Goal: Transaction & Acquisition: Obtain resource

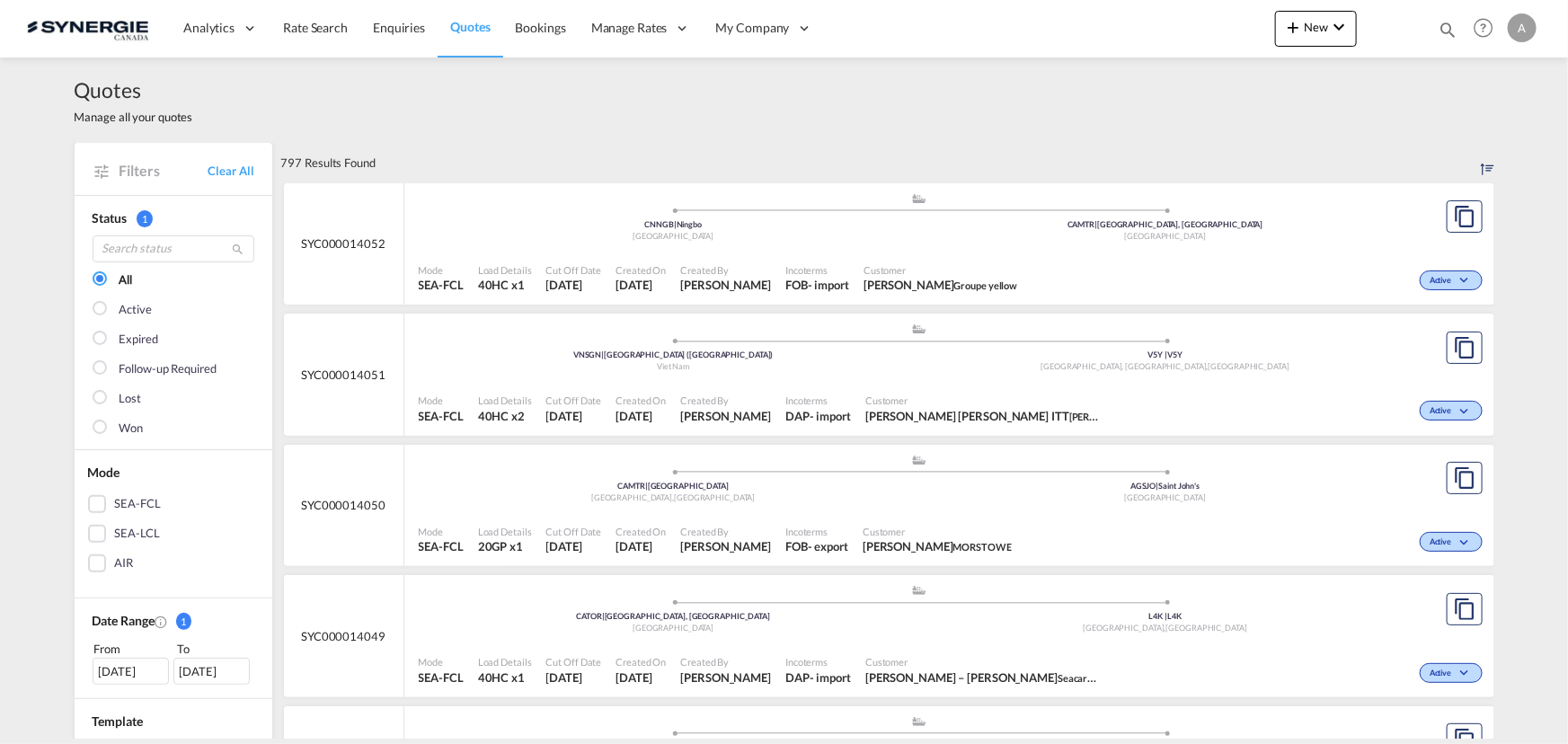
drag, startPoint x: 1441, startPoint y: 29, endPoint x: 1330, endPoint y: 48, distance: 112.6
click at [1441, 29] on md-icon "icon-magnify" at bounding box center [1446, 29] width 19 height 19
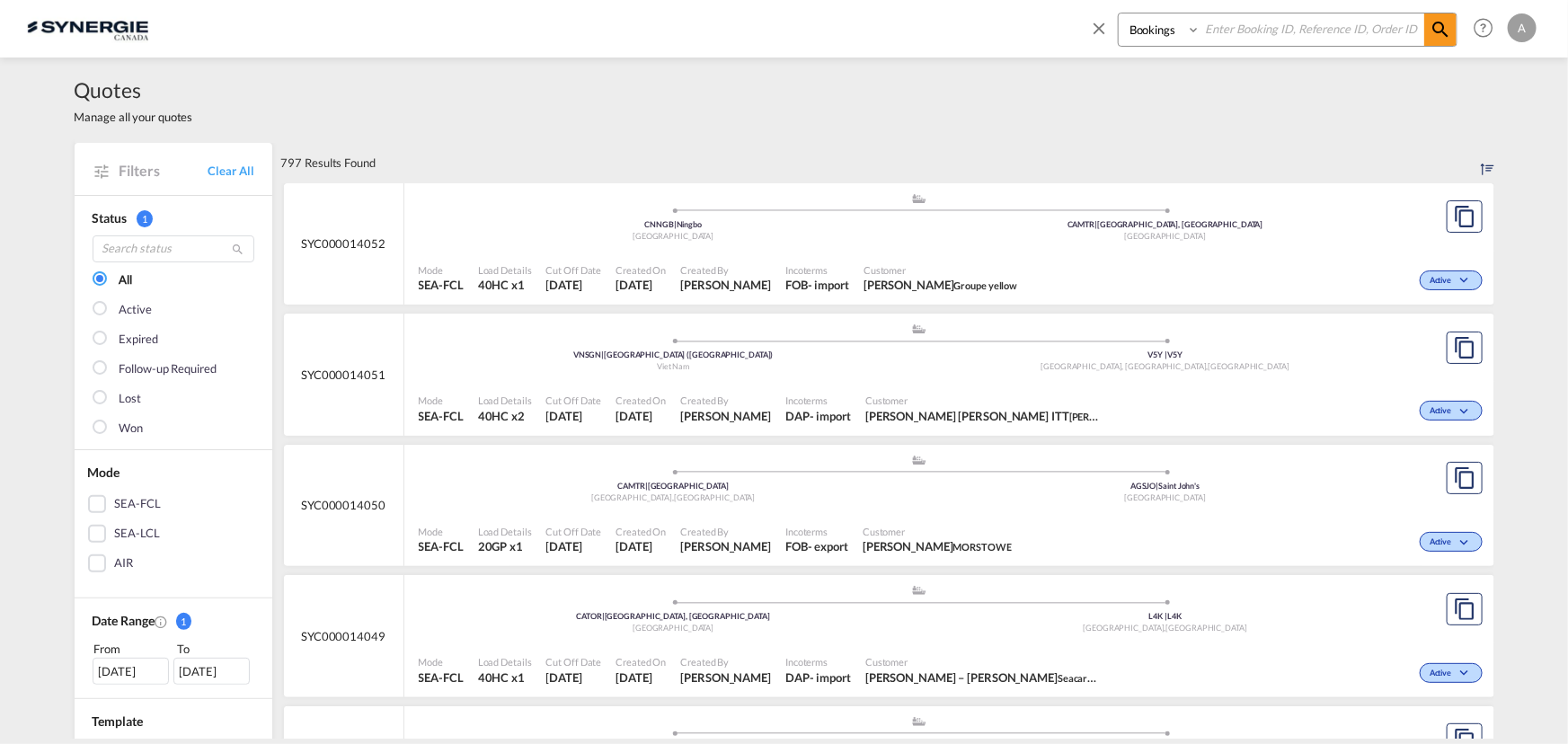
click at [1145, 36] on select "Bookings Quotes Enquiries" at bounding box center [1161, 29] width 86 height 32
click at [1119, 14] on select "Bookings Quotes Enquiries" at bounding box center [1161, 29] width 86 height 32
click at [1158, 39] on select "Bookings Quotes Enquiries" at bounding box center [1161, 29] width 86 height 32
select select "Quotes"
click at [1119, 14] on select "Bookings Quotes Enquiries" at bounding box center [1161, 29] width 86 height 32
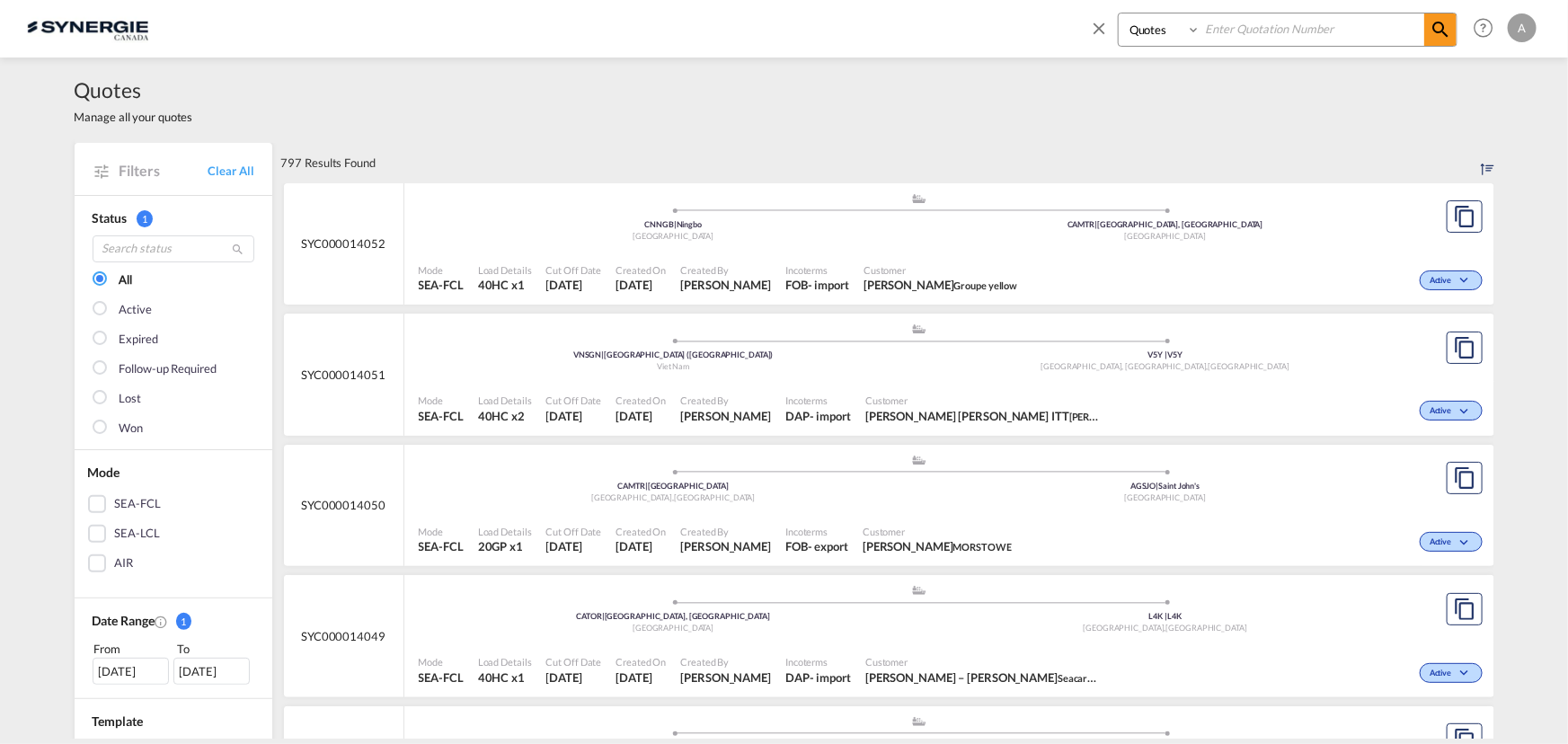
click at [1284, 24] on input at bounding box center [1312, 29] width 224 height 31
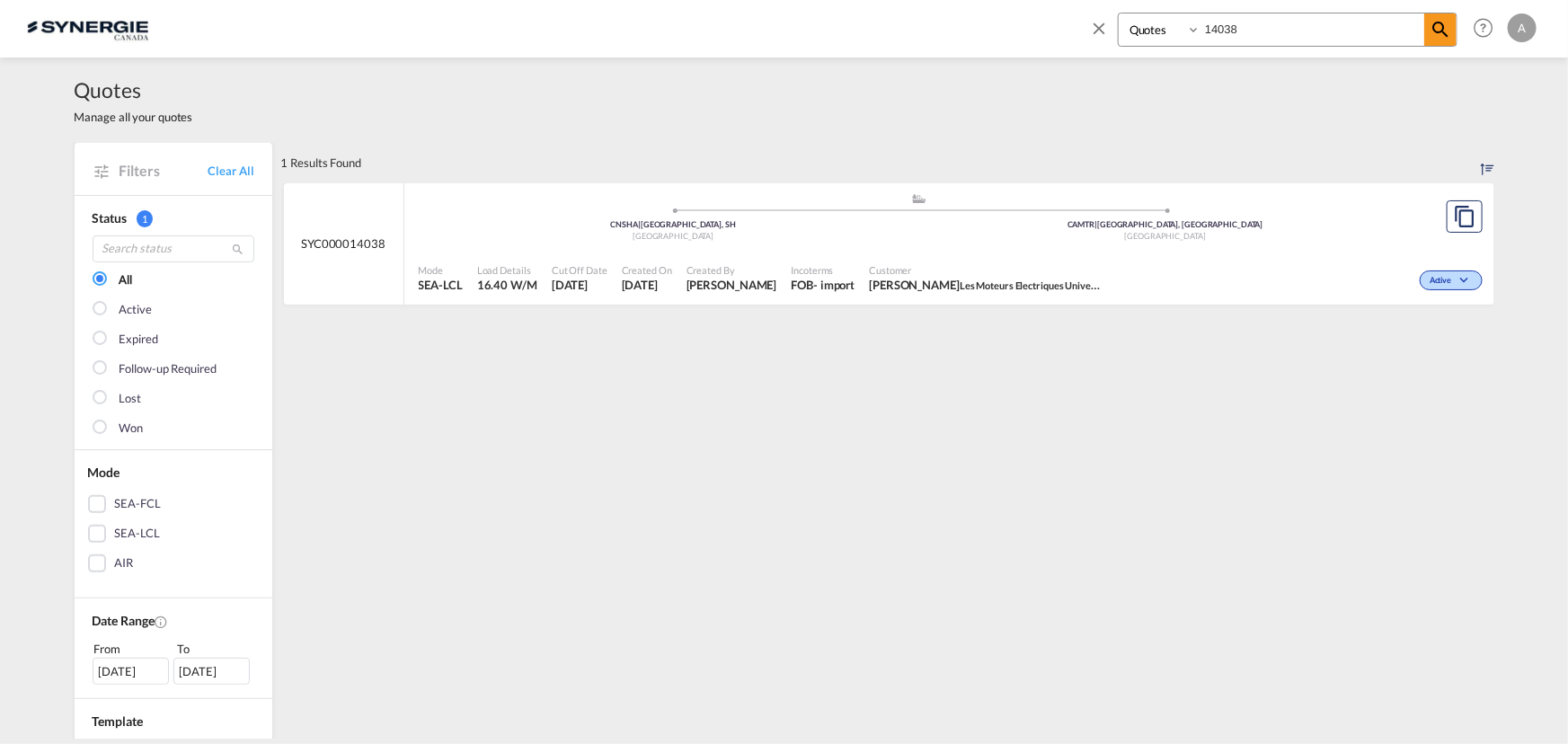
click at [973, 246] on div ".a{fill:#aaa8ad;} .a{fill:#aaa8ad;} CNSHA | Shanghai, SH China CAMTR | Montreal…" at bounding box center [920, 221] width 1002 height 58
click at [1258, 32] on input "14038" at bounding box center [1312, 29] width 224 height 31
type input "14011"
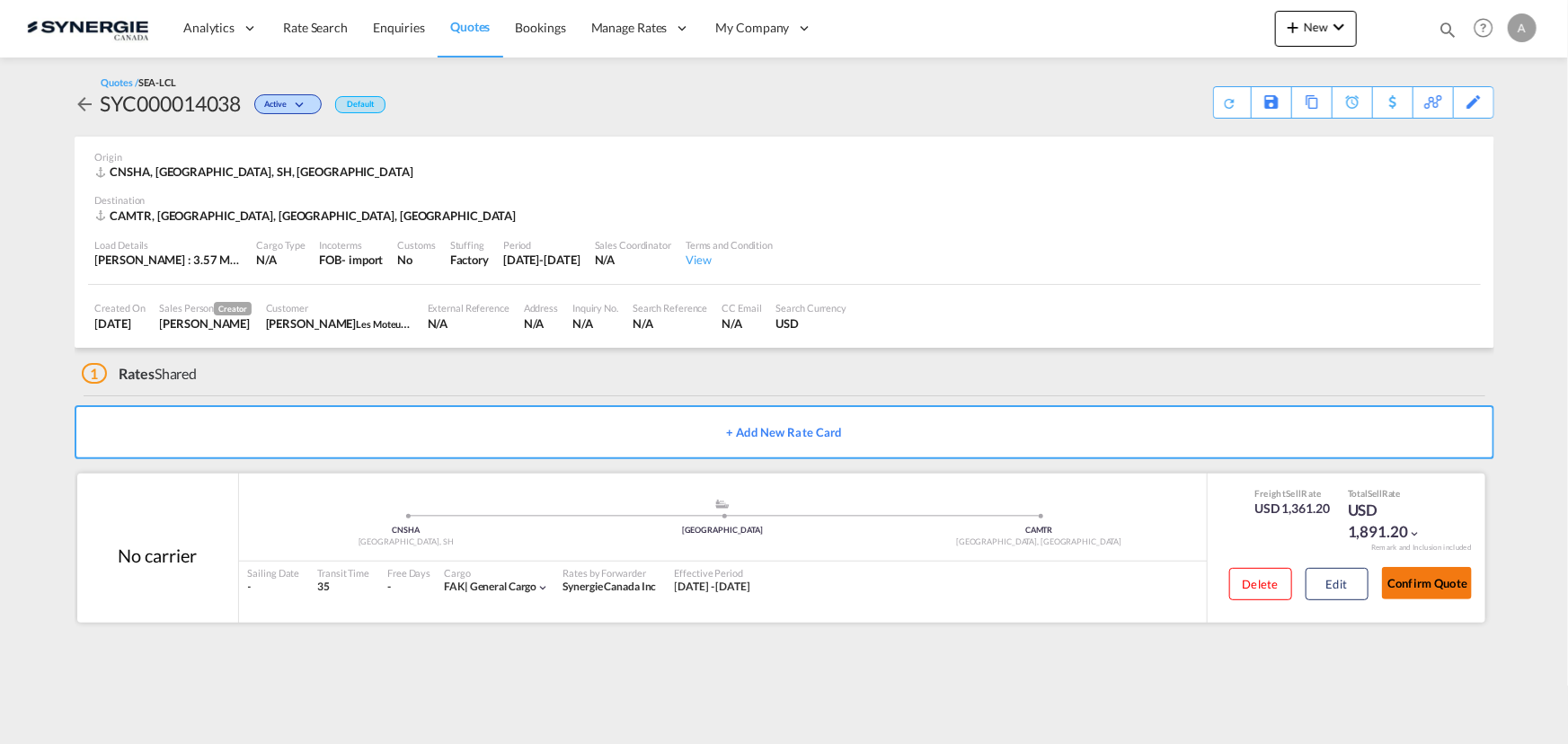
click at [1432, 578] on button "Confirm Quote" at bounding box center [1427, 583] width 90 height 32
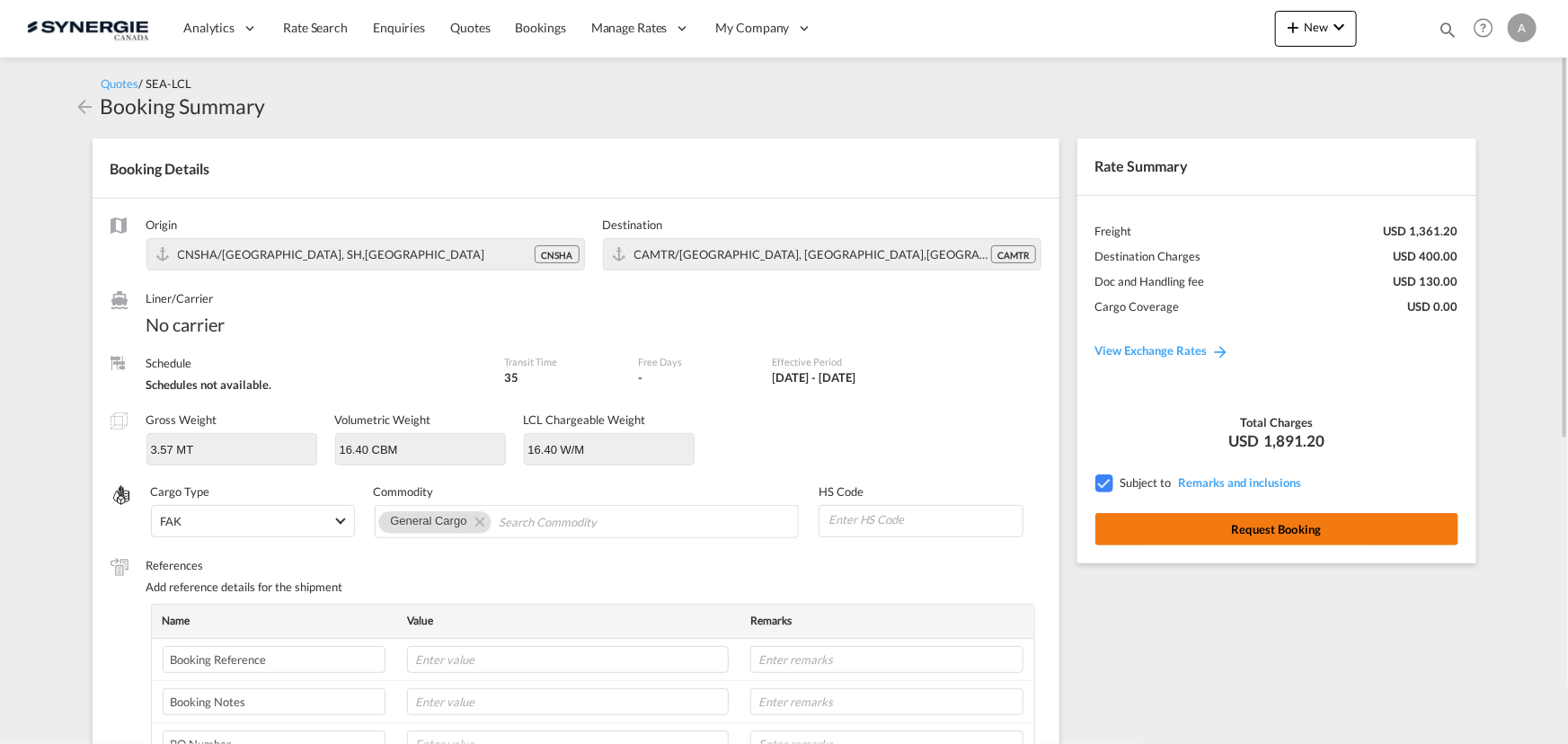
click at [1276, 529] on button "Request Booking" at bounding box center [1276, 529] width 363 height 32
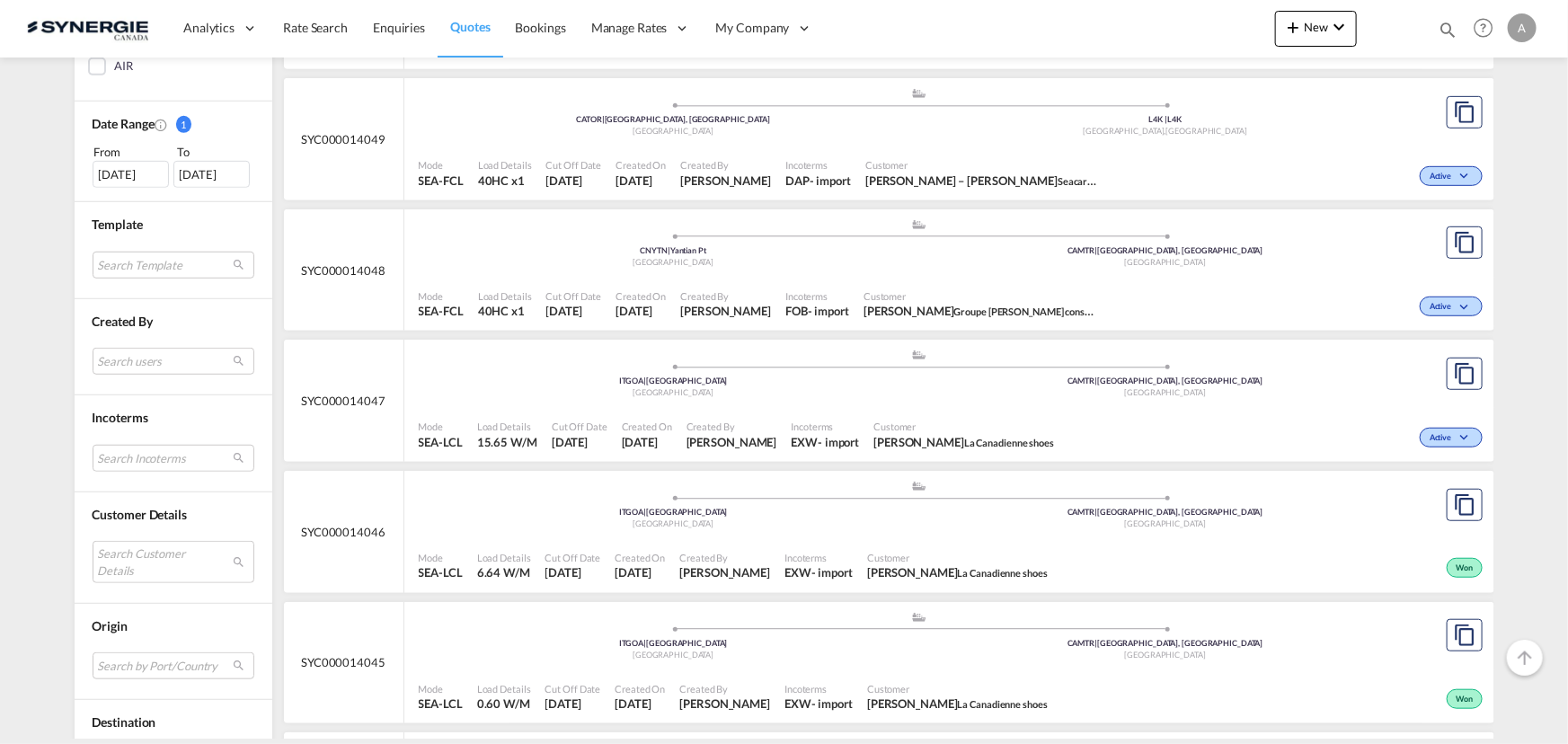
scroll to position [490, 0]
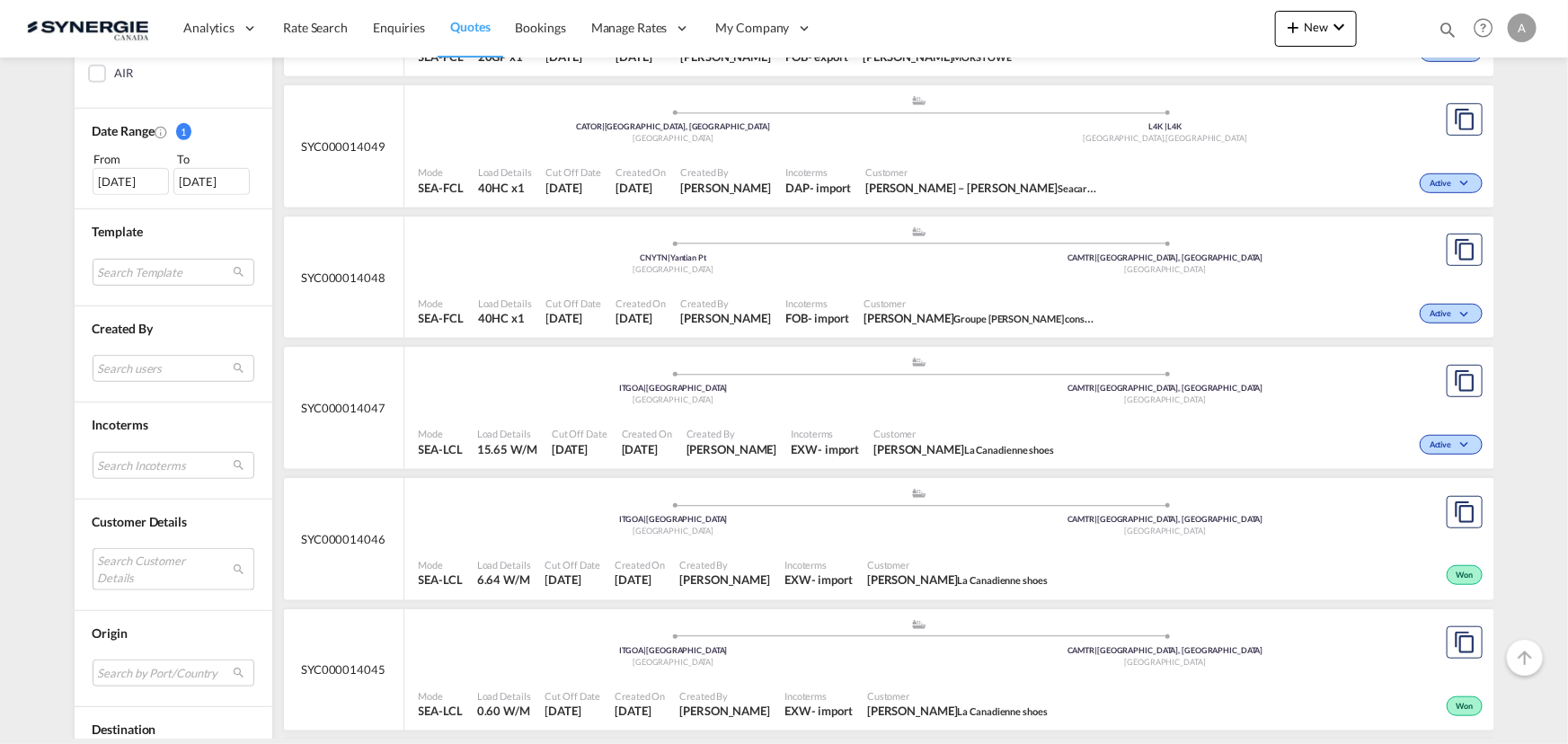
click at [153, 564] on md-select "Search Customer Details user name user juliusz Piotrowski – Cisło j.piotrowski@…" at bounding box center [174, 568] width 162 height 41
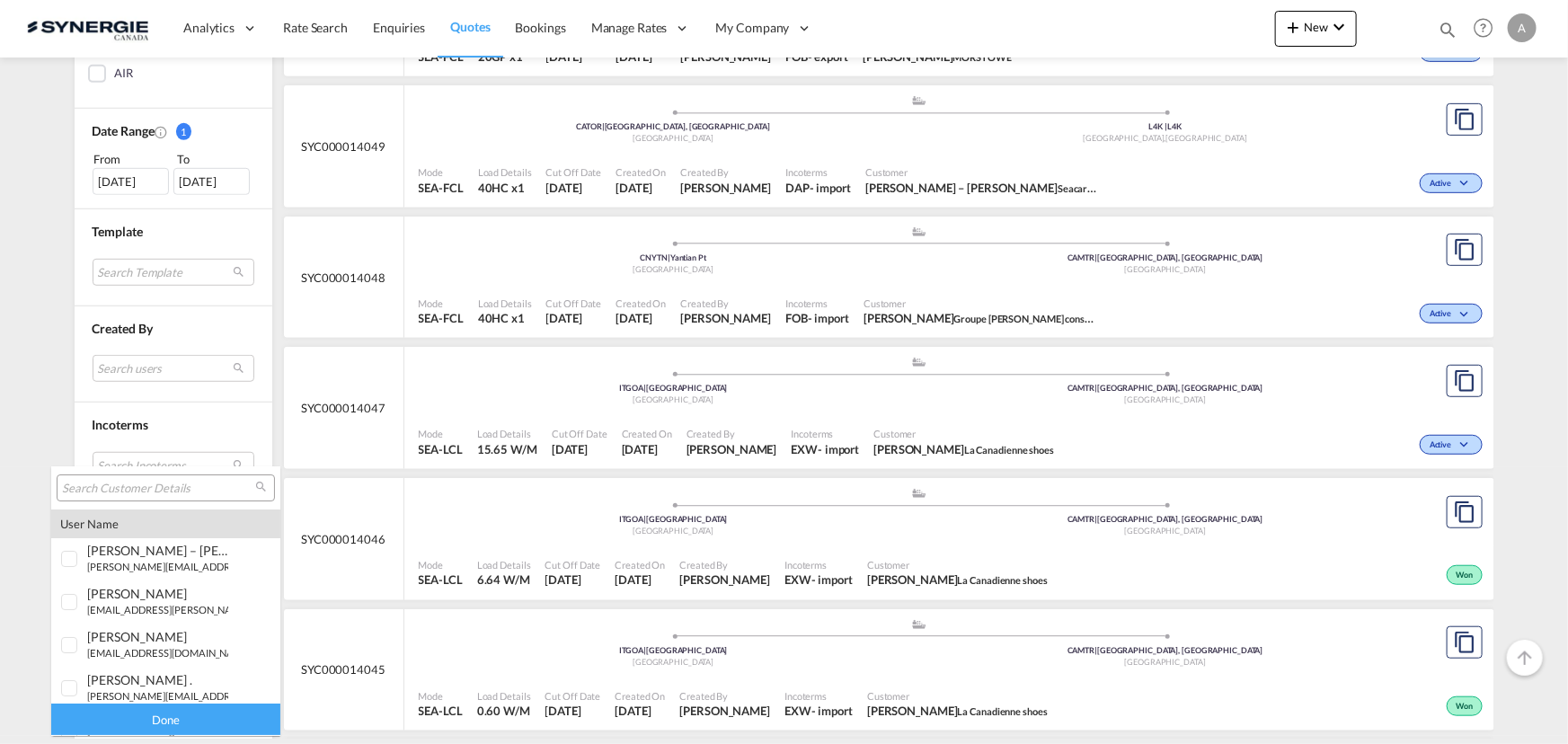
click at [110, 485] on input "search" at bounding box center [158, 489] width 193 height 17
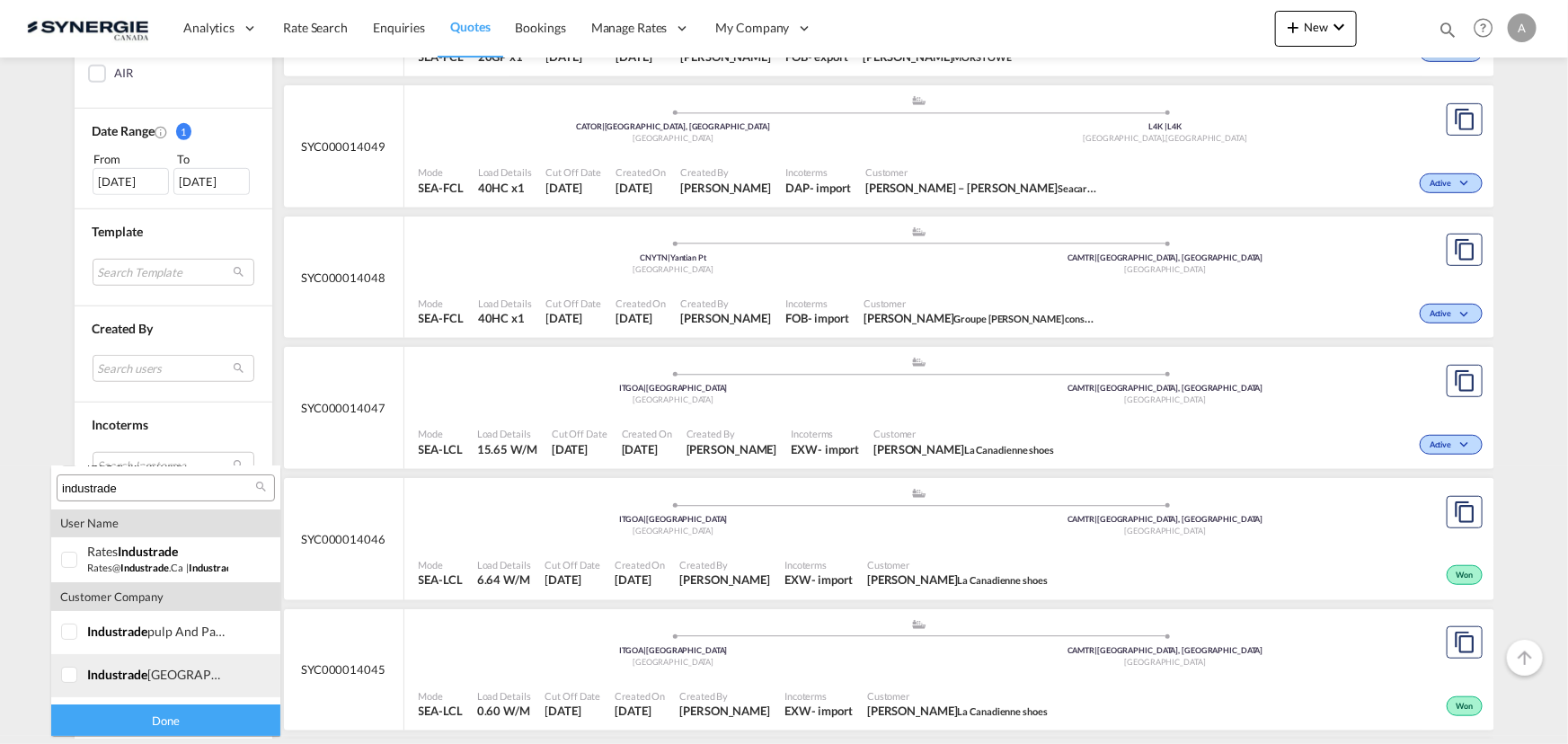
scroll to position [122, 0]
type input "industrade"
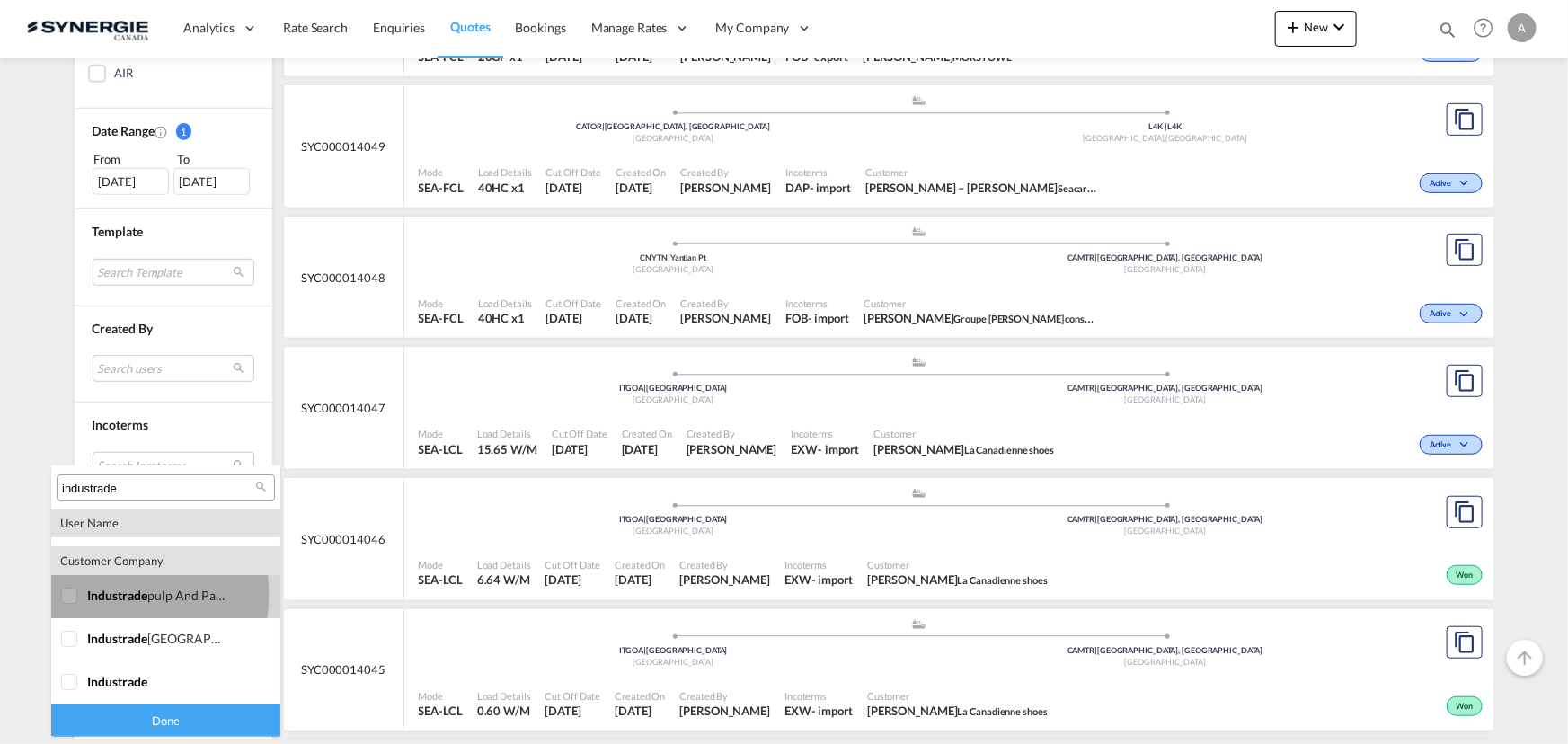
drag, startPoint x: 84, startPoint y: 598, endPoint x: 84, endPoint y: 614, distance: 16.0
click at [79, 599] on div at bounding box center [70, 597] width 18 height 18
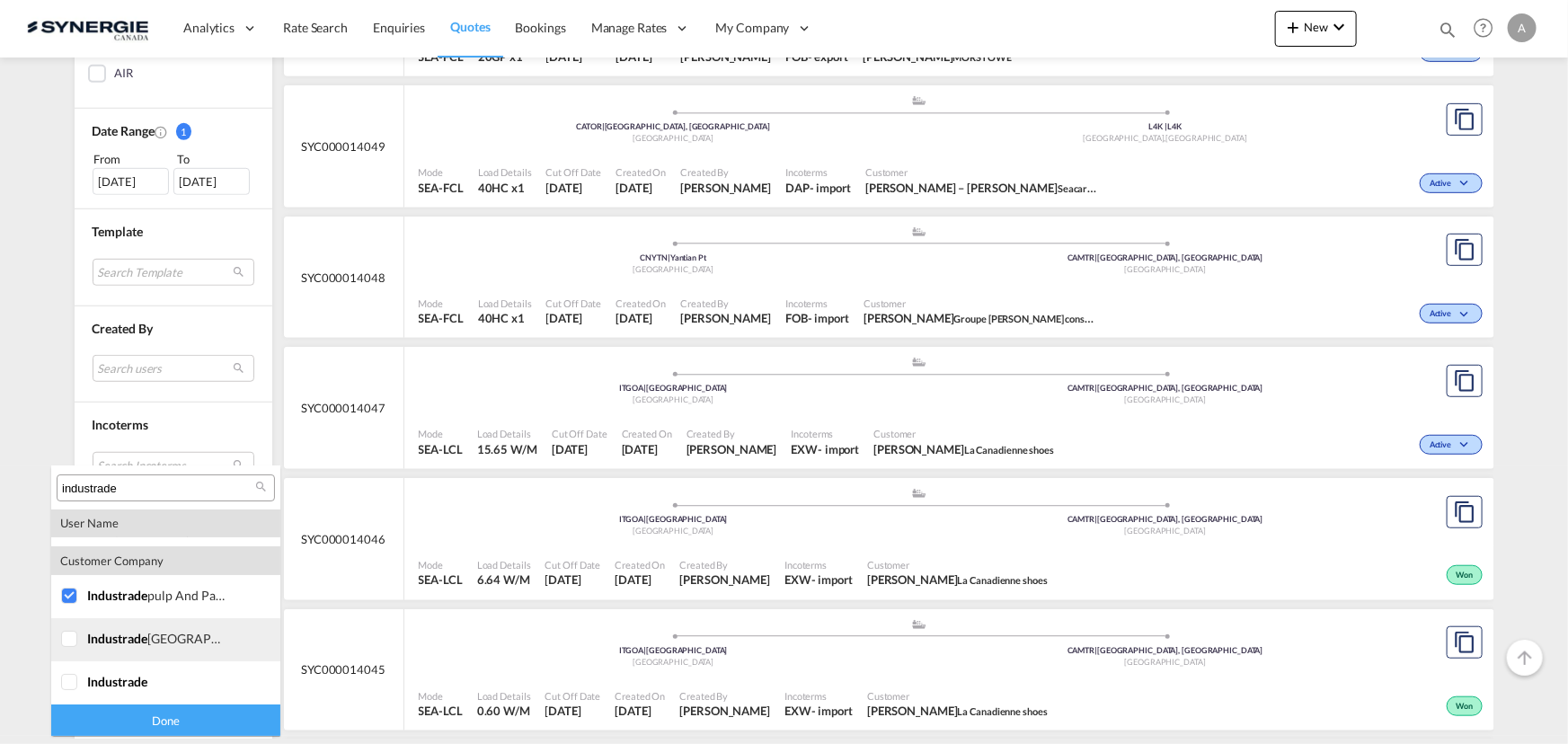
click at [79, 644] on div at bounding box center [70, 640] width 18 height 18
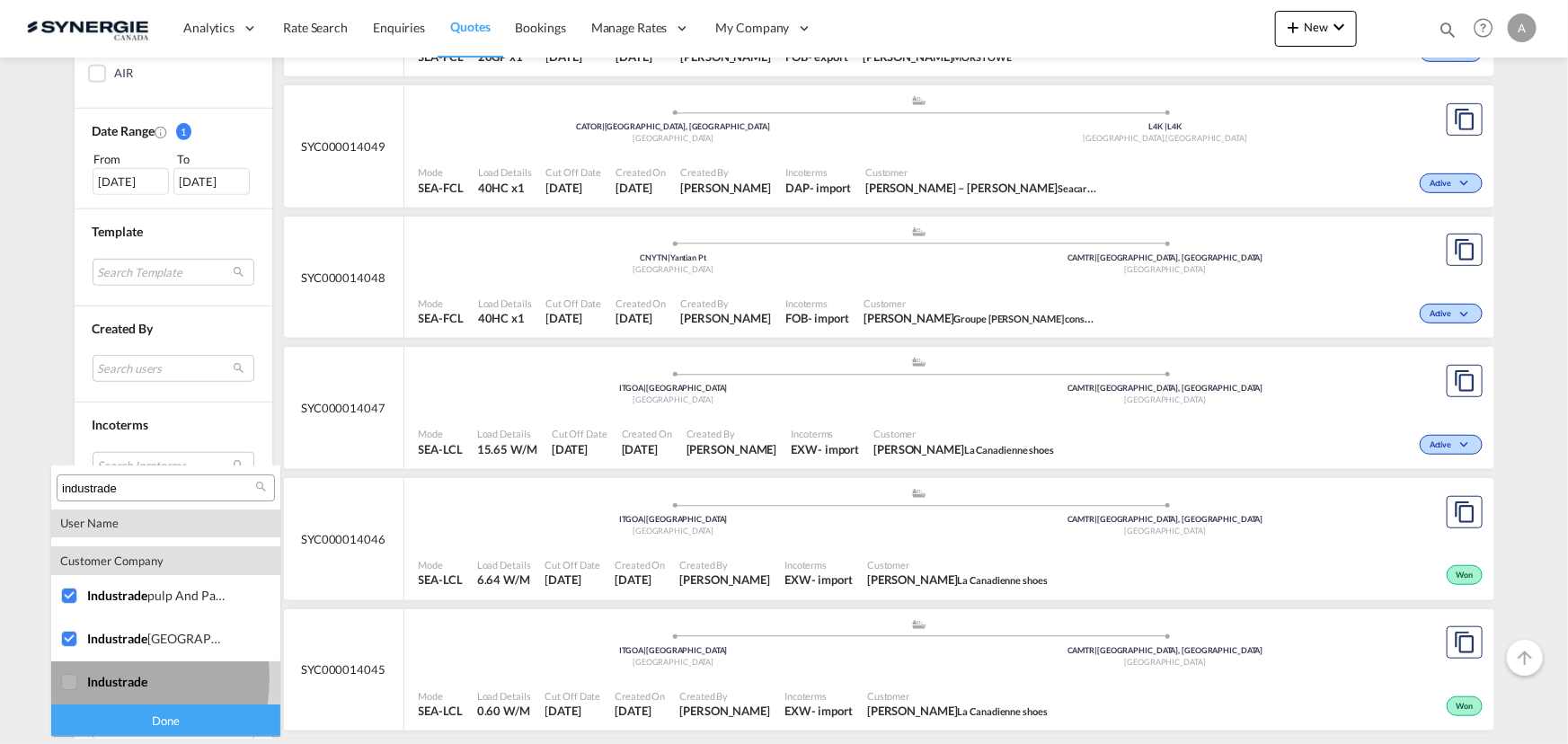
click at [79, 678] on div at bounding box center [70, 683] width 18 height 18
click at [117, 720] on div "Done" at bounding box center [166, 720] width 229 height 31
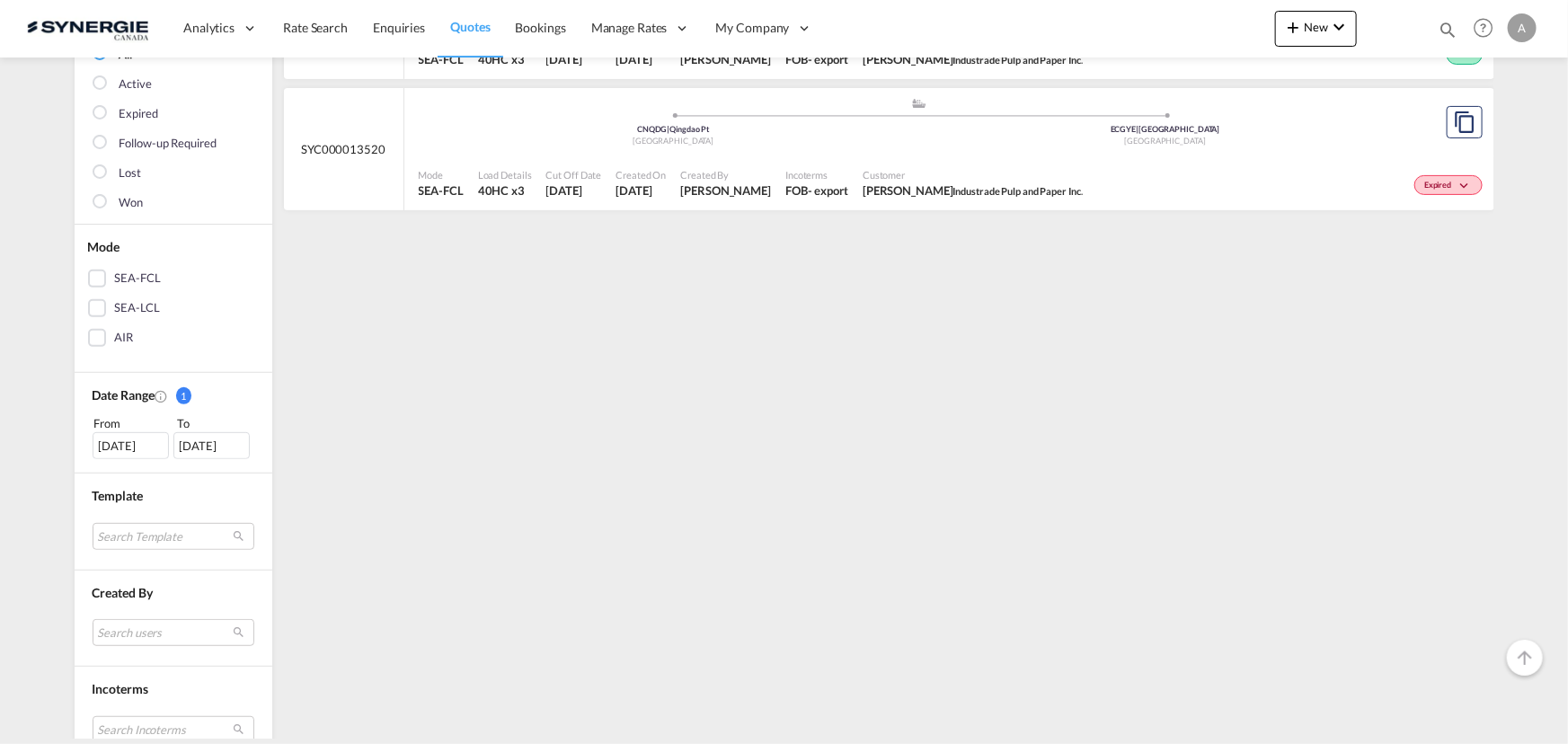
scroll to position [244, 0]
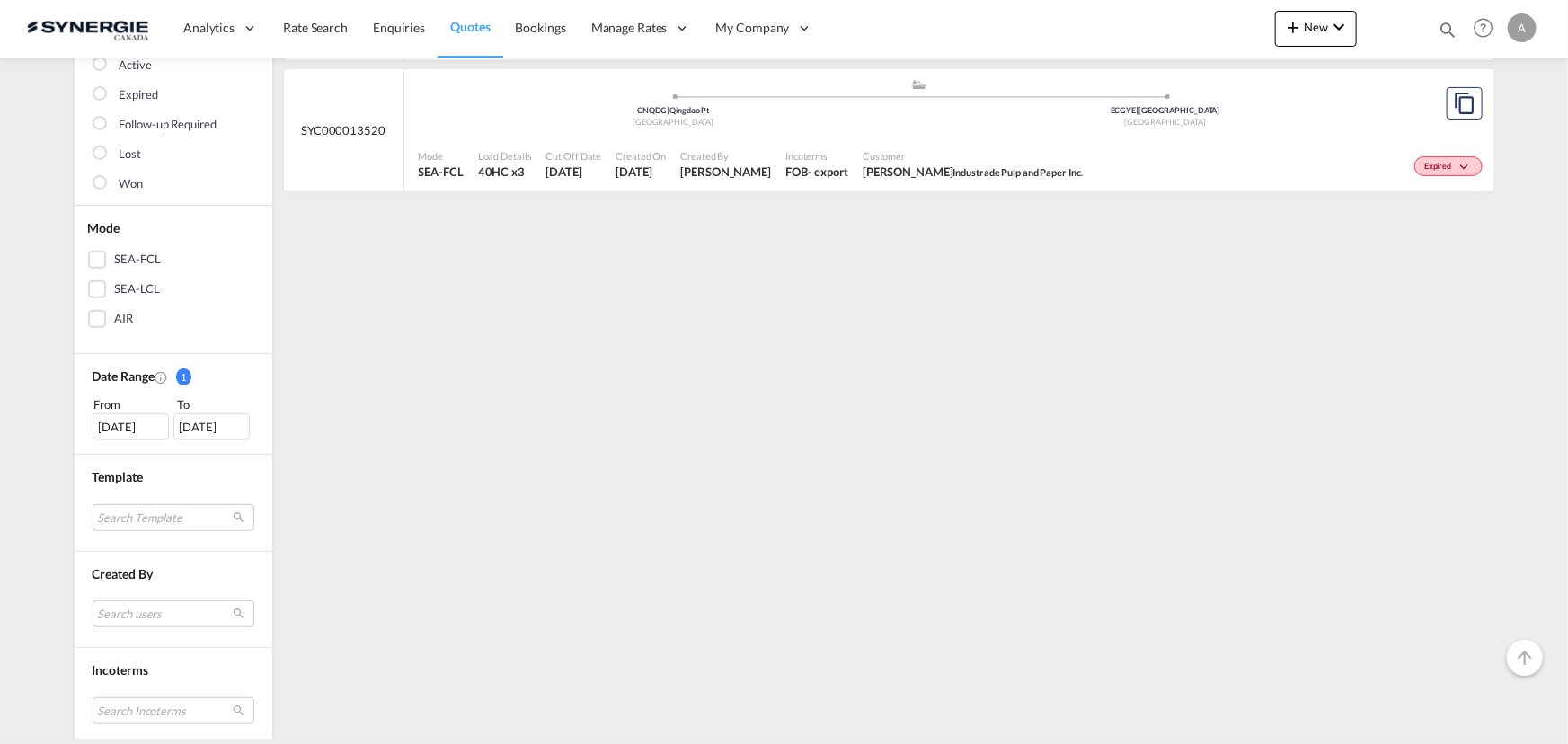
click at [104, 426] on div "15 Jul 2025" at bounding box center [131, 426] width 76 height 27
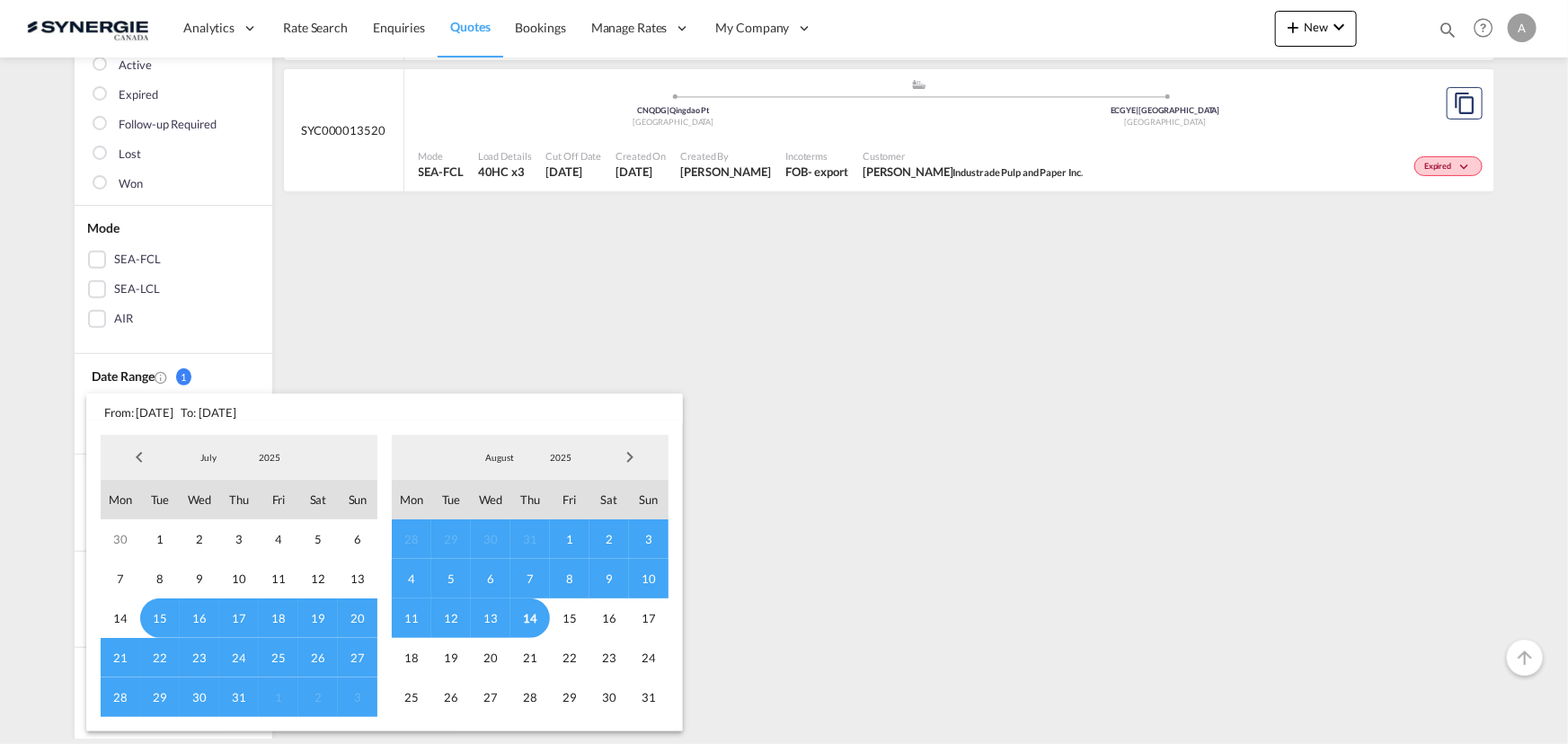
click at [271, 459] on span "2025" at bounding box center [270, 458] width 57 height 13
click at [261, 366] on md-option "2023" at bounding box center [286, 372] width 122 height 43
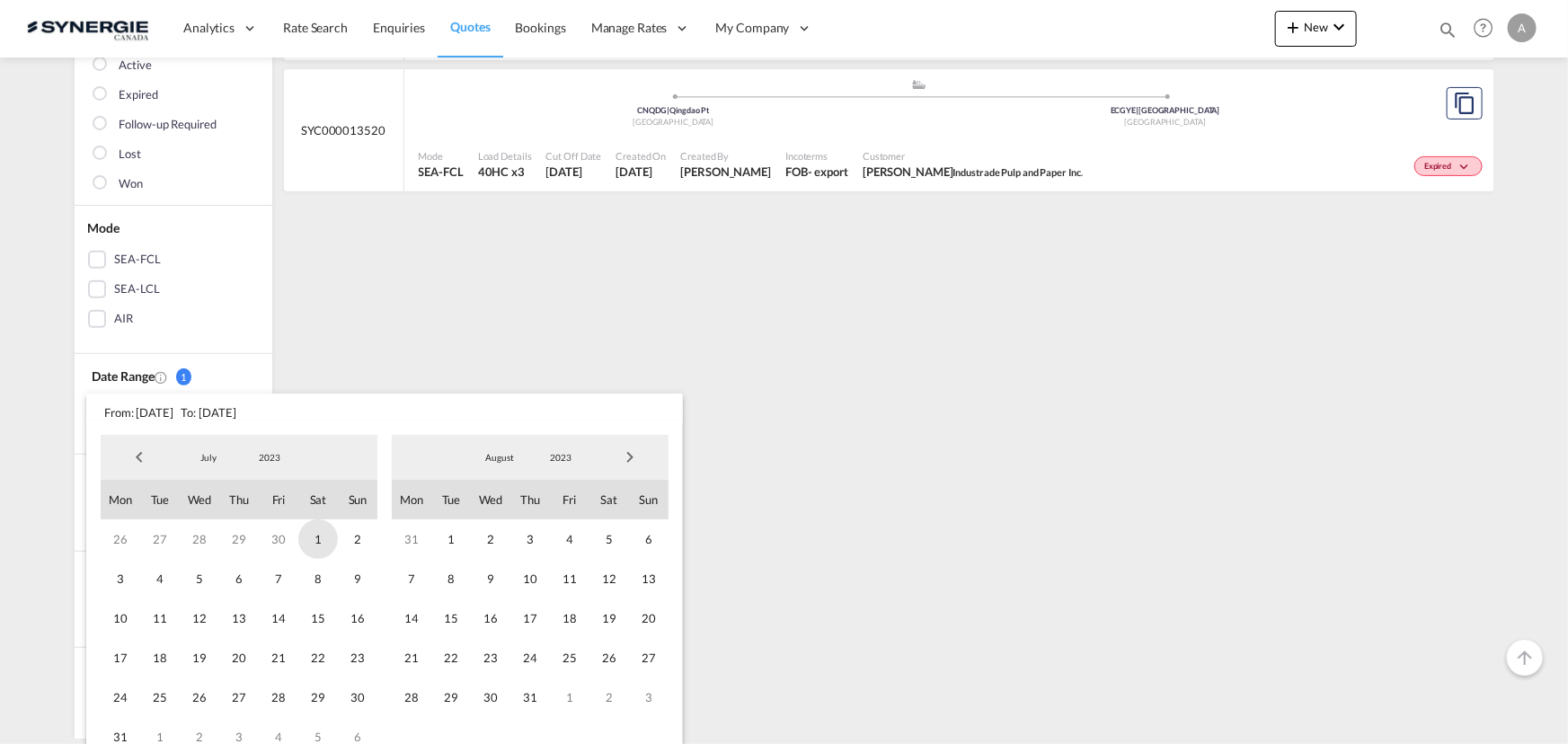
click at [321, 536] on span "1" at bounding box center [318, 539] width 40 height 40
click at [560, 460] on span "2023" at bounding box center [561, 458] width 57 height 13
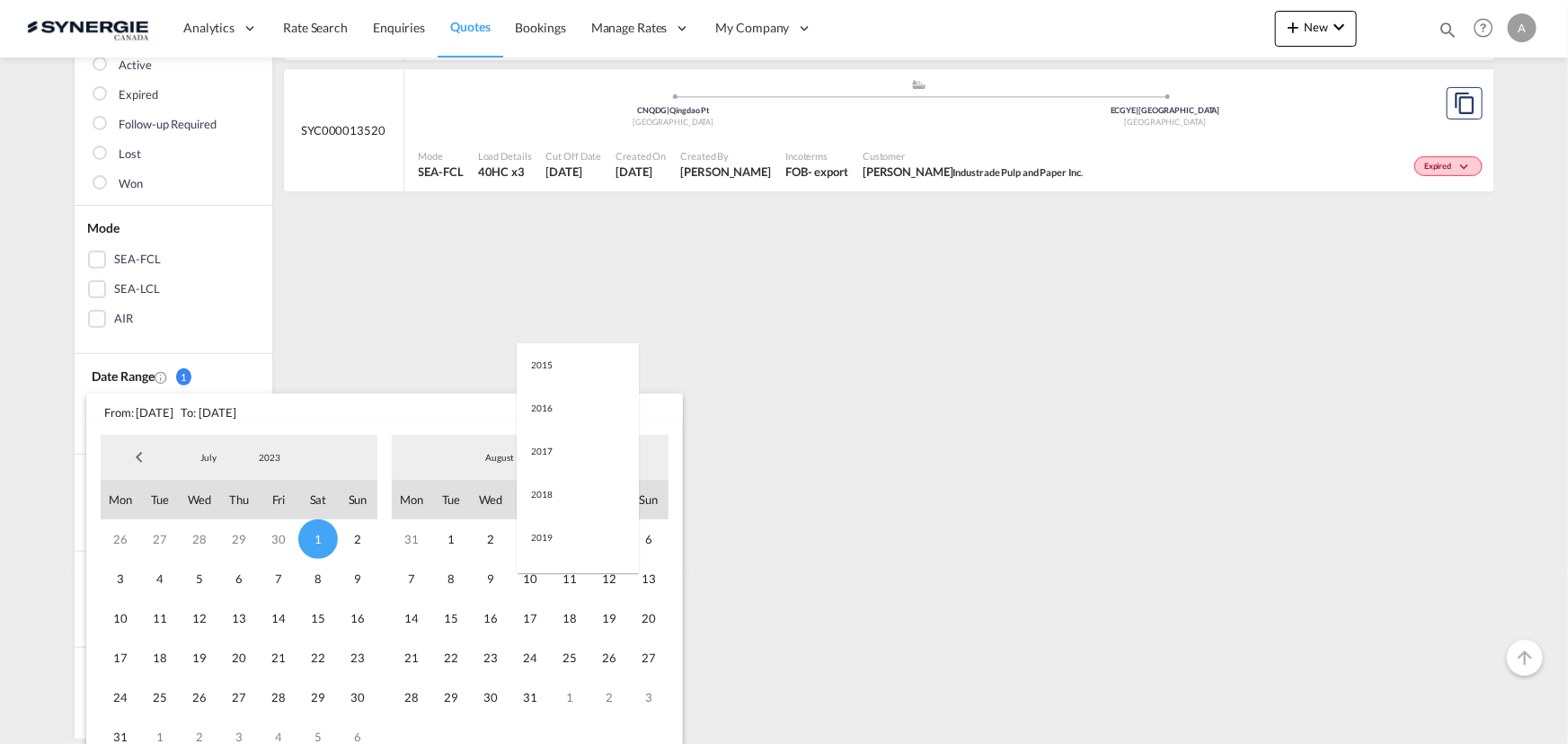
scroll to position [251, 0]
click at [548, 537] on md-option "2025" at bounding box center [577, 544] width 122 height 43
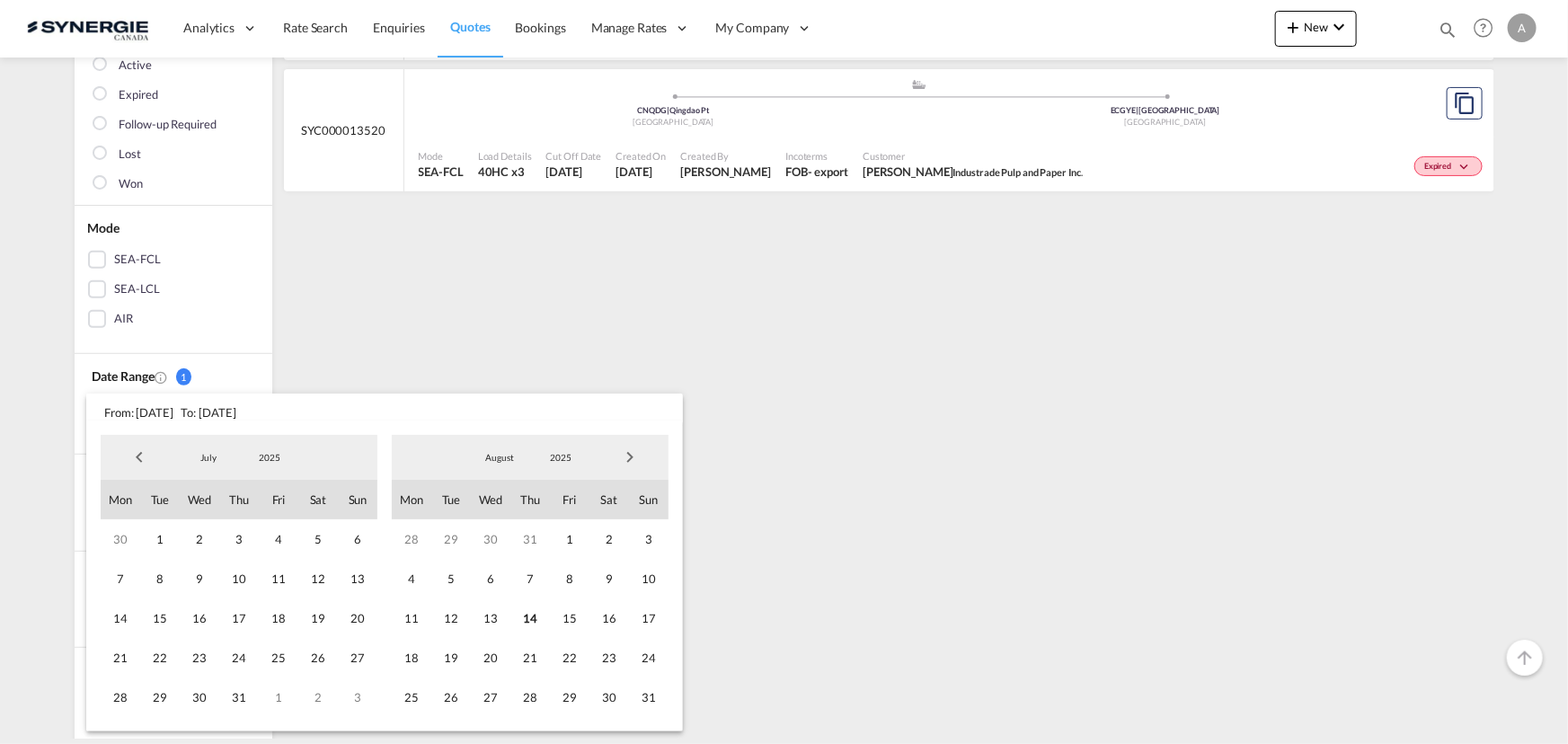
click at [523, 612] on span "14" at bounding box center [529, 618] width 40 height 40
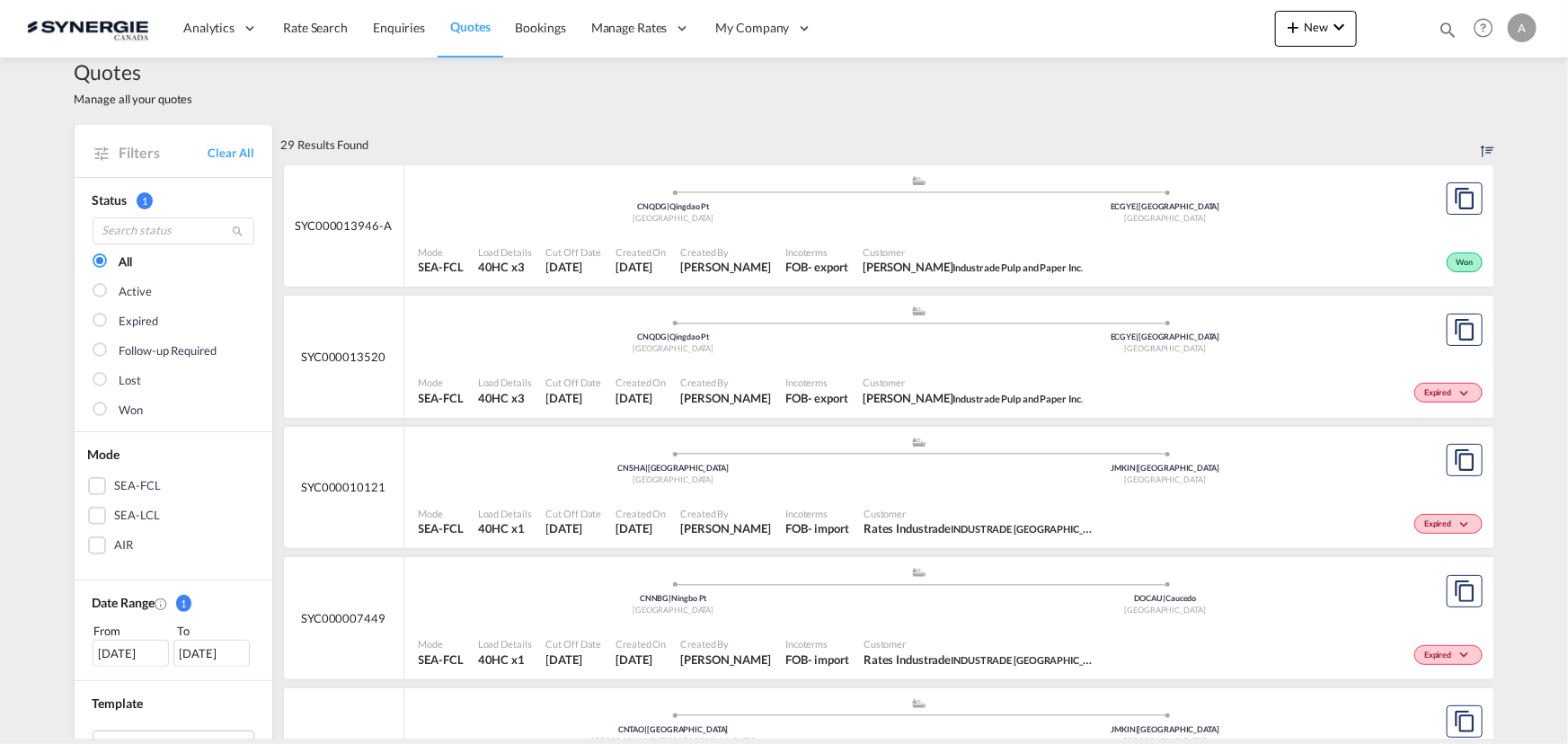
scroll to position [0, 0]
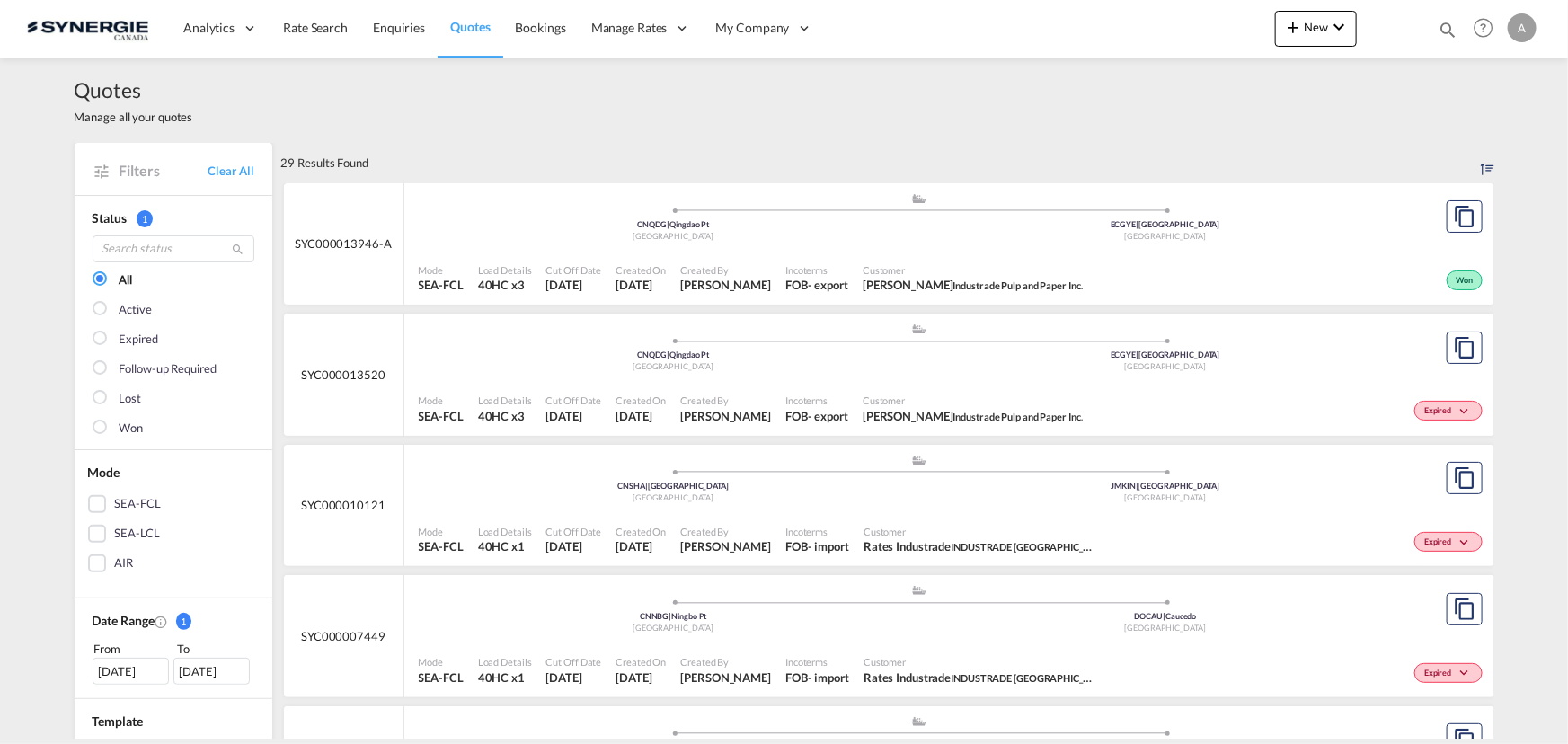
click at [760, 270] on span "Created By" at bounding box center [726, 270] width 91 height 14
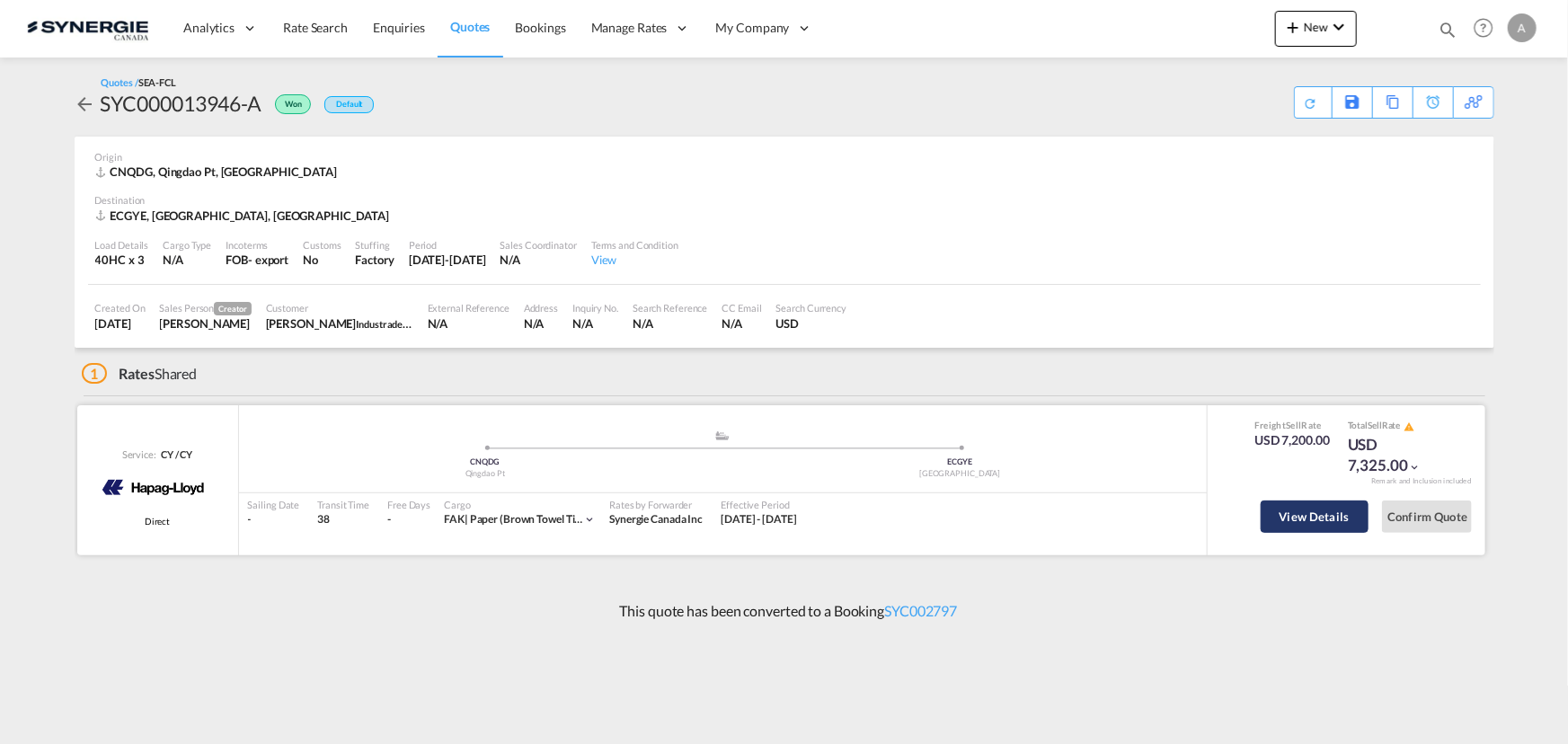
click at [1278, 515] on button "View Details" at bounding box center [1314, 516] width 108 height 32
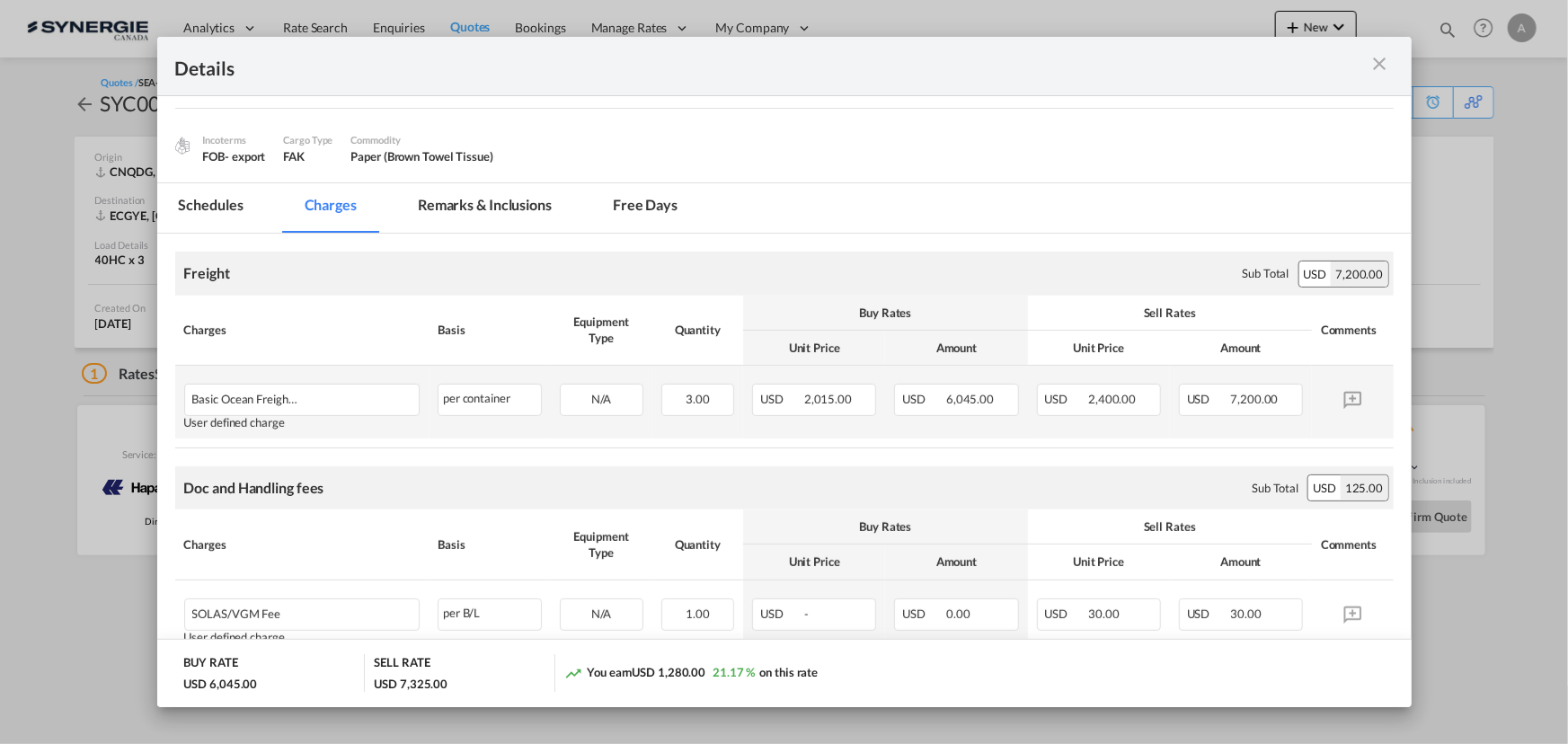
scroll to position [81, 0]
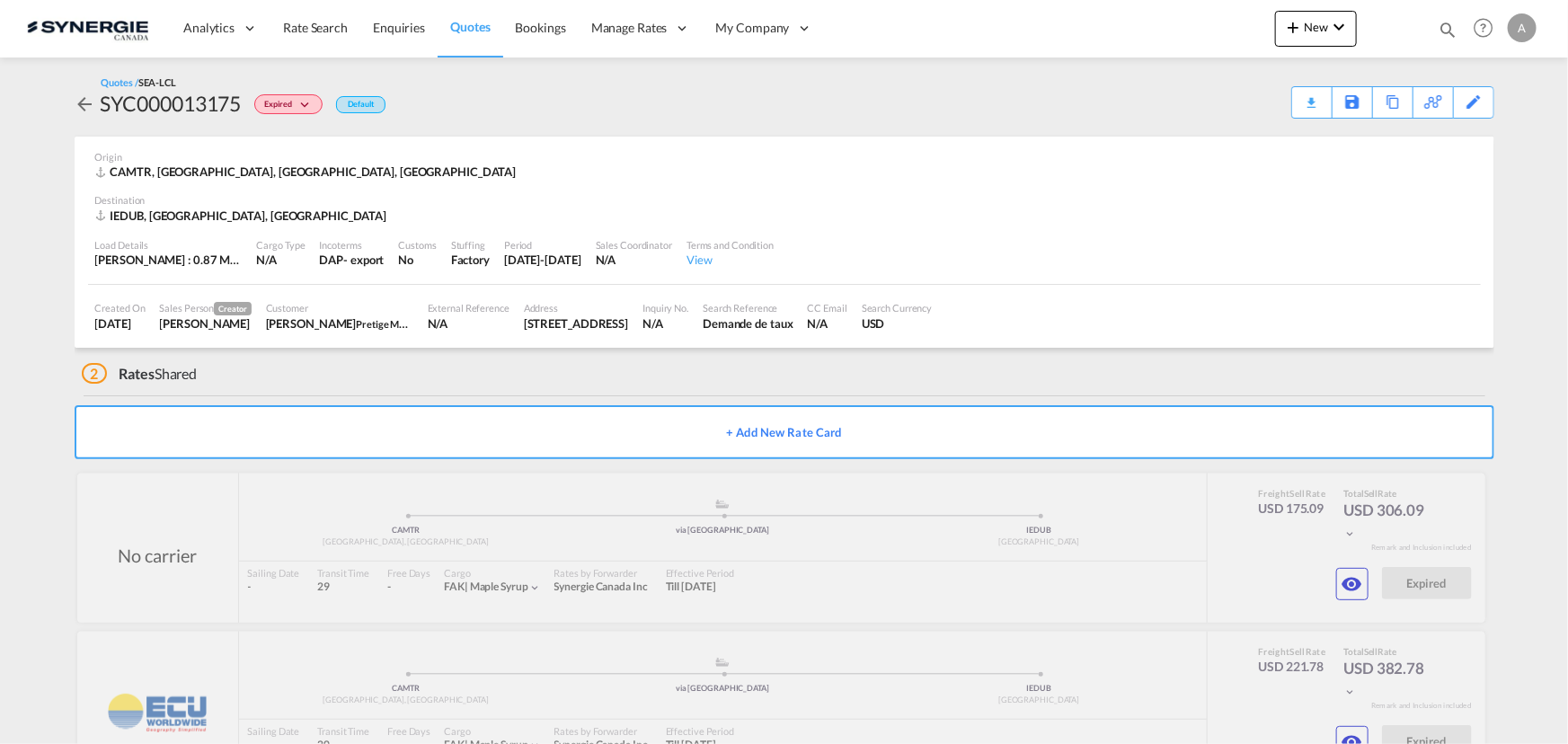
scroll to position [66, 0]
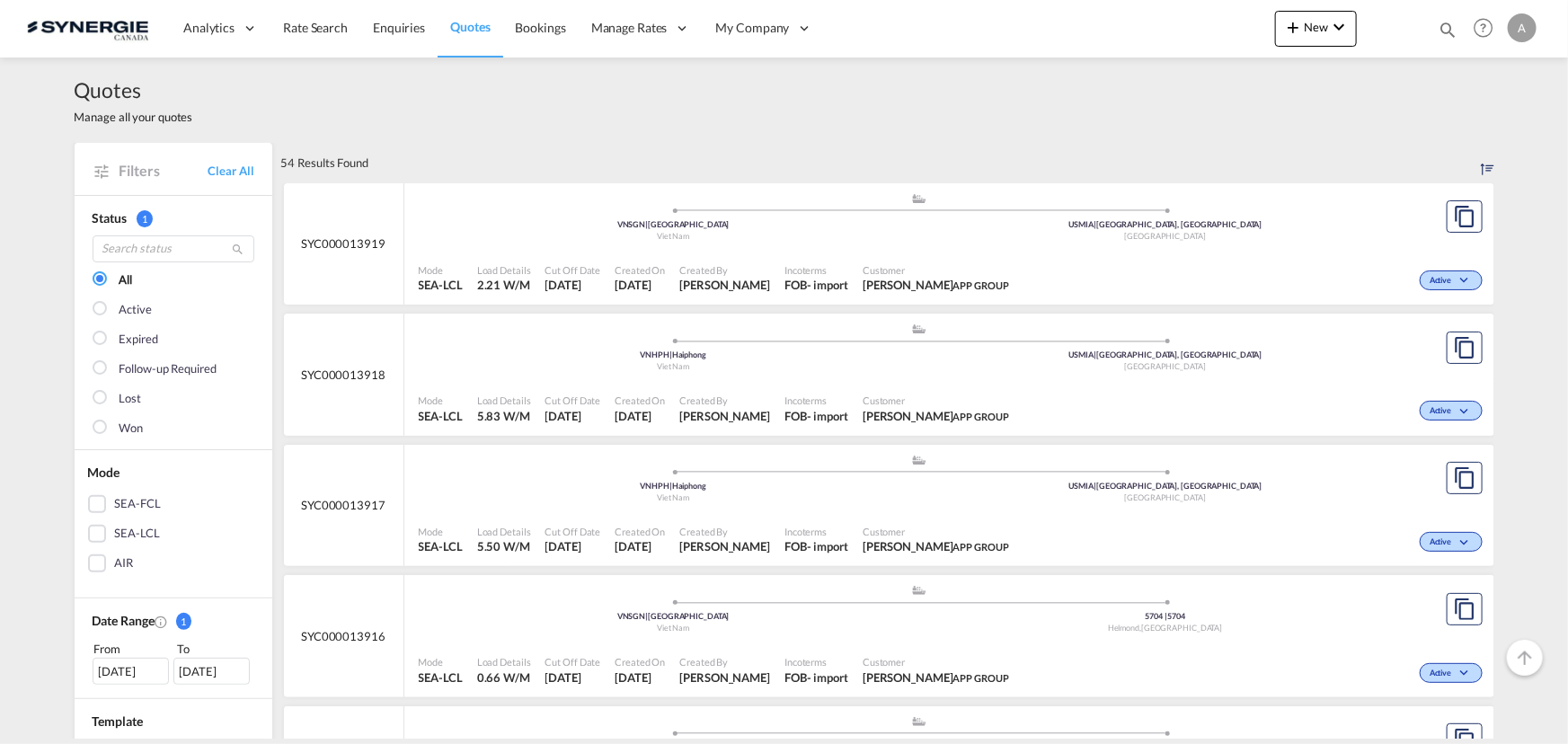
scroll to position [1307, 0]
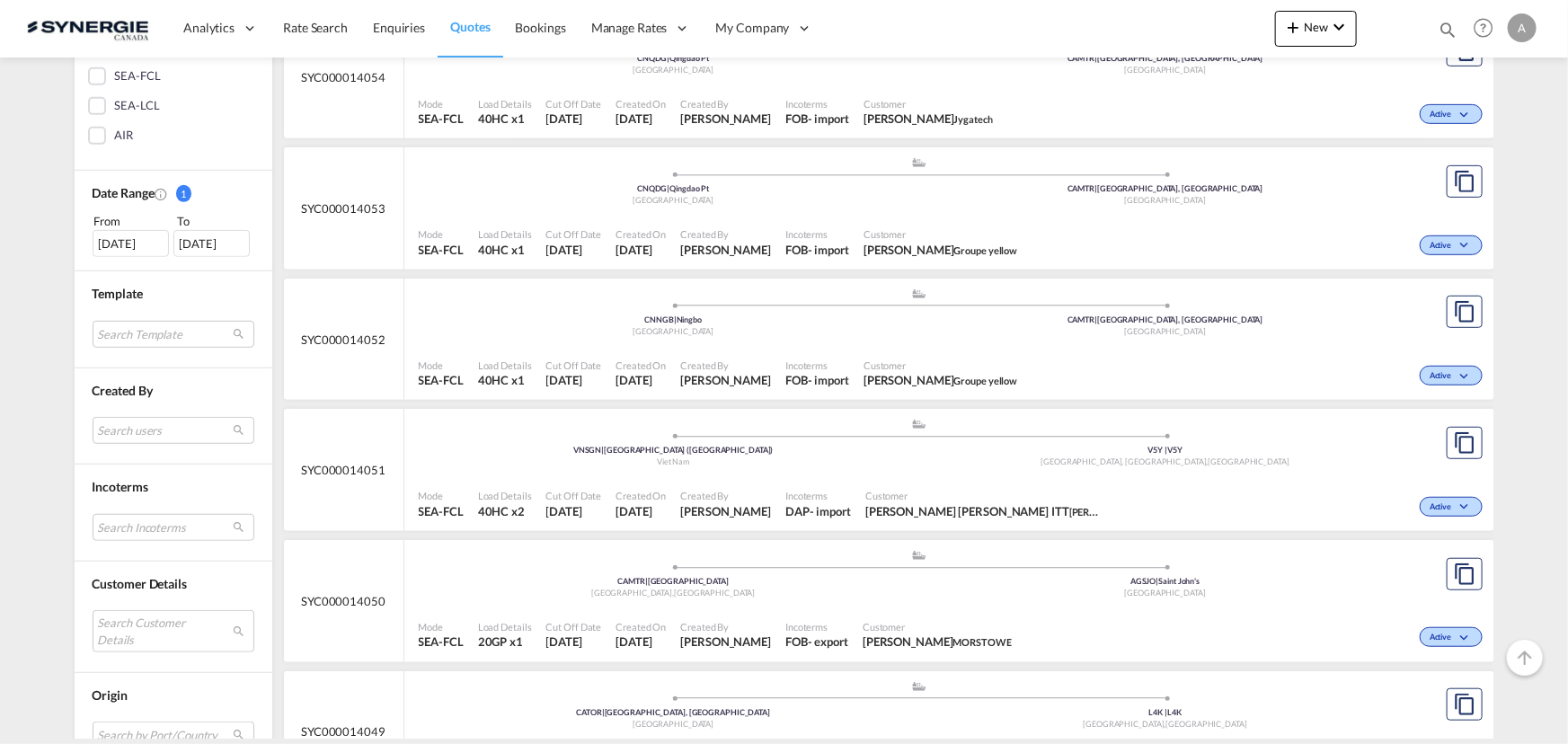
scroll to position [572, 0]
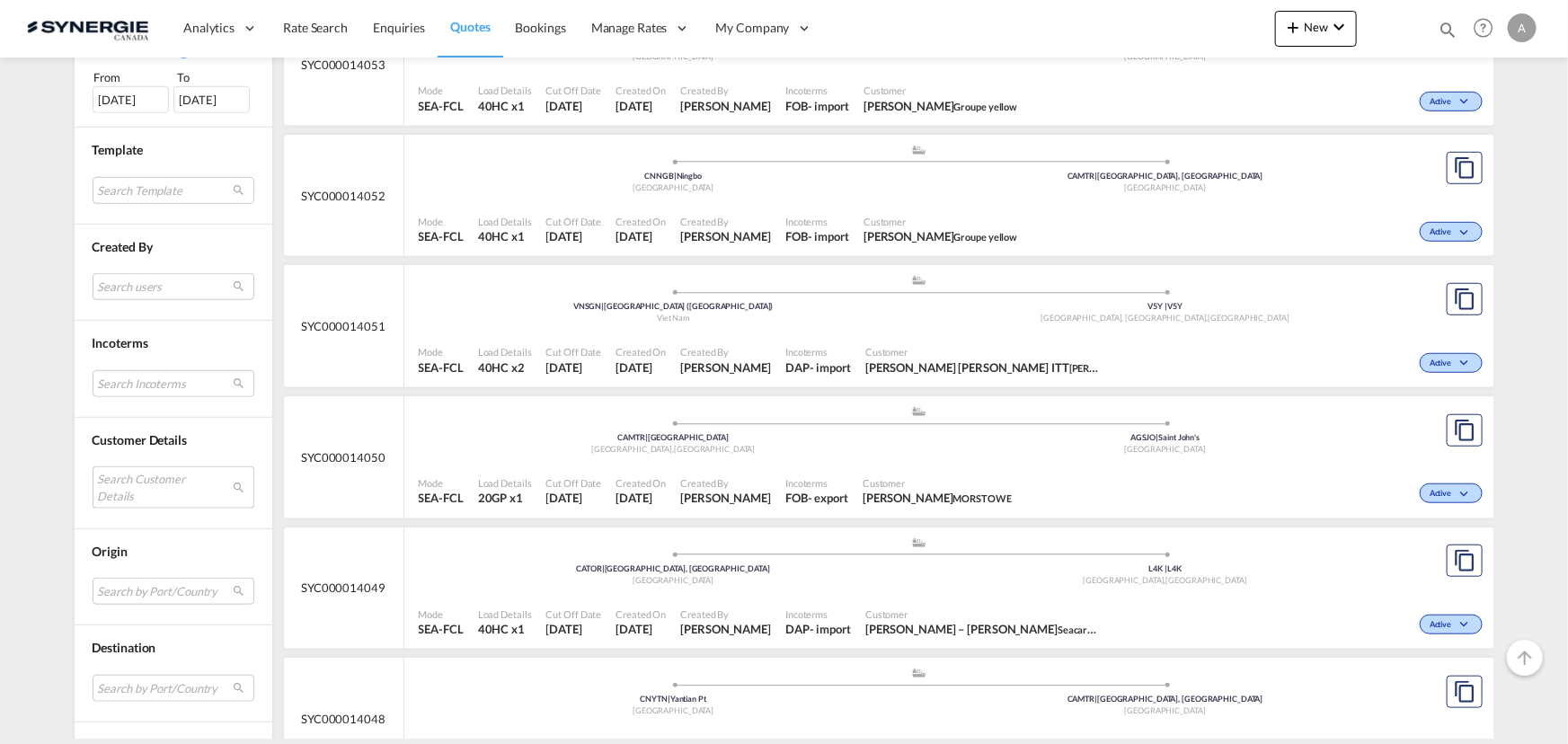
click at [118, 487] on md-select "Search Customer Details user name user juliusz Piotrowski – Cisło j.piotrowski@…" at bounding box center [174, 486] width 162 height 41
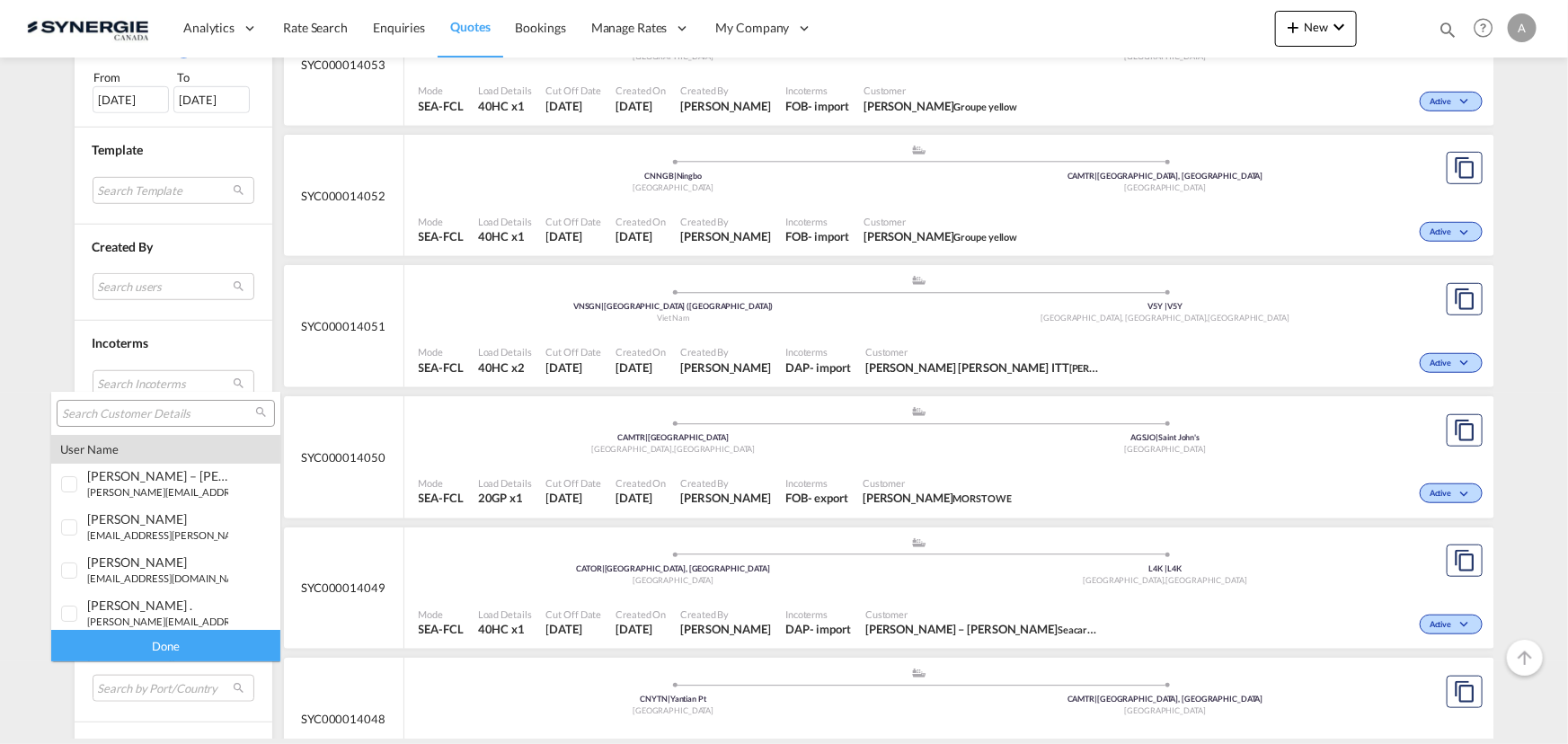
click at [128, 417] on input "search" at bounding box center [158, 414] width 193 height 17
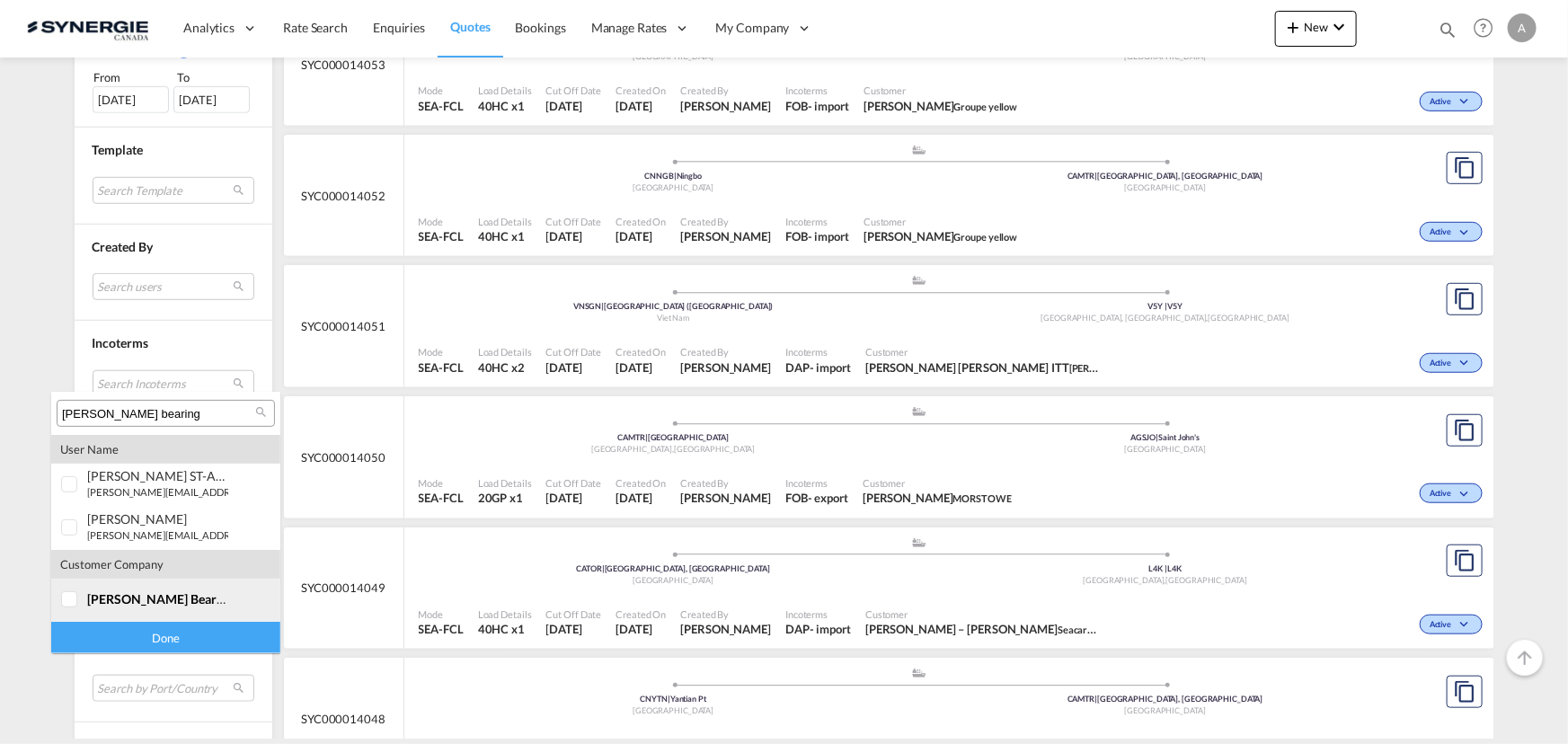
type input "allen bearing"
click at [79, 599] on div at bounding box center [70, 600] width 18 height 18
click at [103, 634] on div "Done" at bounding box center [166, 637] width 229 height 31
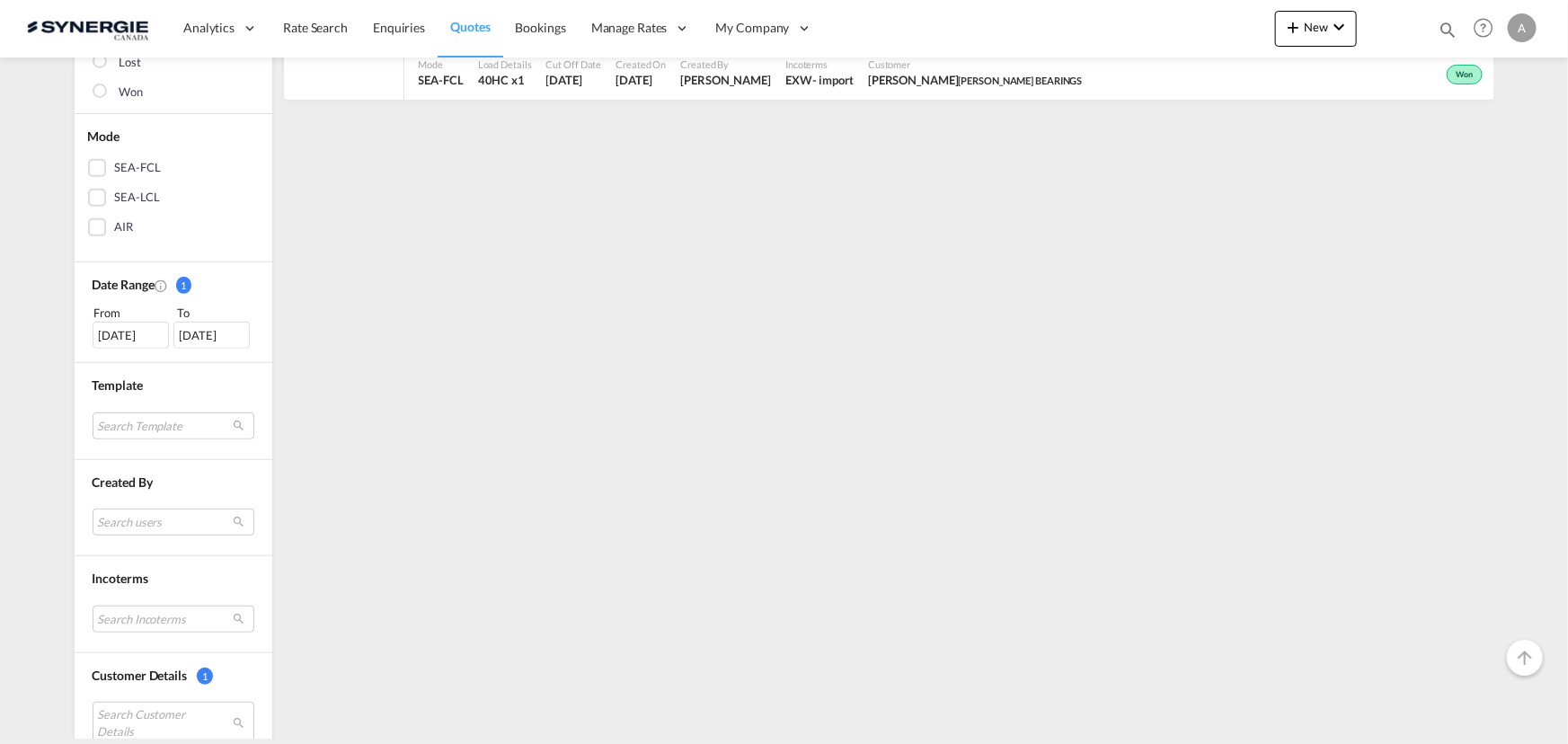
scroll to position [490, 0]
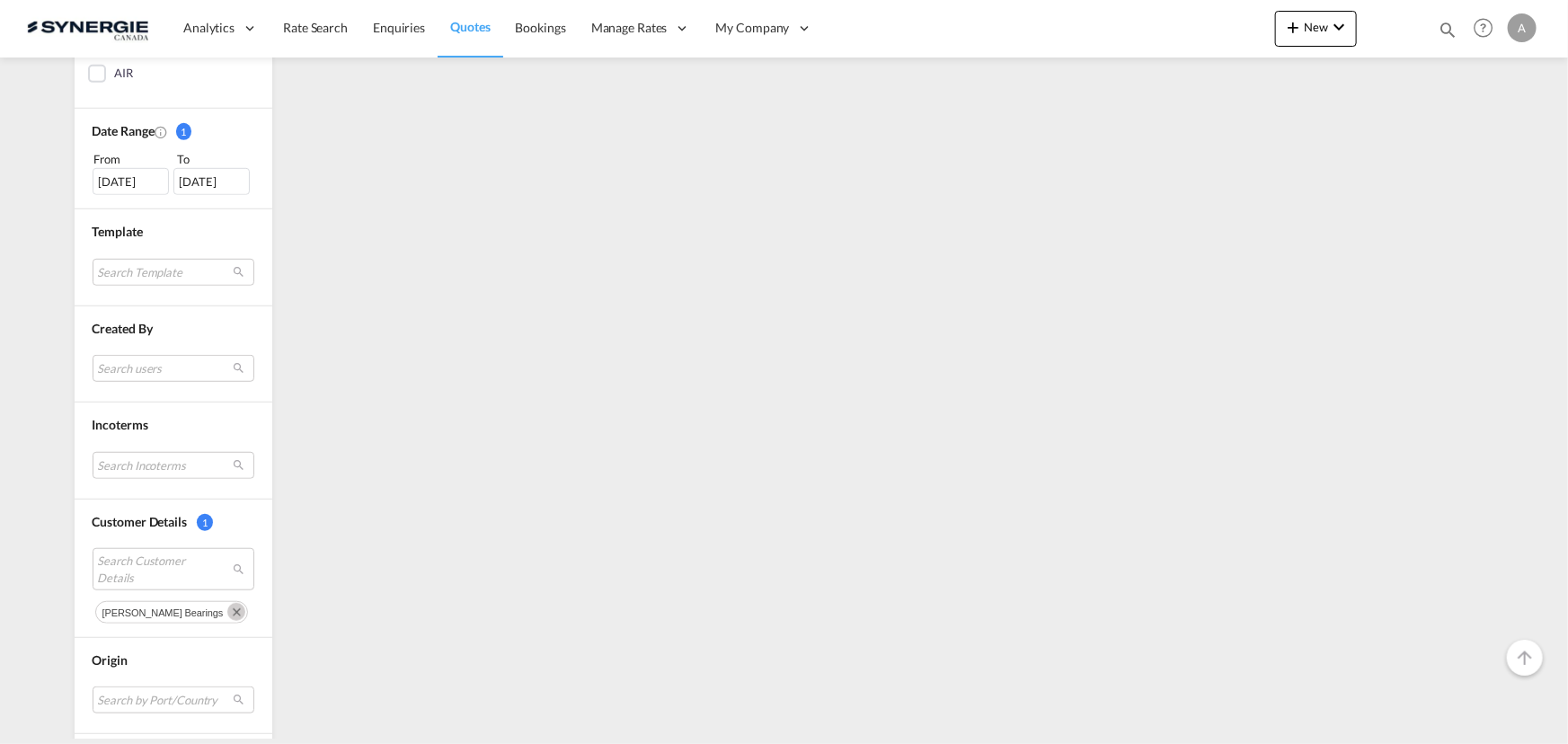
click at [133, 187] on div "15 Jul 2025" at bounding box center [131, 180] width 76 height 27
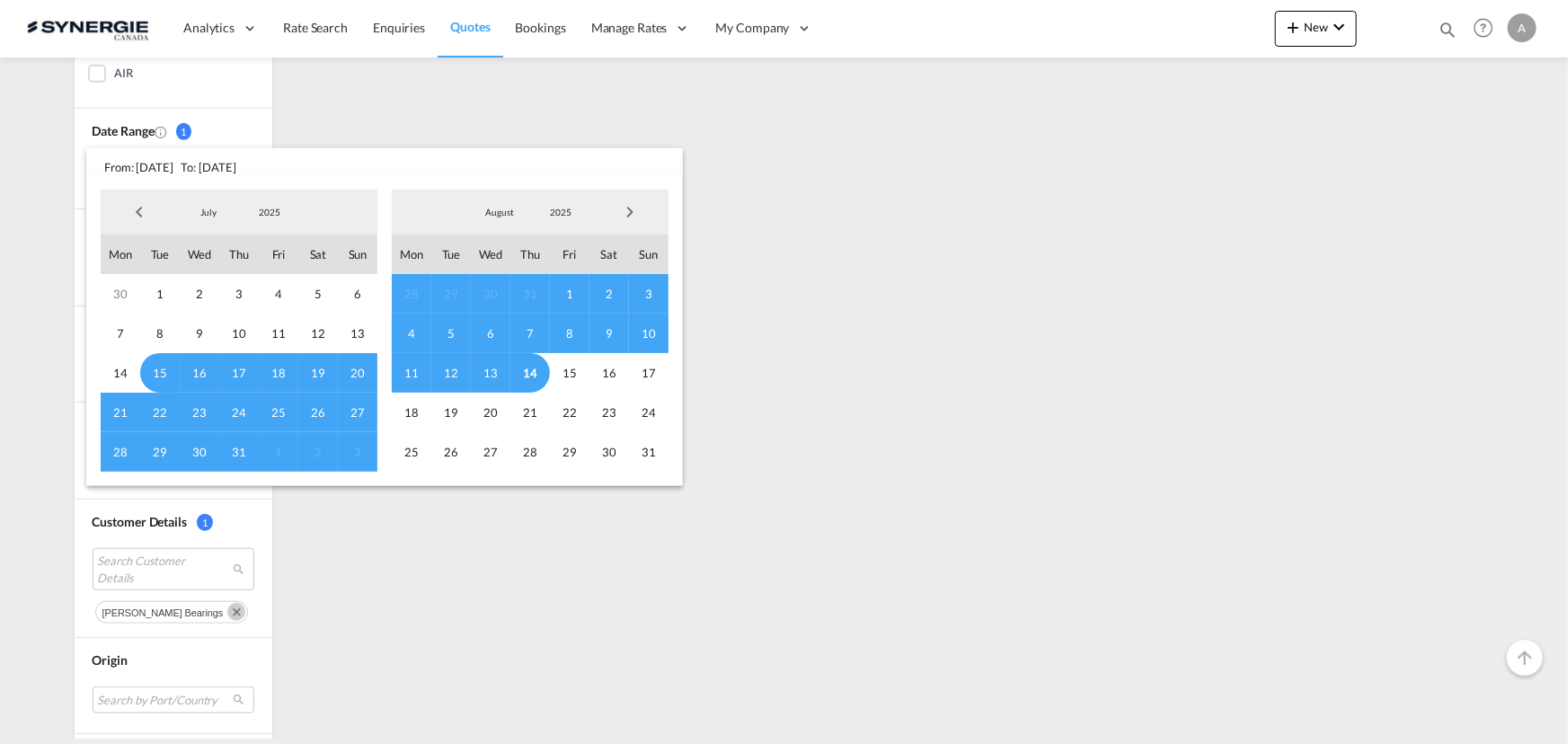
click at [280, 206] on span "2025" at bounding box center [270, 212] width 57 height 13
click at [253, 134] on md-option "2023" at bounding box center [286, 126] width 122 height 43
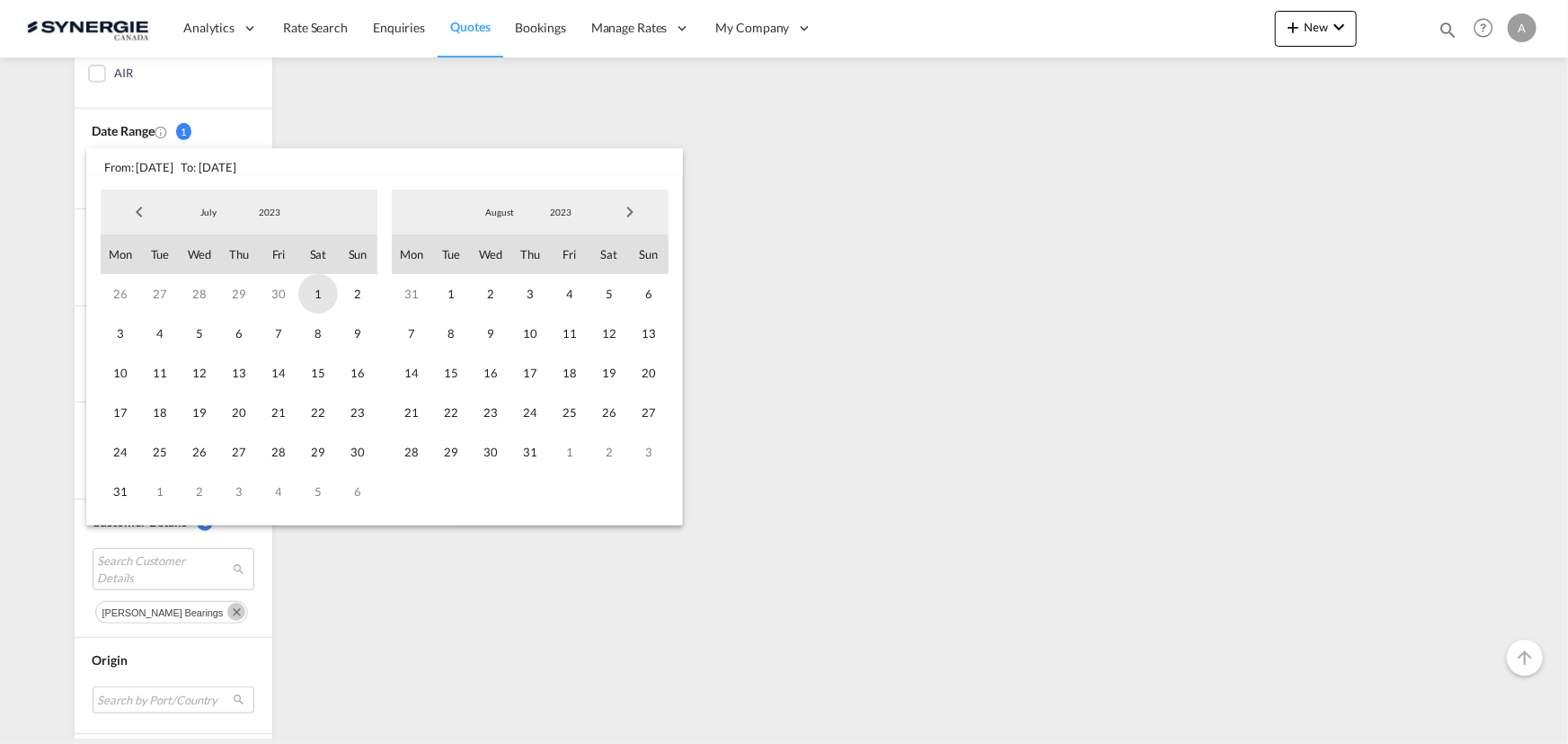
click at [320, 304] on span "1" at bounding box center [318, 294] width 40 height 40
click at [575, 204] on md-select-value "2023" at bounding box center [561, 212] width 61 height 27
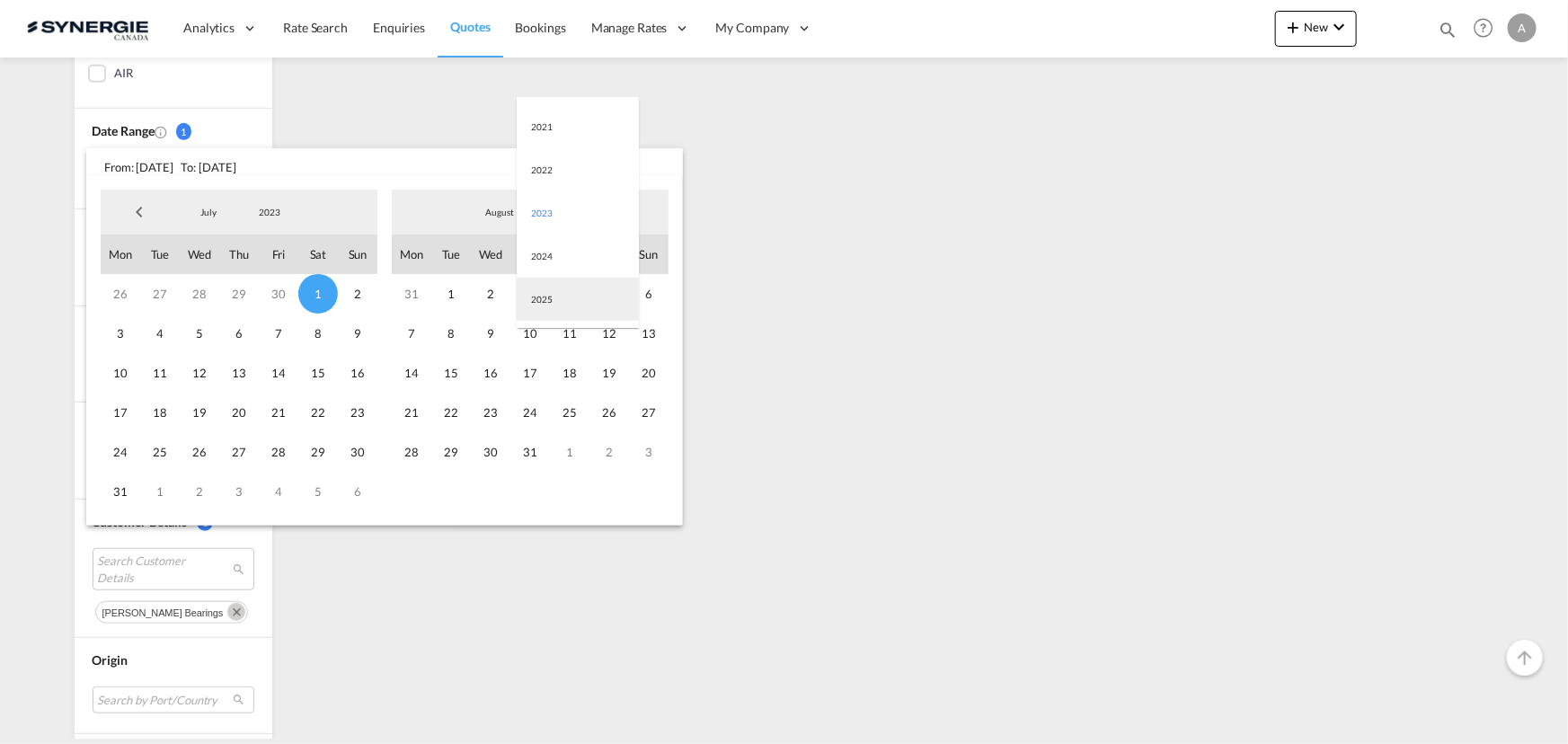
click at [560, 309] on md-option "2025" at bounding box center [577, 299] width 122 height 43
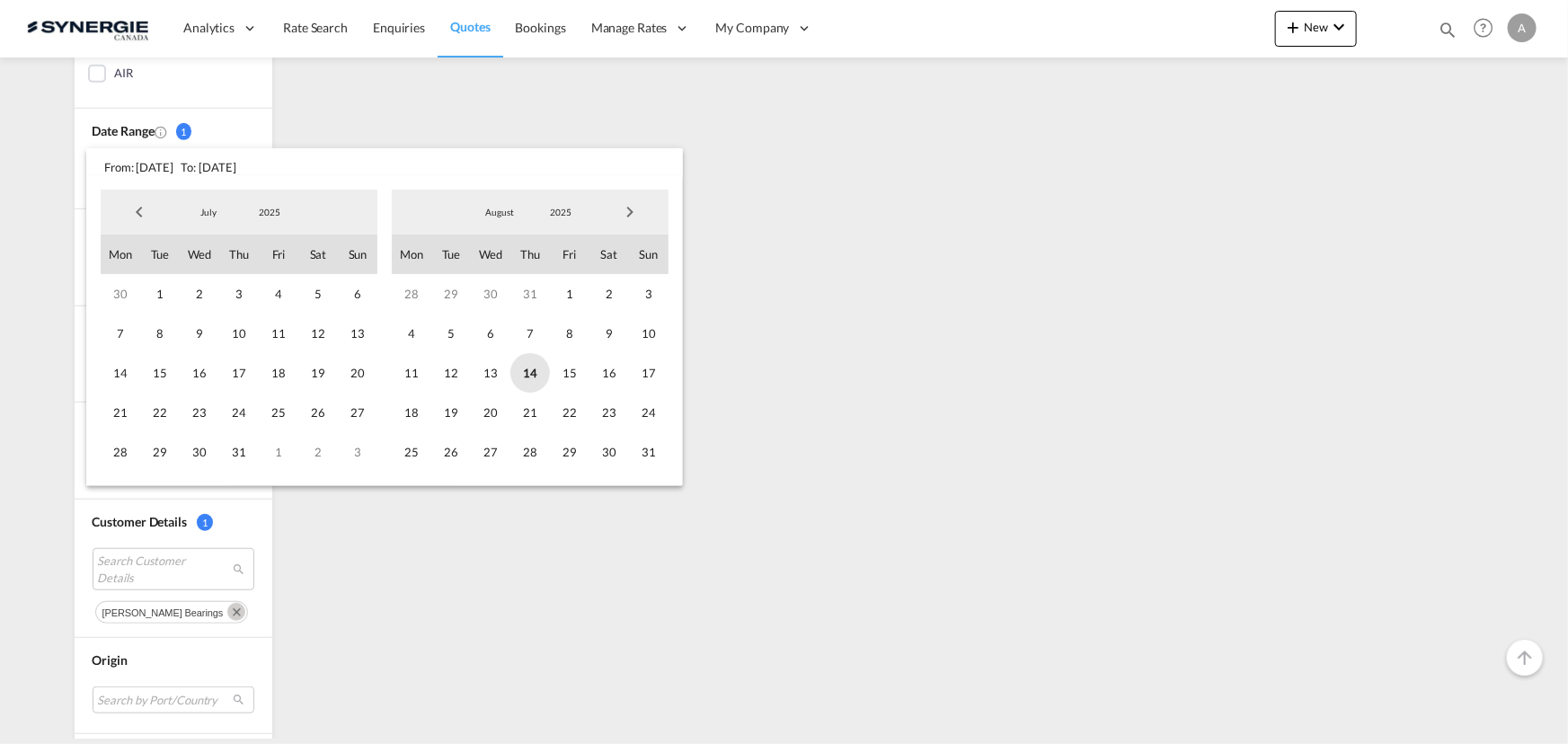
click at [535, 377] on span "14" at bounding box center [529, 372] width 40 height 40
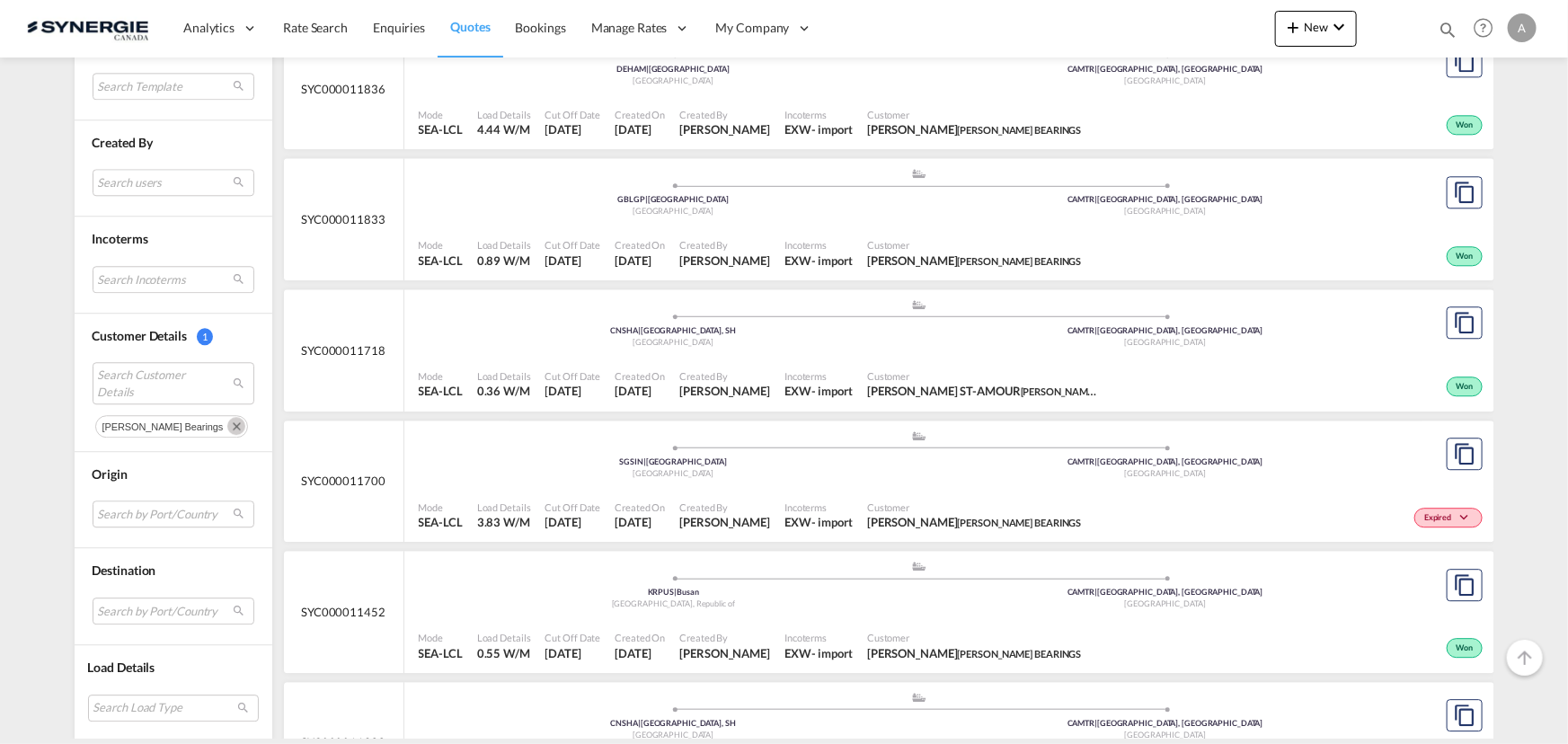
scroll to position [2286, 0]
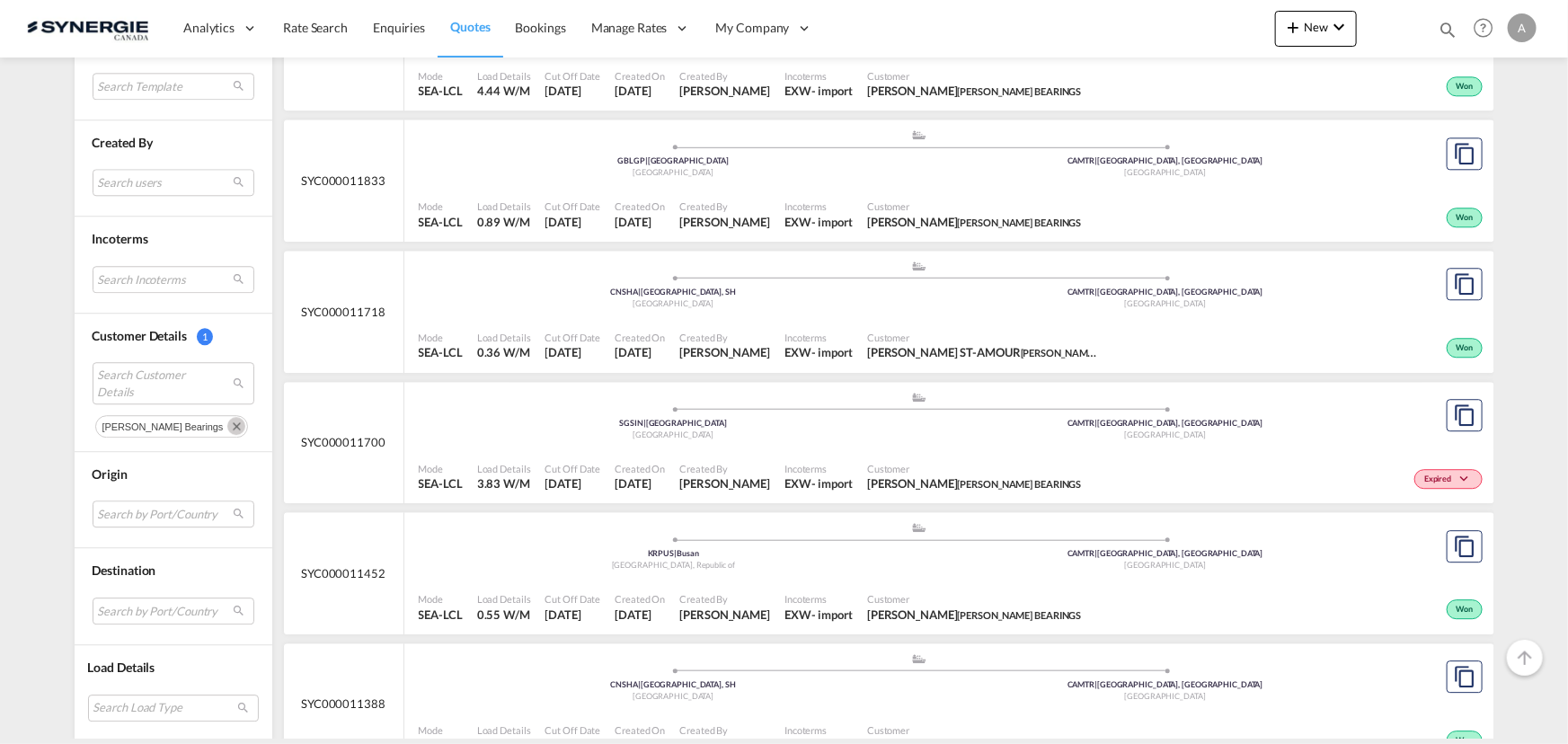
click at [227, 427] on md-icon "Remove" at bounding box center [237, 426] width 18 height 18
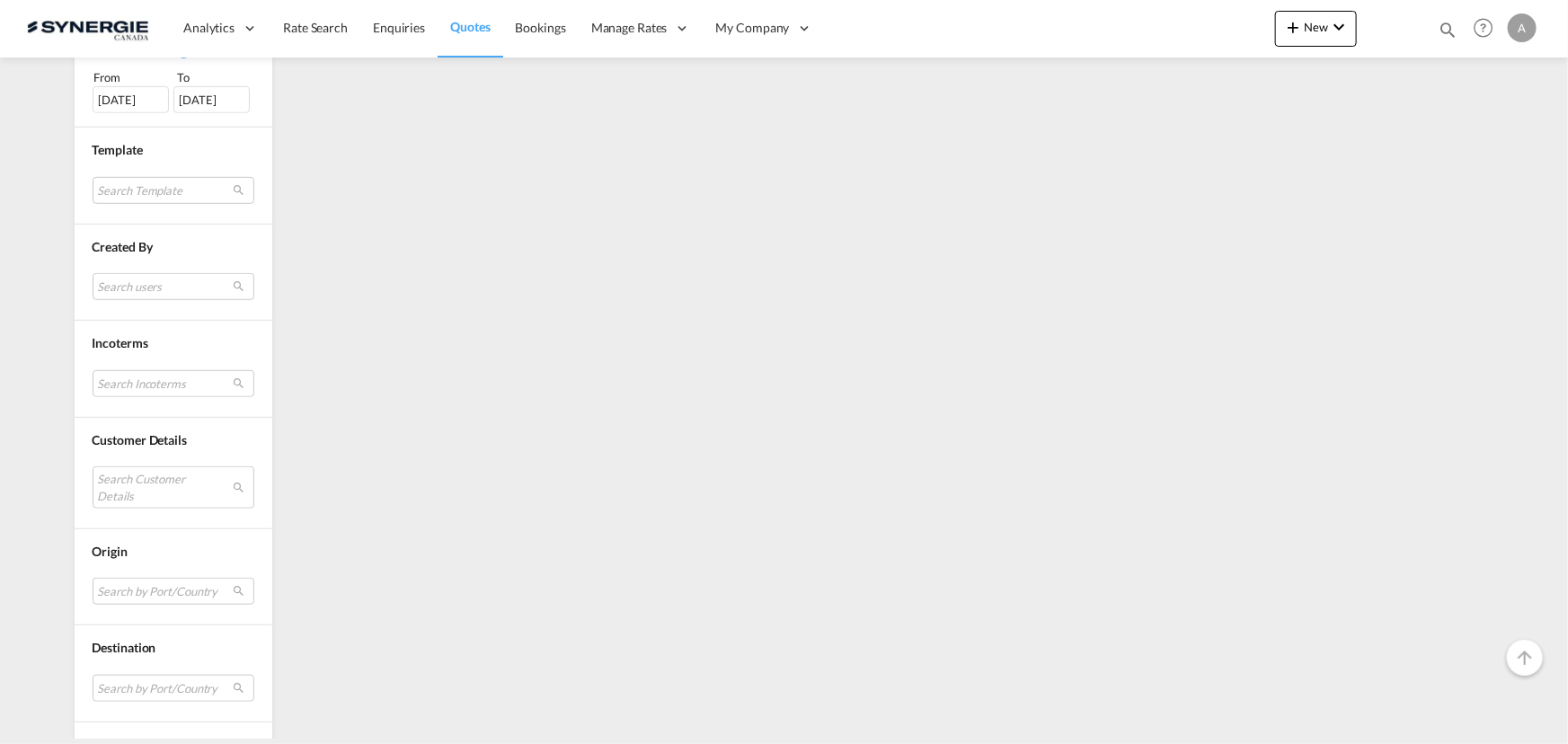
scroll to position [566, 0]
click at [136, 494] on md-select "Search Customer Details" at bounding box center [174, 492] width 162 height 41
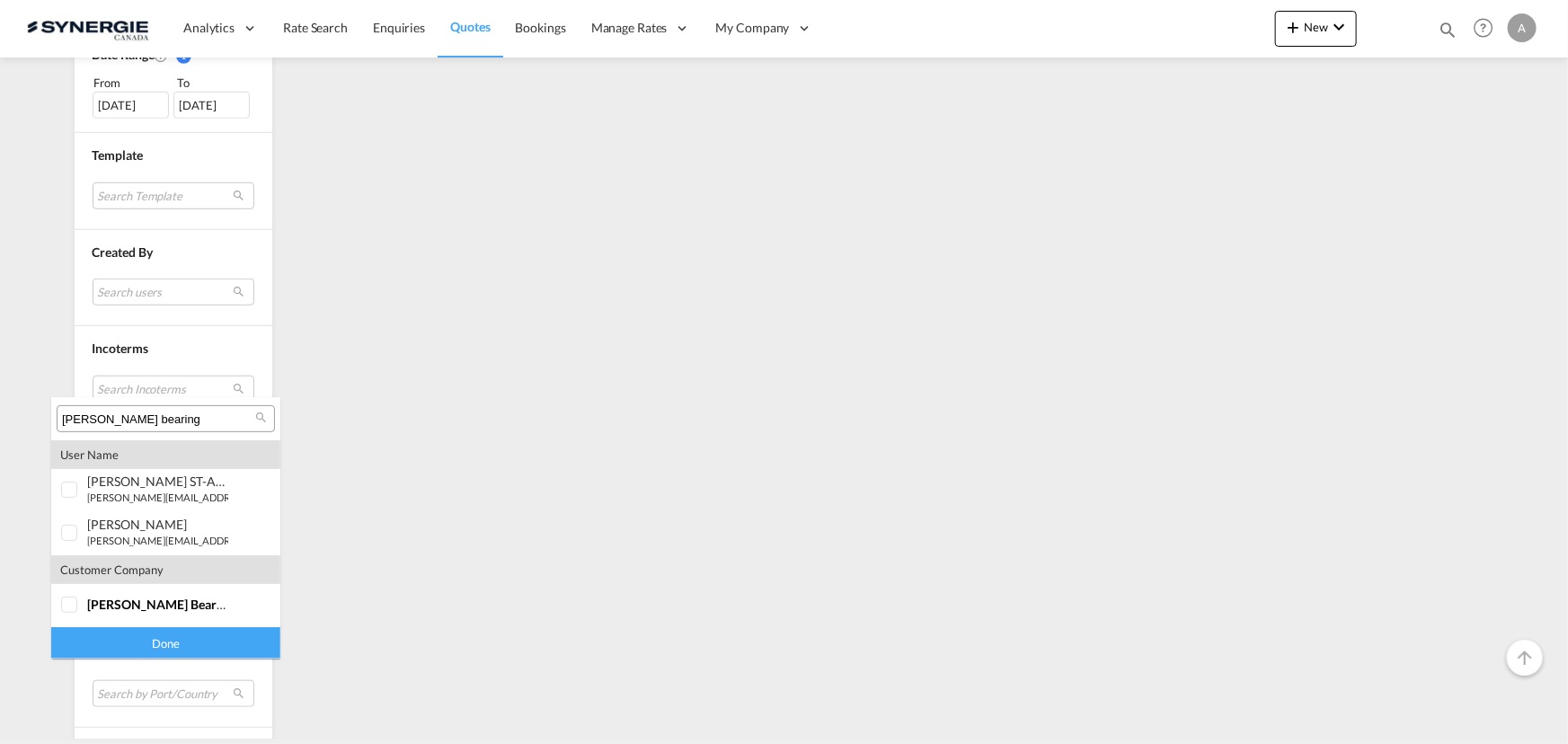
click at [186, 422] on input "allen bearing" at bounding box center [158, 420] width 193 height 17
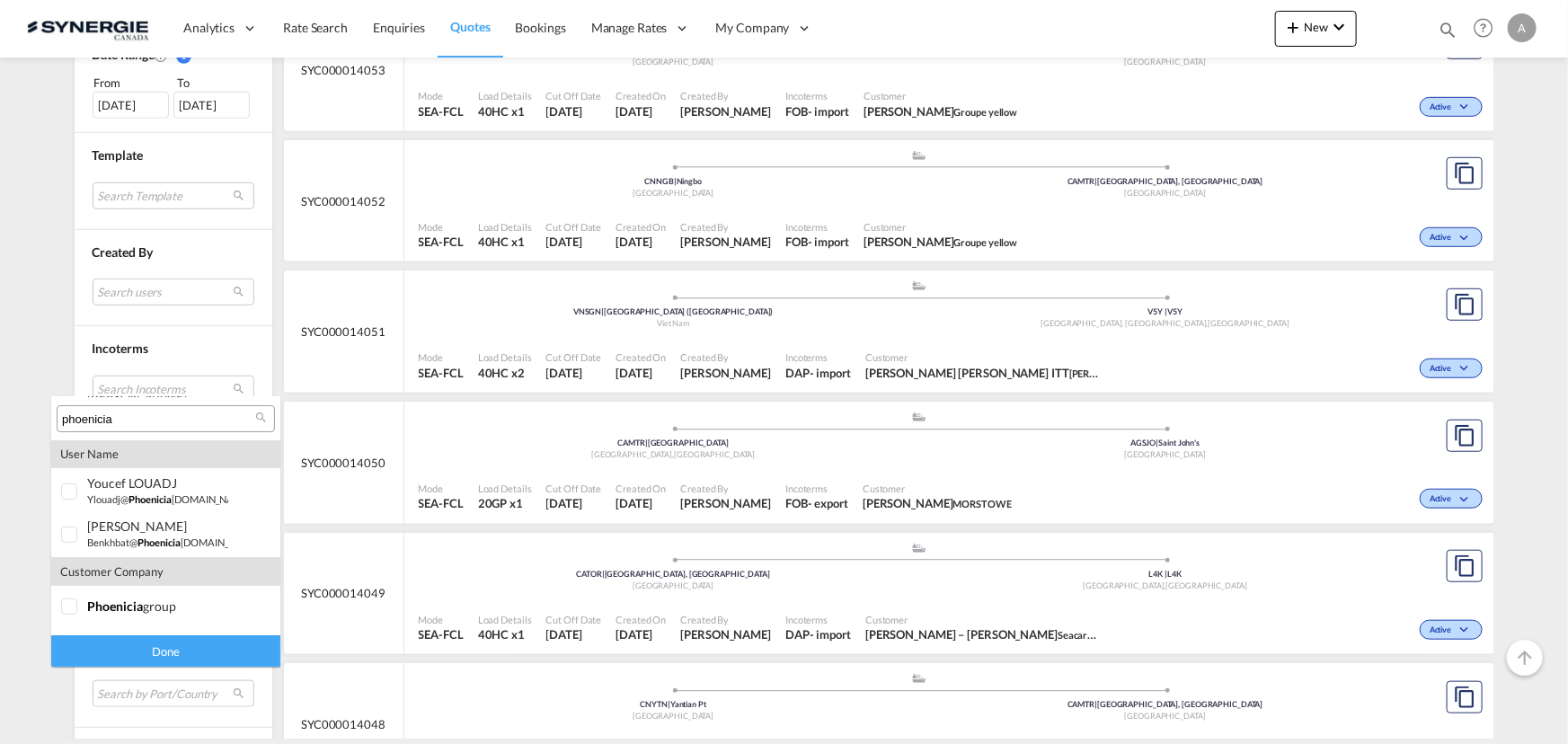
scroll to position [165, 0]
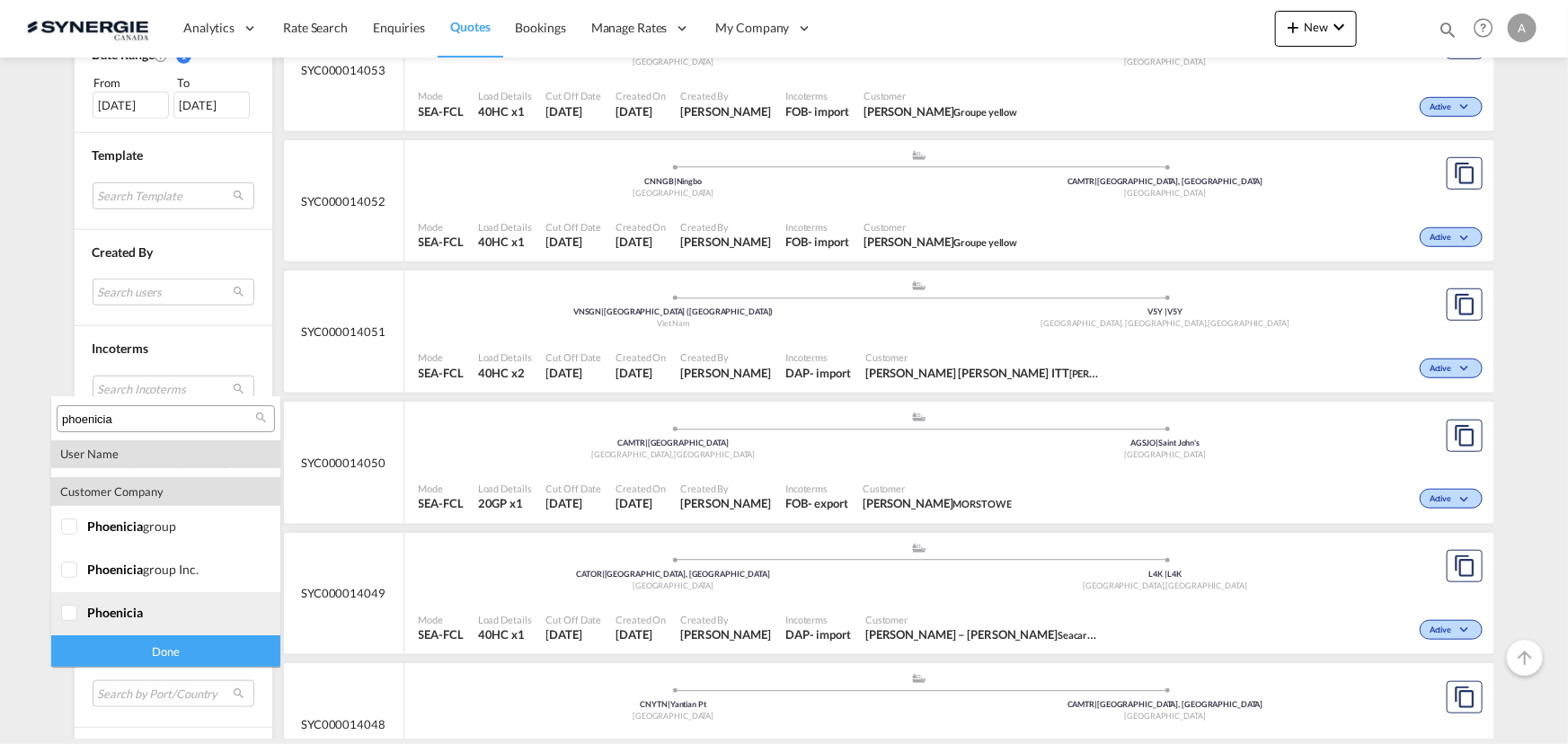
type input "phoenicia"
click at [62, 612] on div at bounding box center [70, 614] width 18 height 18
click at [61, 573] on div at bounding box center [70, 571] width 18 height 18
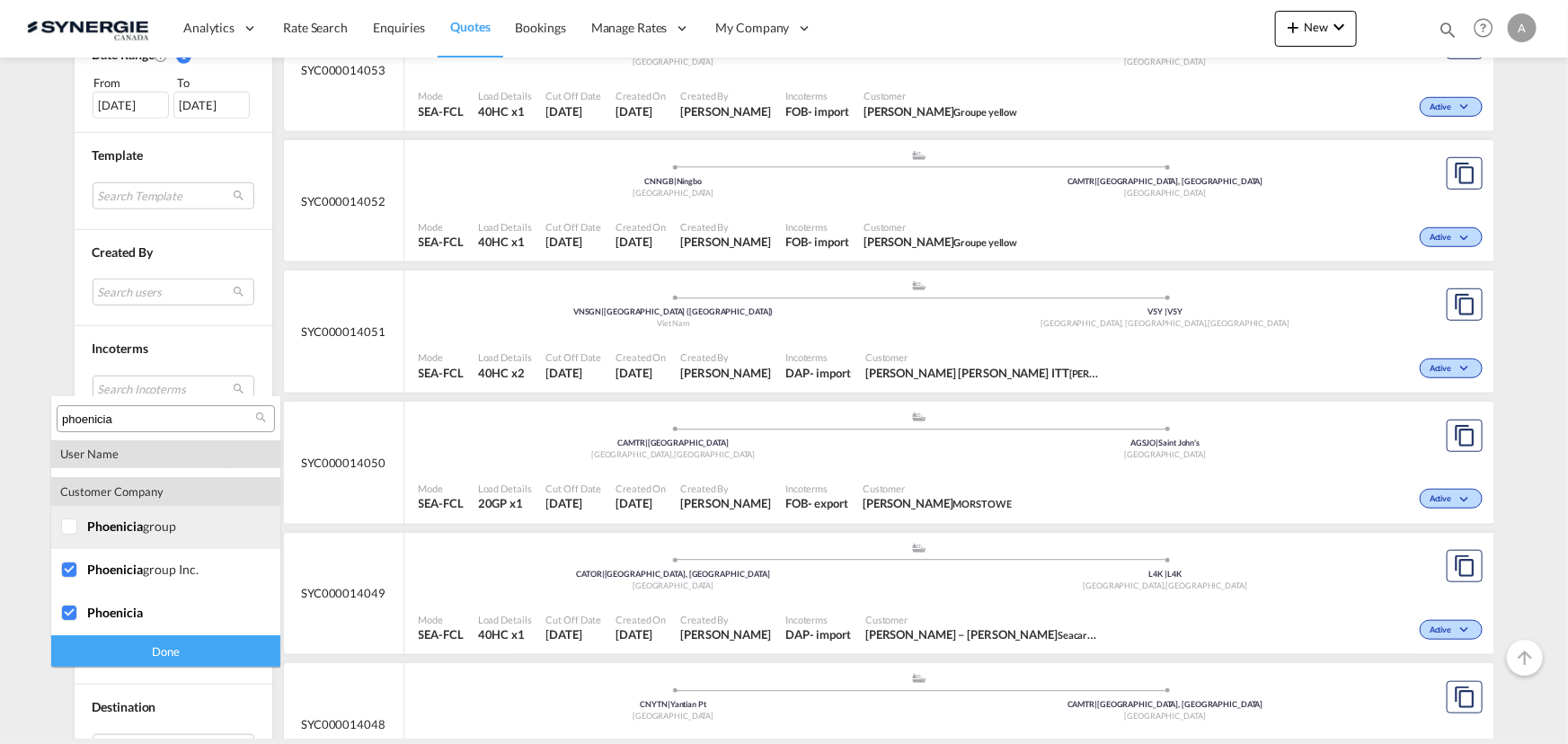
click at [71, 532] on div at bounding box center [70, 528] width 18 height 18
click at [132, 647] on div "Done" at bounding box center [166, 651] width 229 height 31
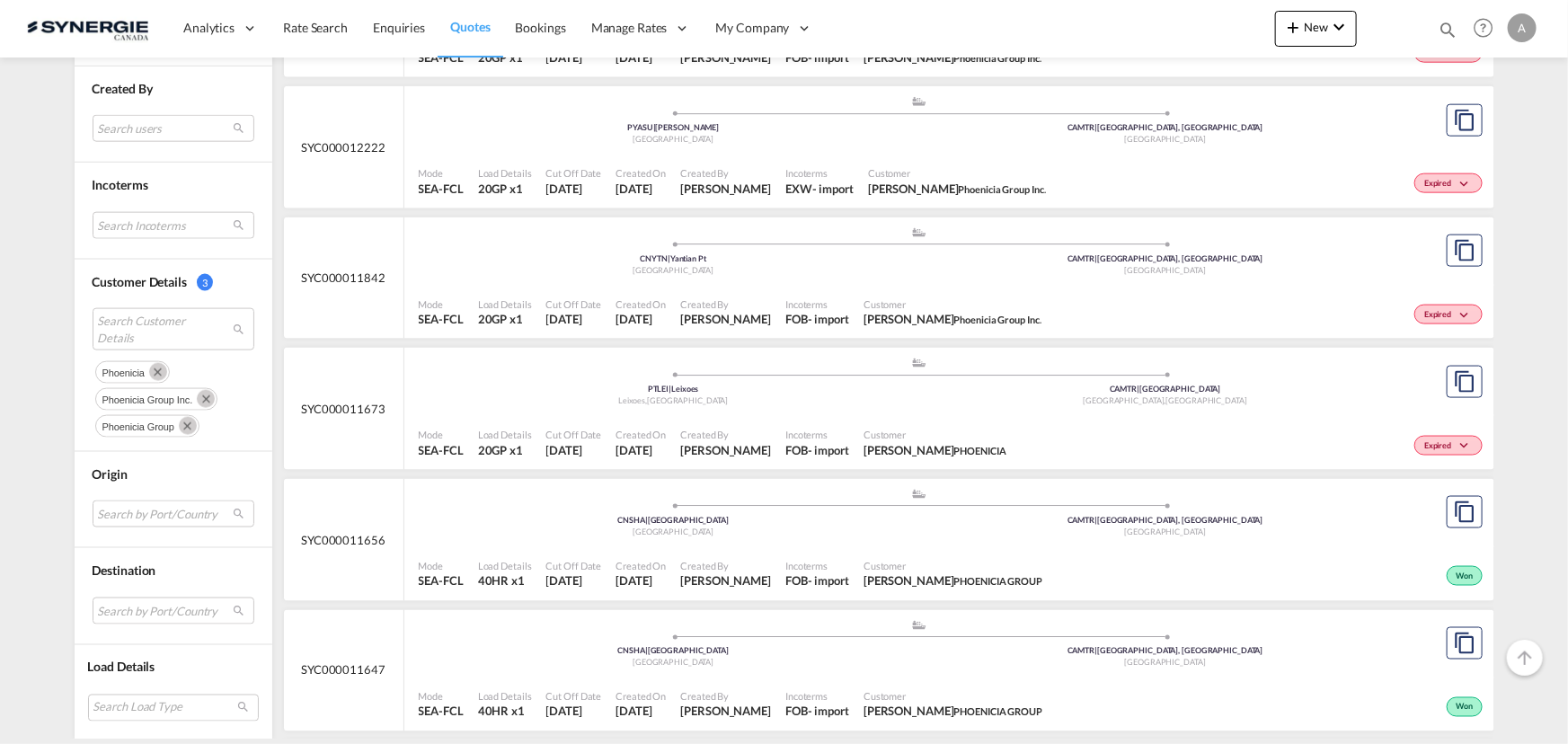
scroll to position [1225, 0]
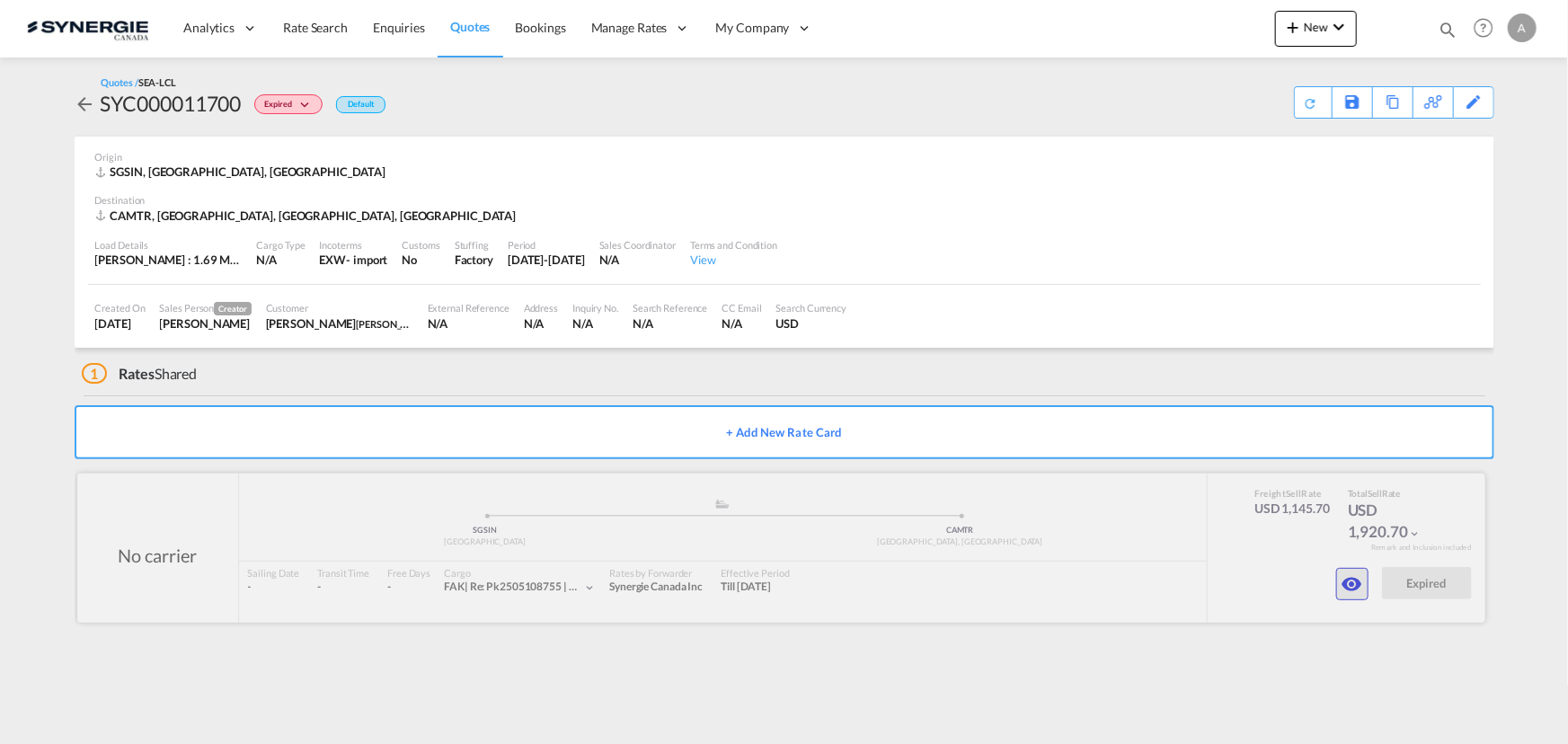
click at [1365, 587] on button "button" at bounding box center [1352, 584] width 32 height 32
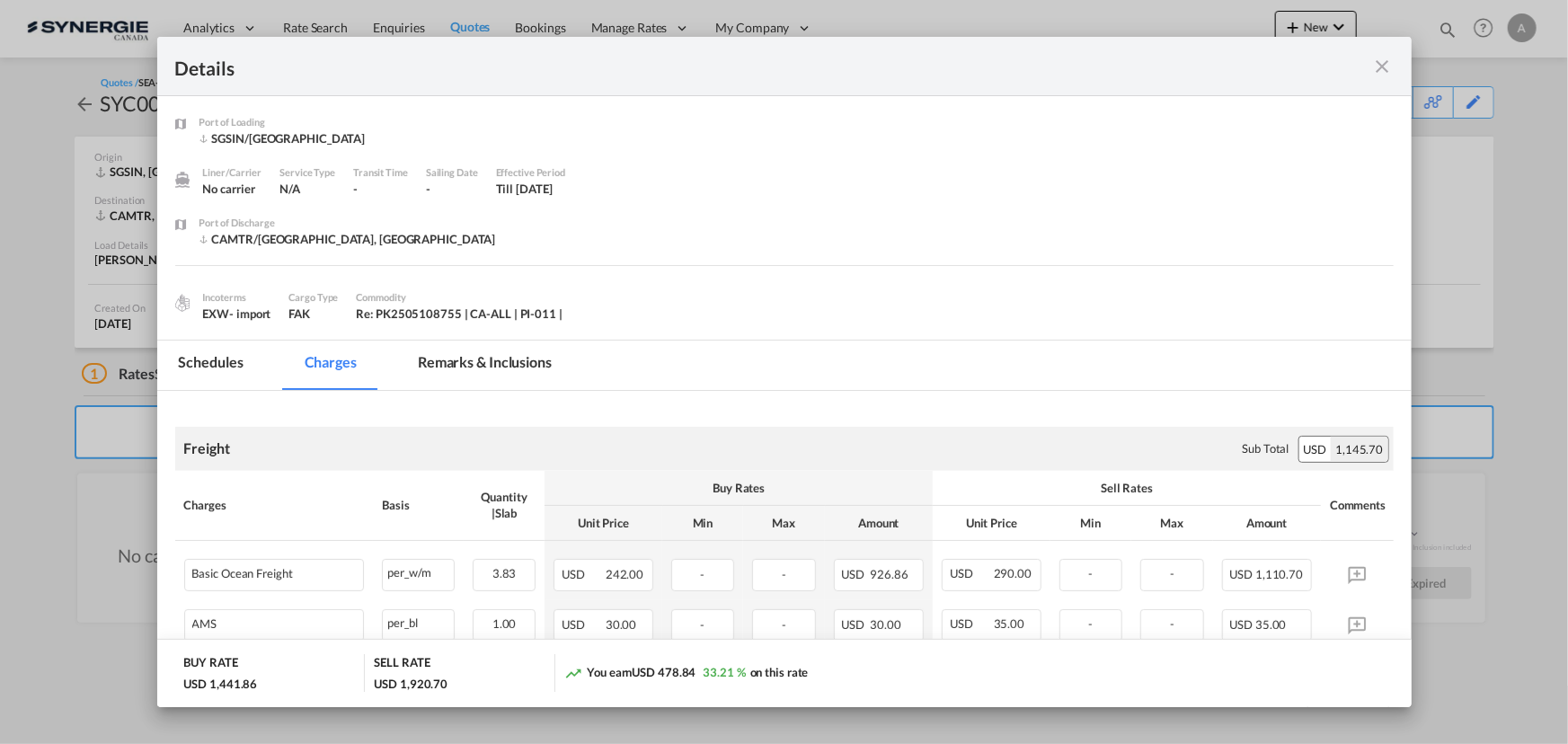
click at [494, 368] on md-tab-item "Remarks & Inclusions" at bounding box center [484, 366] width 177 height 50
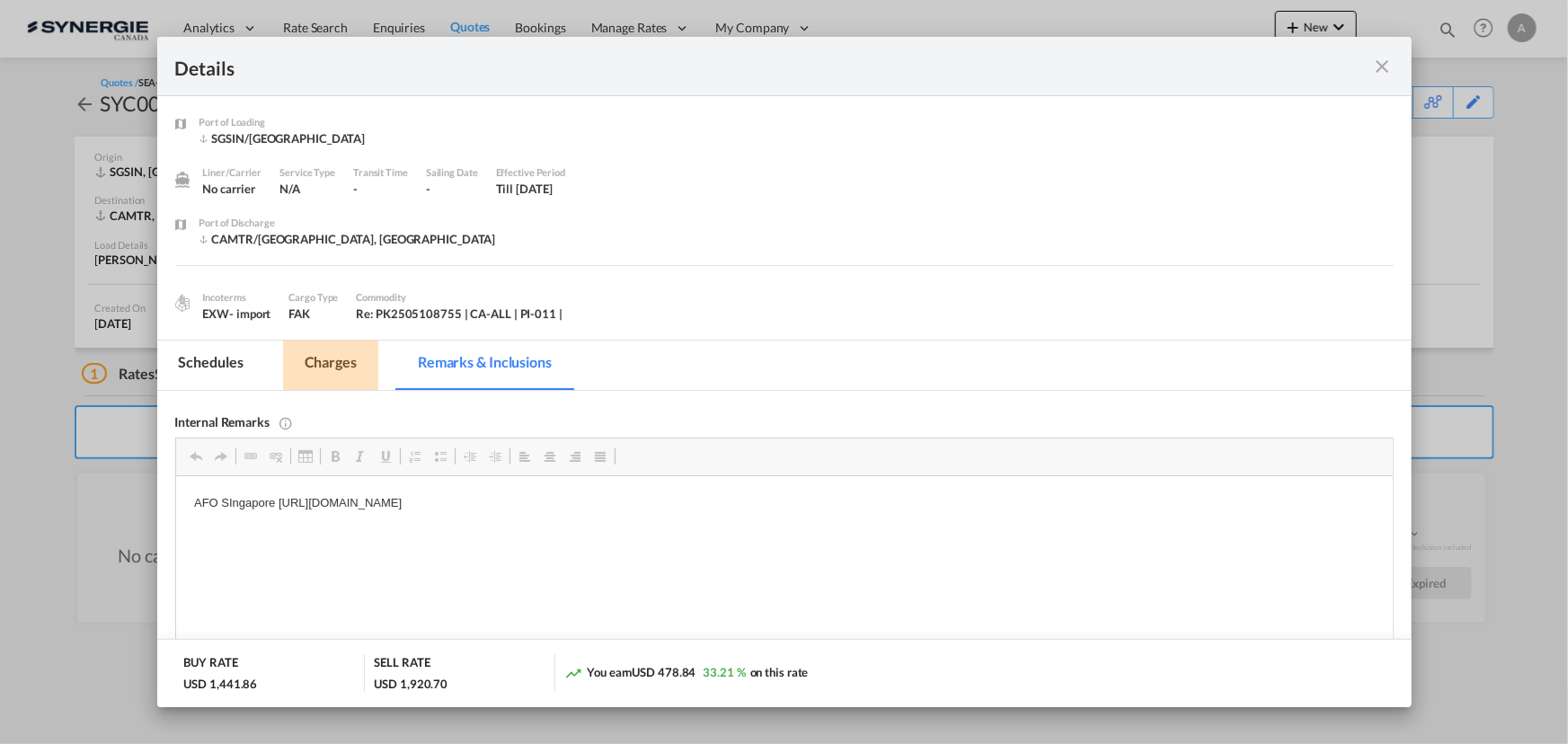
click at [308, 359] on md-tab-item "Charges" at bounding box center [330, 366] width 95 height 50
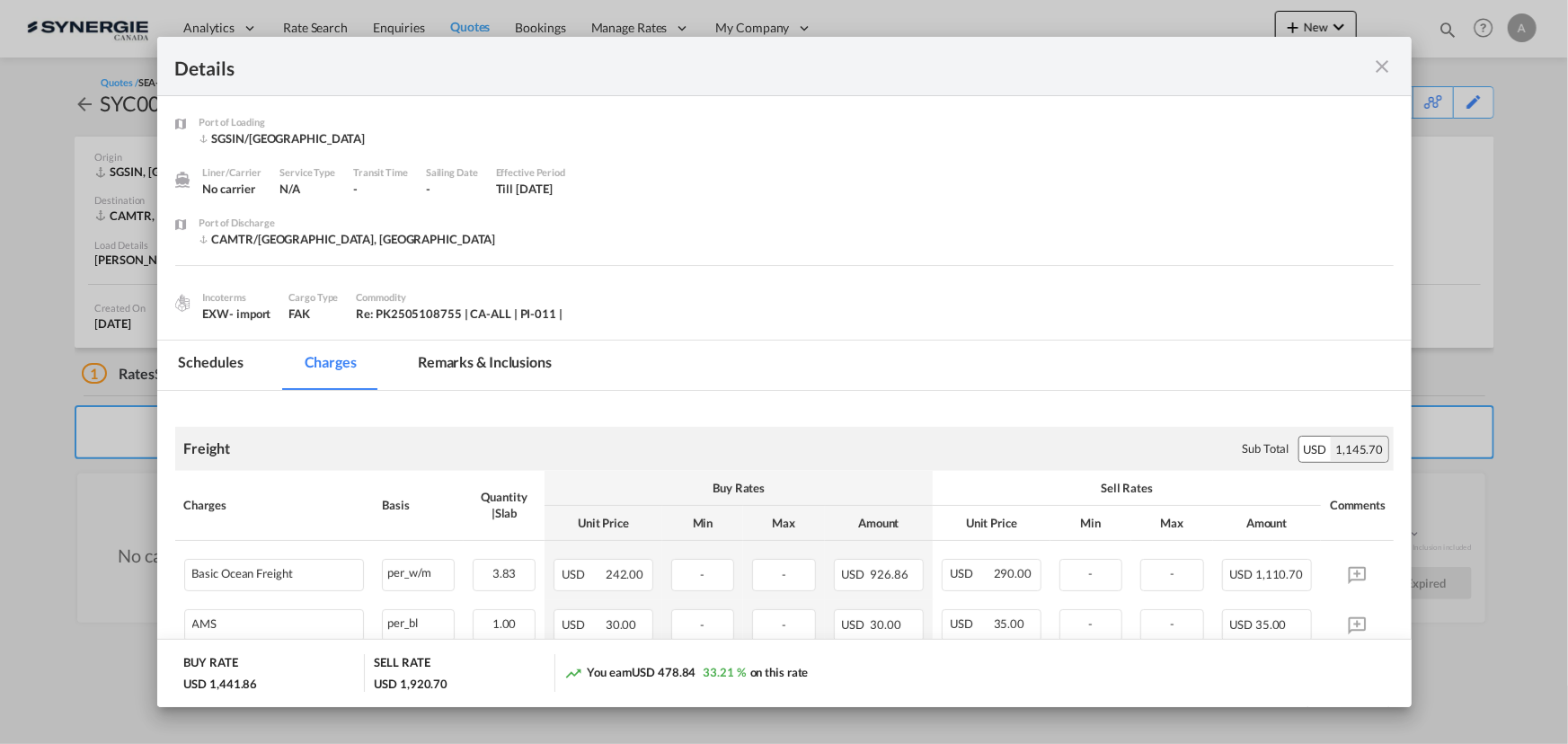
click at [1387, 69] on md-icon "icon-close fg-AAA8AD m-0 cursor" at bounding box center [1382, 65] width 21 height 21
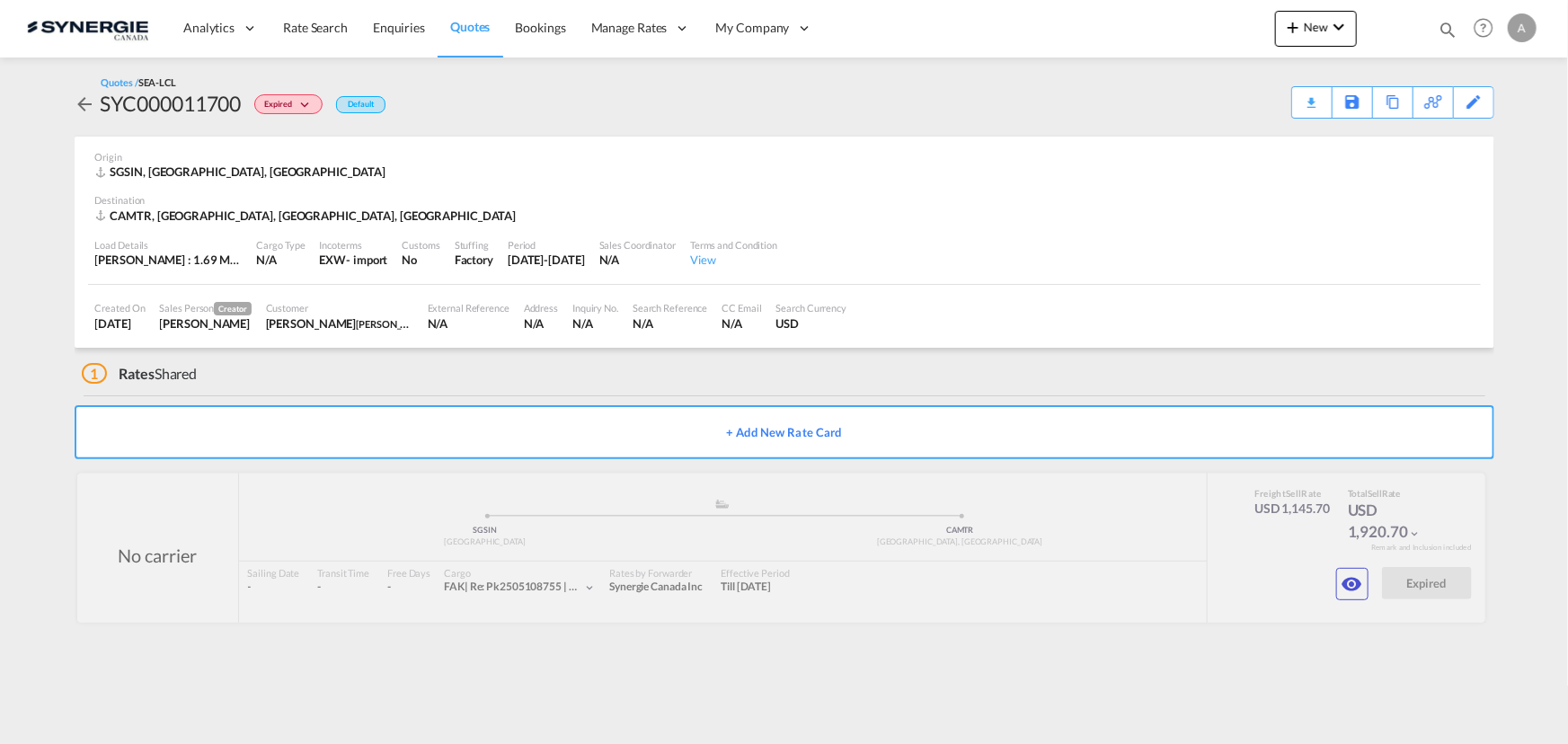
drag, startPoint x: 1073, startPoint y: 24, endPoint x: 1050, endPoint y: 34, distance: 25.1
click at [1074, 24] on div "Analytics Reports Dashboard Rate Search Enquiries Quotes Bookings" at bounding box center [784, 28] width 1514 height 55
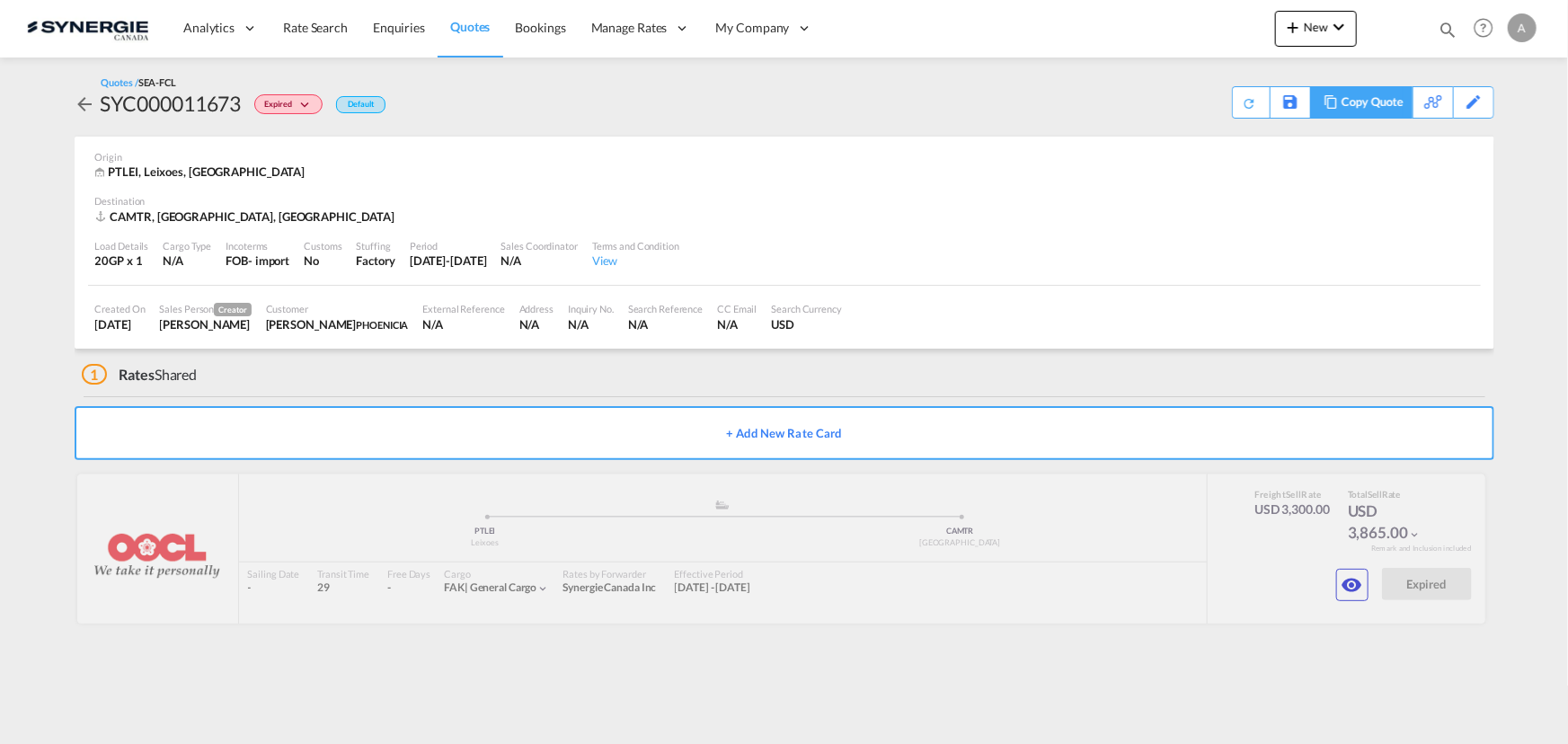
click at [1376, 107] on div "Copy Quote" at bounding box center [1372, 102] width 61 height 30
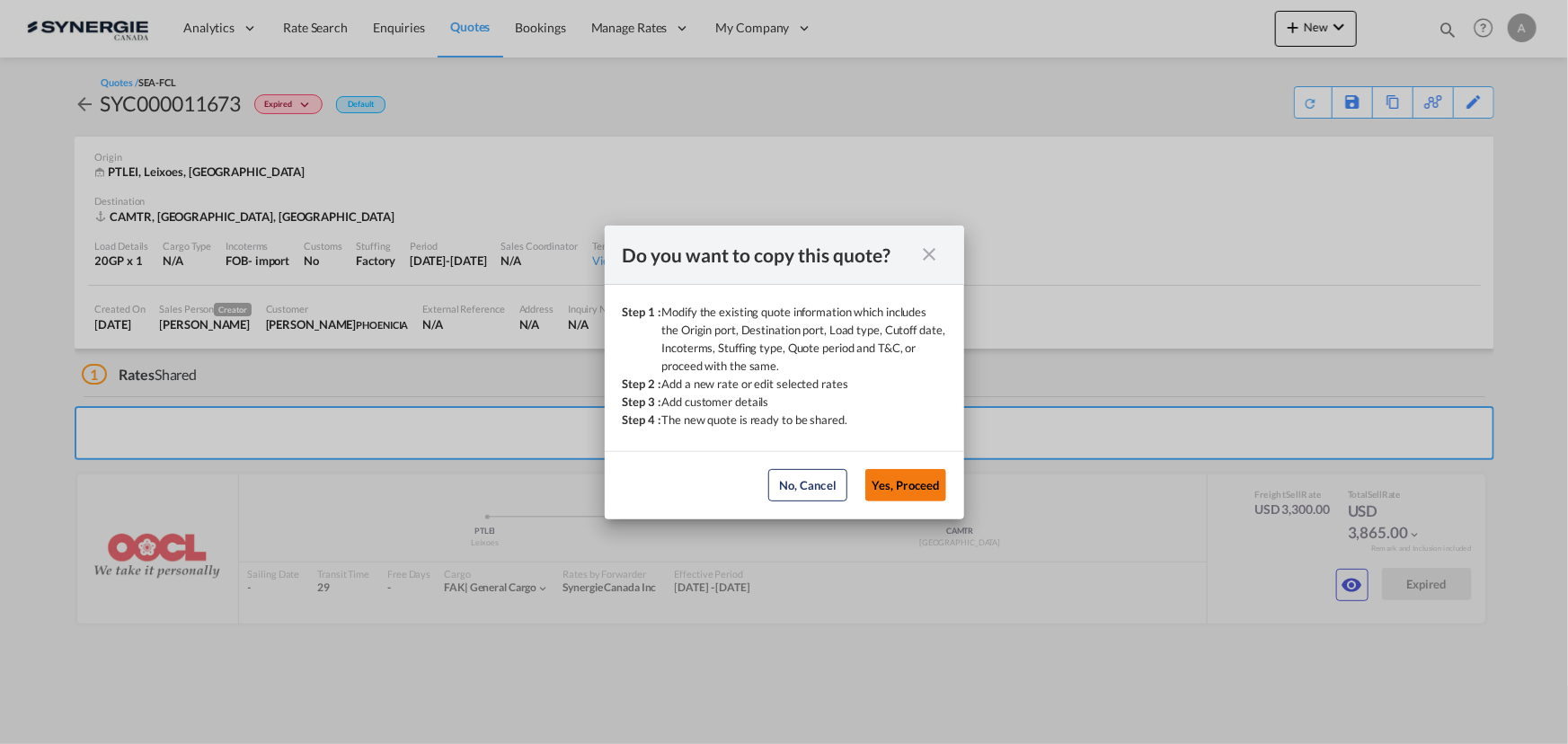
click at [900, 469] on button "Yes, Proceed" at bounding box center [906, 484] width 81 height 32
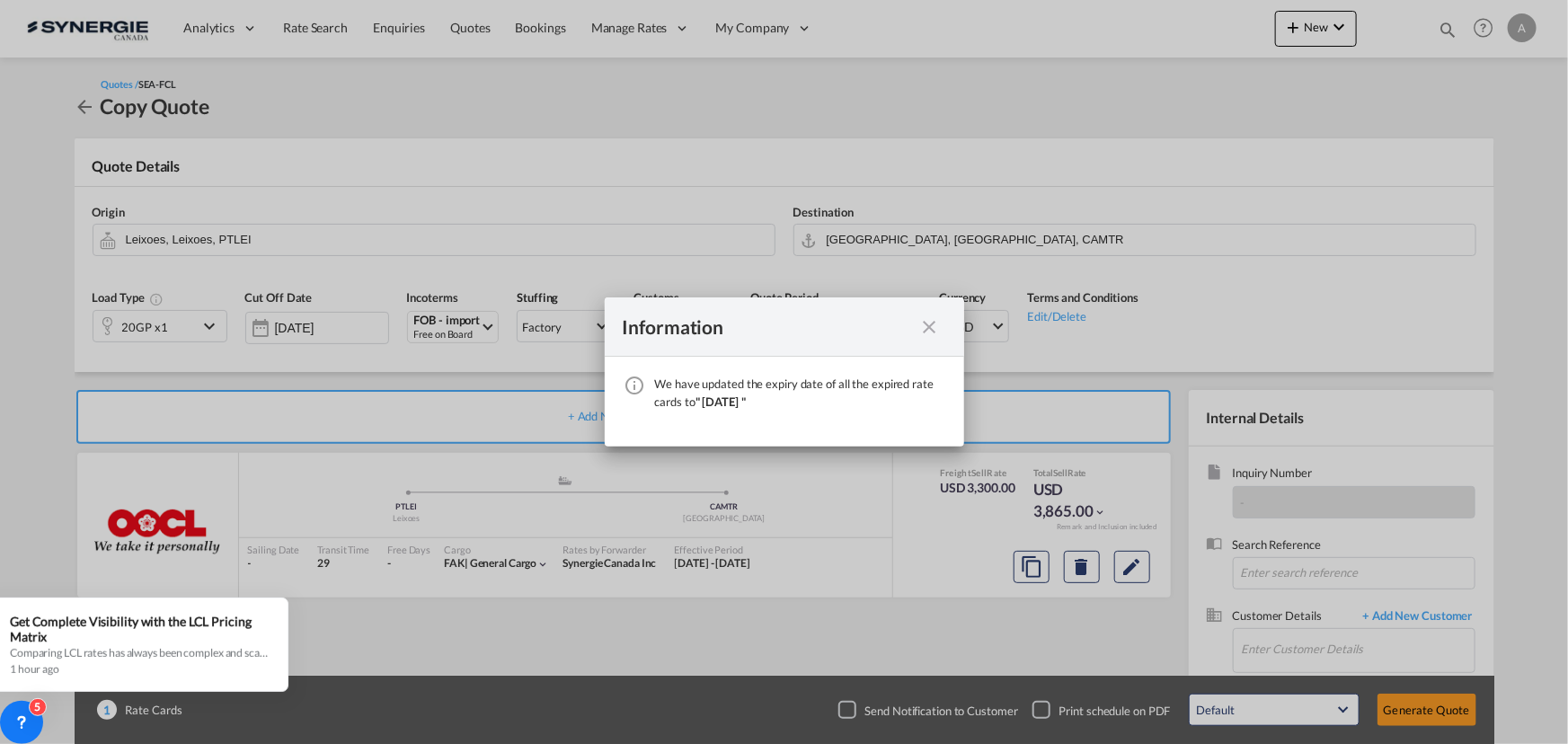
drag, startPoint x: 931, startPoint y: 331, endPoint x: 563, endPoint y: 312, distance: 368.5
click at [931, 331] on md-icon "icon-close fg-AAA8AD cursor" at bounding box center [929, 326] width 21 height 21
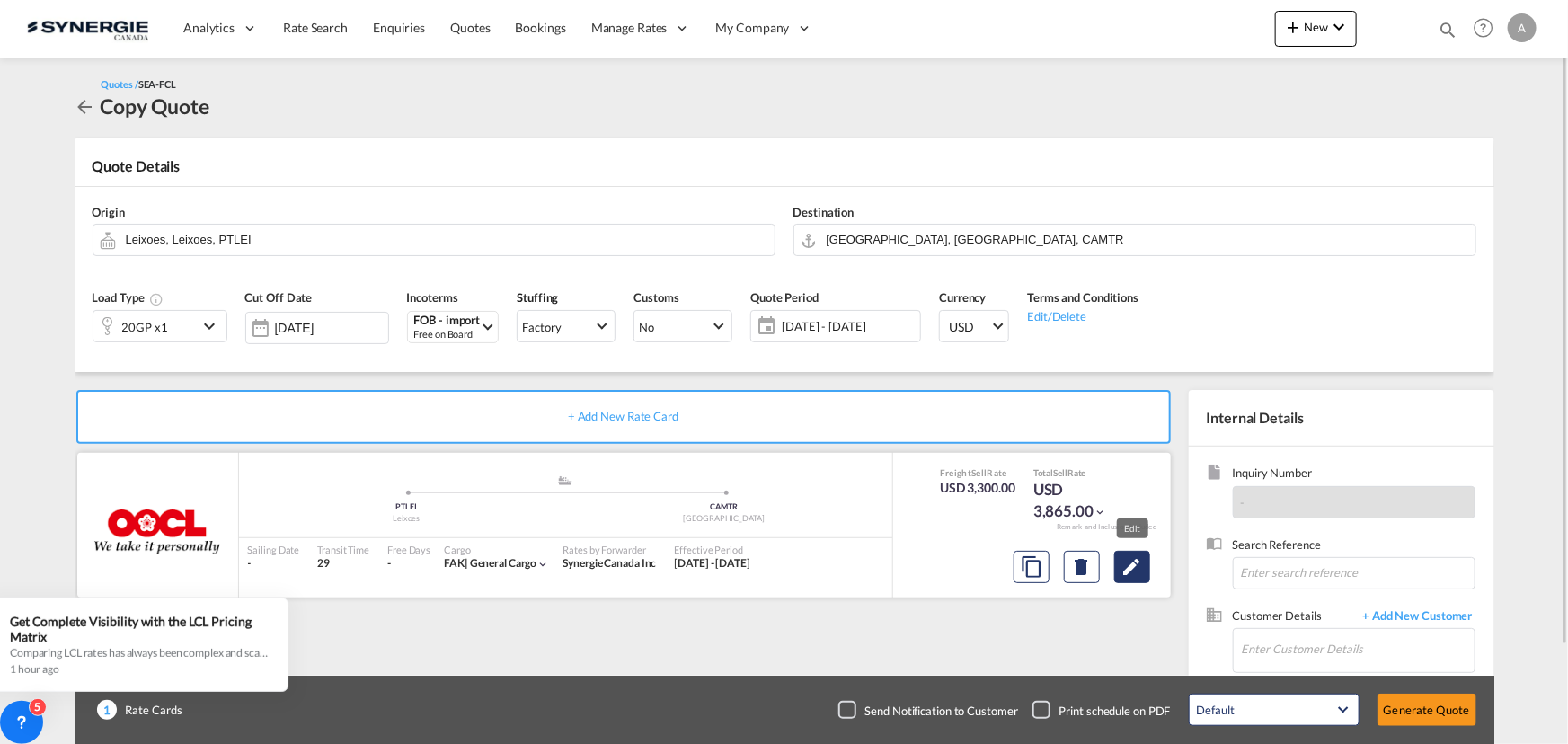
click at [1131, 566] on md-icon "Edit" at bounding box center [1132, 566] width 21 height 21
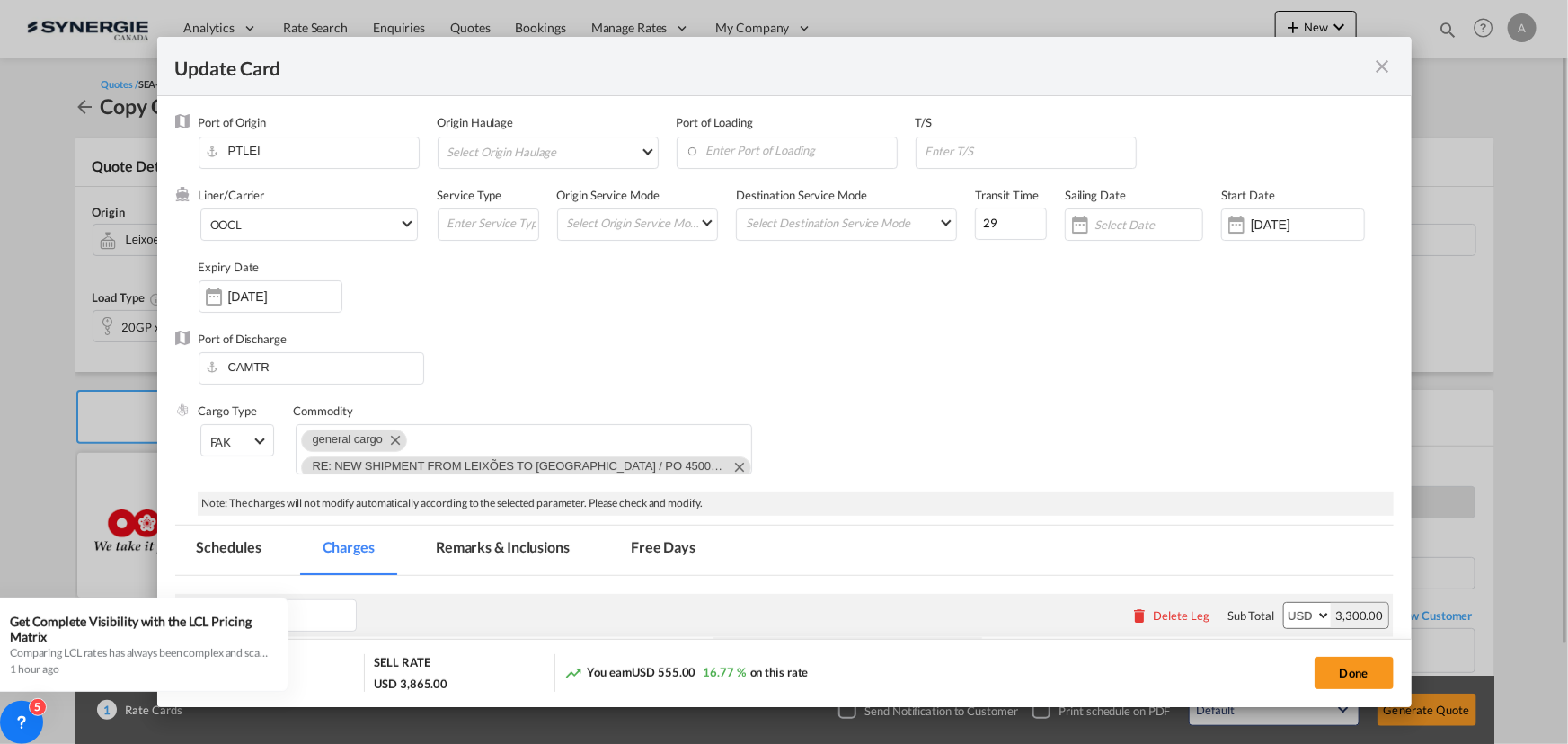
select select "per equipment"
select select "per B/L"
select select "per_hbl"
select select "per container"
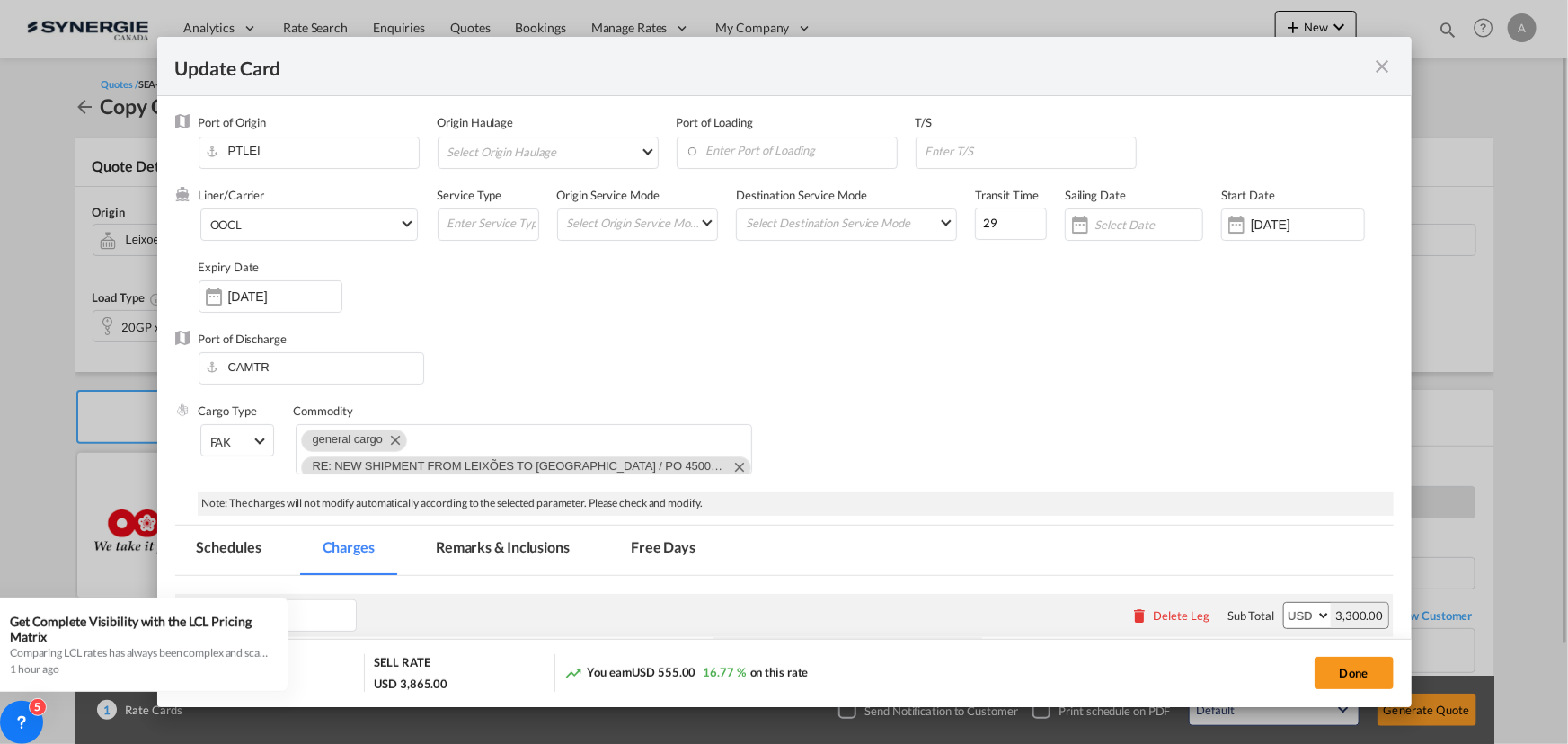
select select "per container"
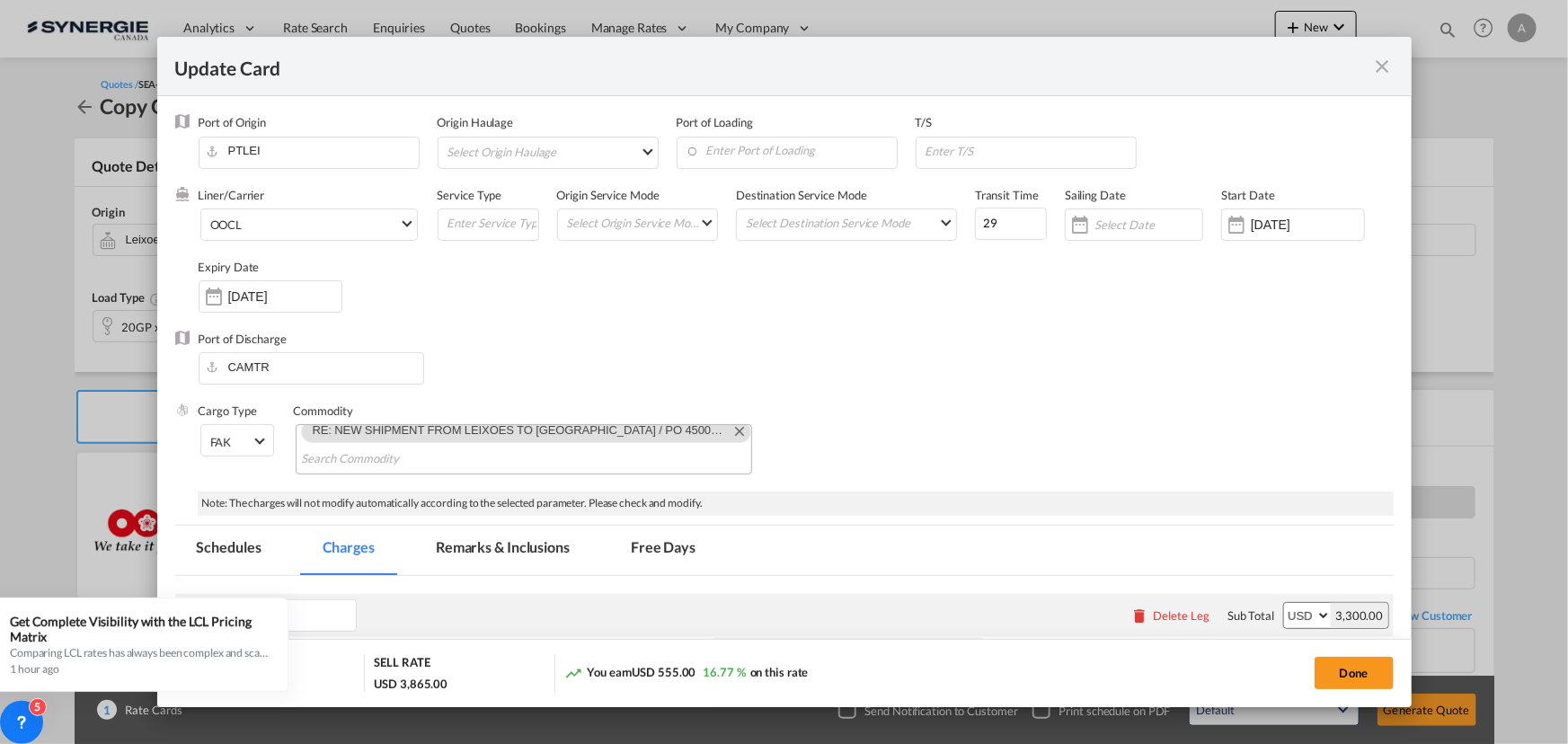
scroll to position [9, 0]
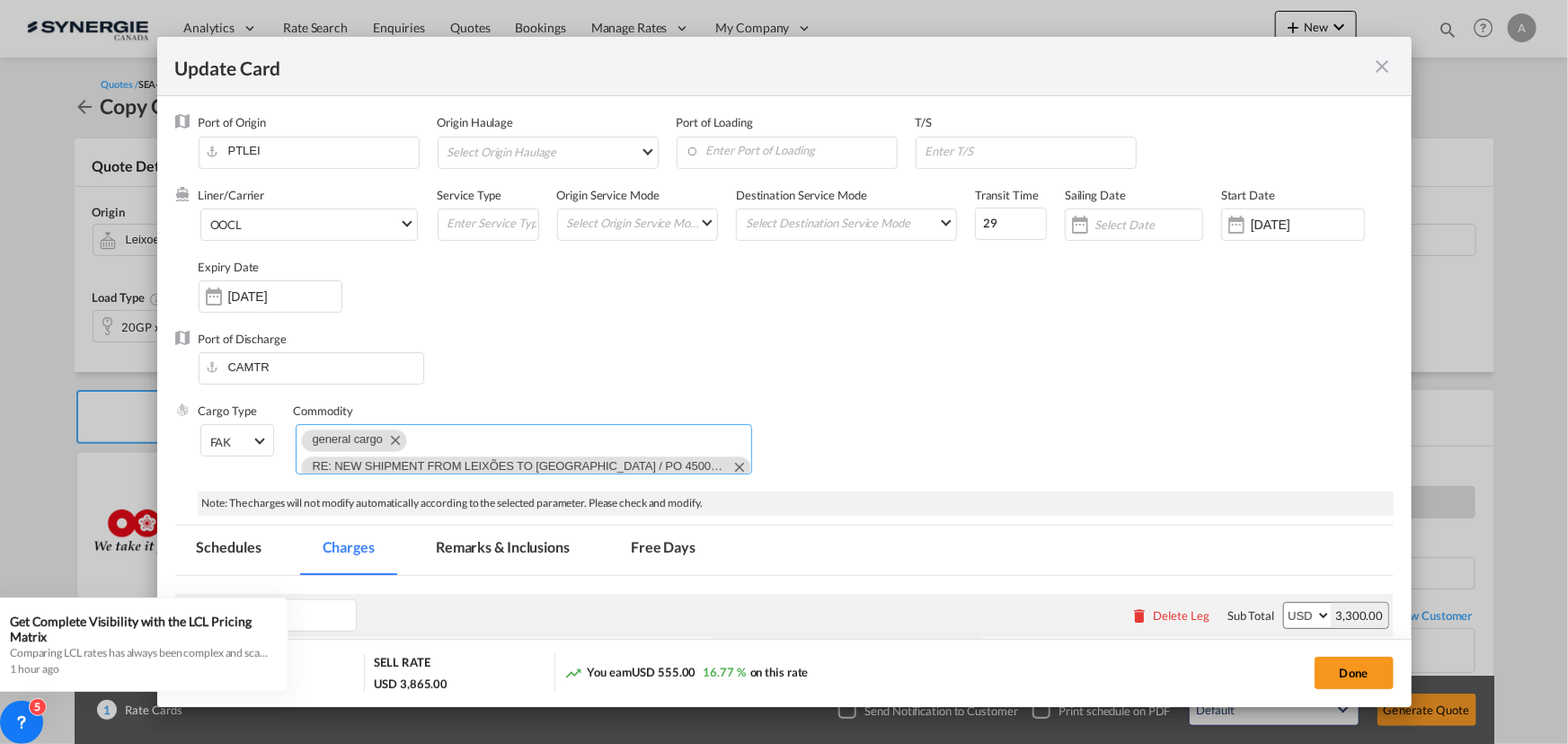
click at [727, 460] on md-icon "Remove RE: NEW SHIPMENT FROM LEIXÕES TO MONTREAL / PO 4500084454 / MAÇARICO - P…" at bounding box center [738, 466] width 21 height 21
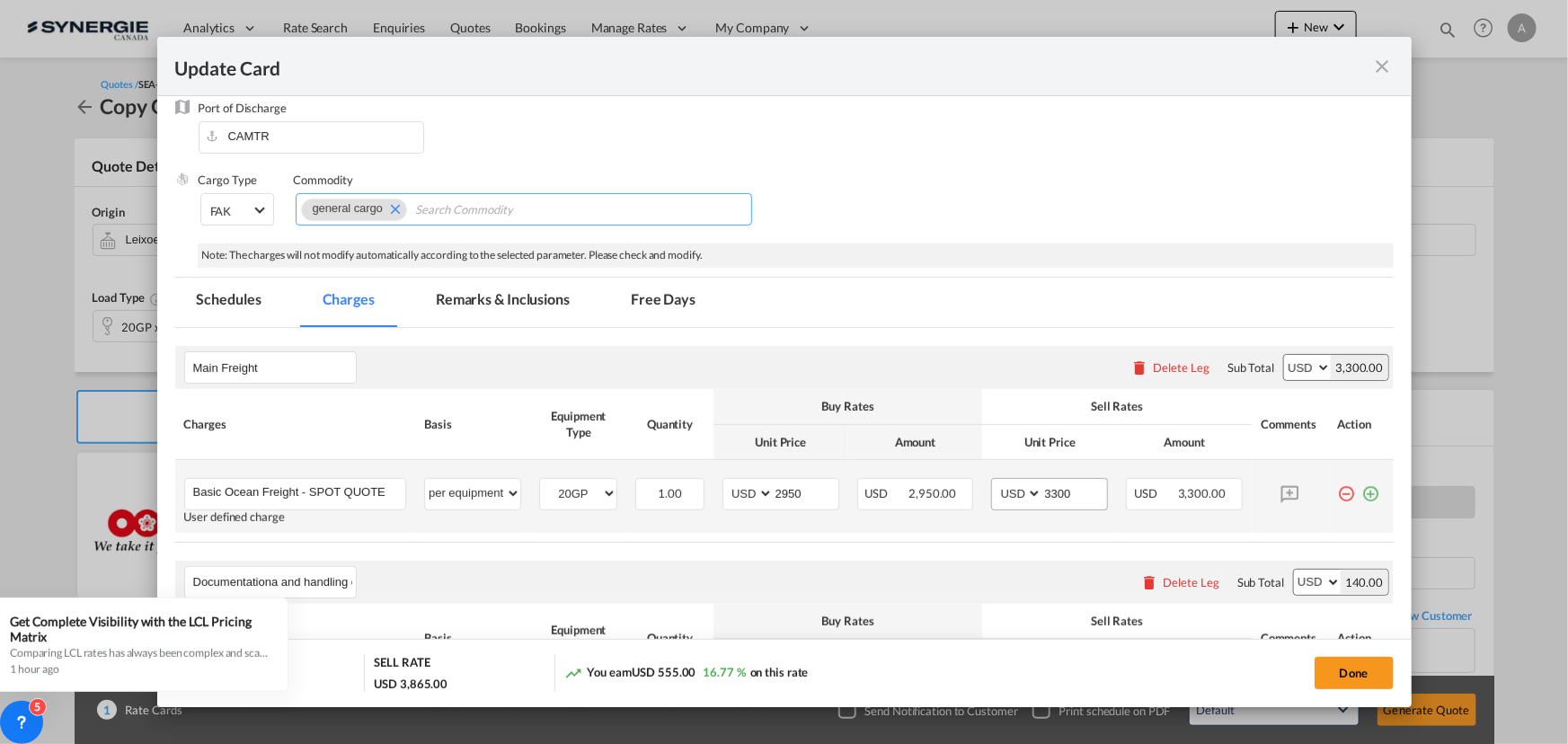
scroll to position [244, 0]
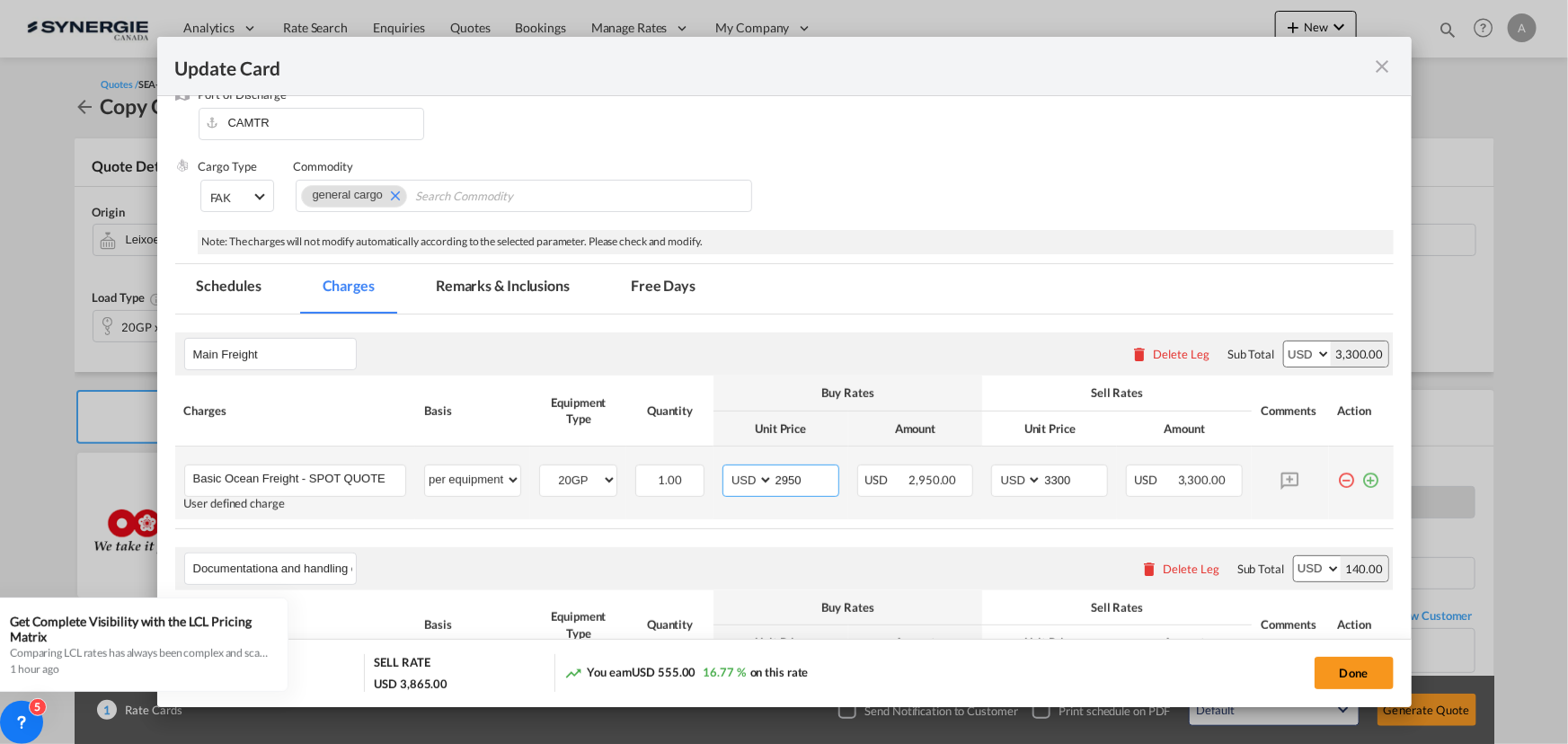
drag, startPoint x: 802, startPoint y: 482, endPoint x: 578, endPoint y: 460, distance: 225.1
click at [587, 463] on tr "Basic Ocean Freight - SPOT QUOTE Please Enter User Defined Charges Cannot Be Pu…" at bounding box center [784, 482] width 1218 height 73
type input "3000"
type input "3350"
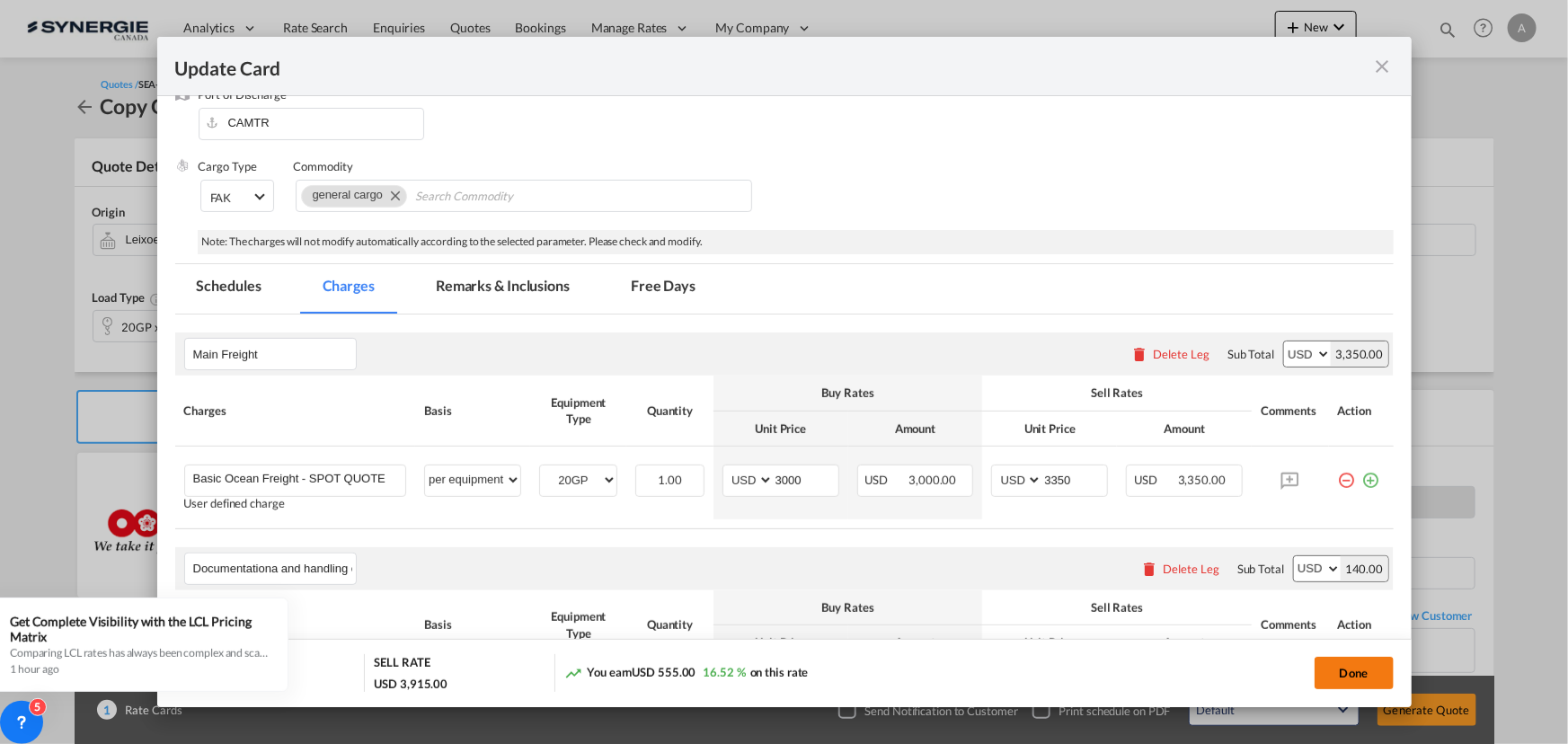
click at [1354, 677] on button "Done" at bounding box center [1354, 672] width 79 height 32
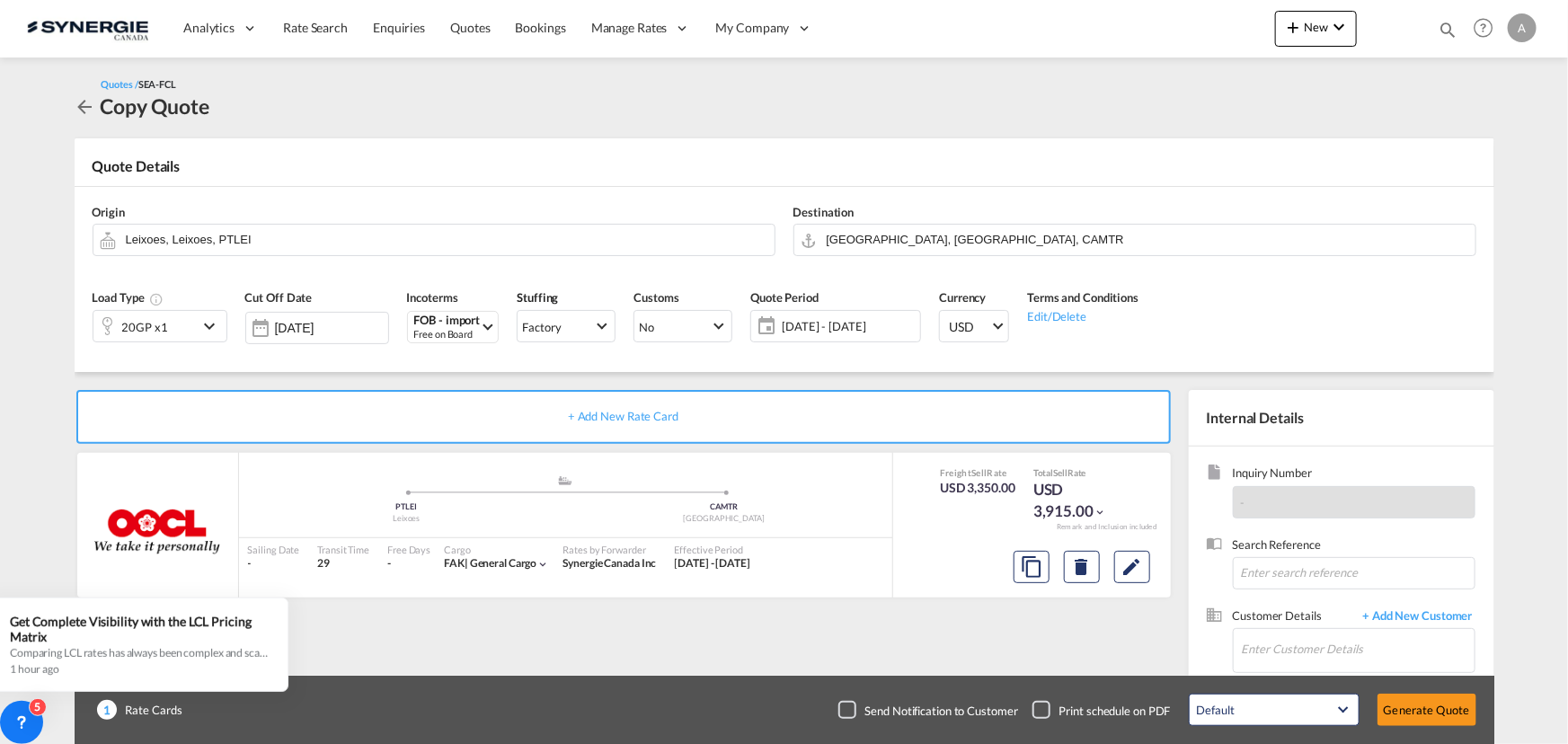
type input "04 May 2025"
type input "12 Sep 2025"
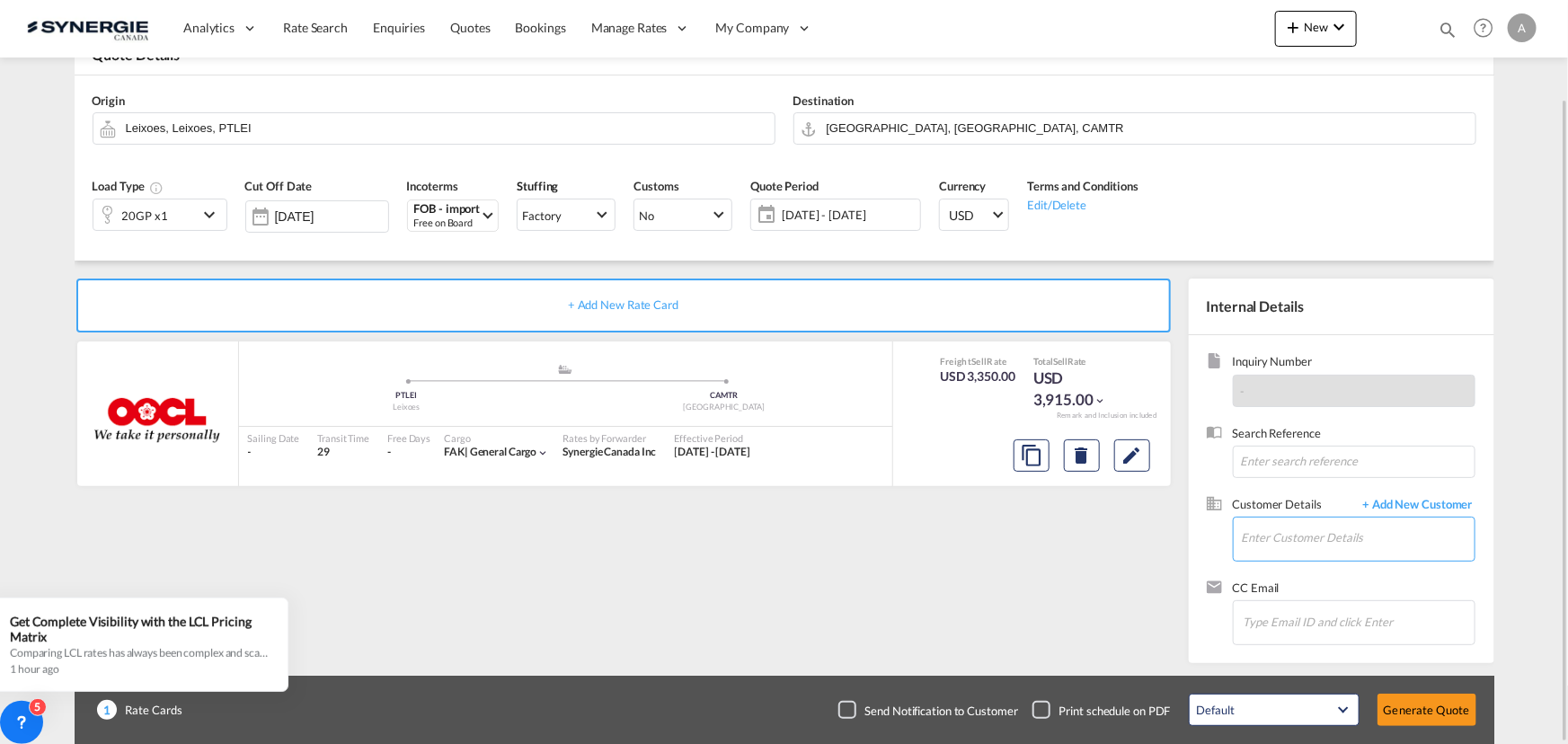
click at [1271, 532] on input "Enter Customer Details" at bounding box center [1357, 538] width 233 height 41
click at [1268, 542] on input "Enter Customer Details" at bounding box center [1357, 538] width 233 height 41
drag, startPoint x: 1291, startPoint y: 498, endPoint x: 1167, endPoint y: 506, distance: 124.3
click at [1292, 499] on div "YOUCEF LOUADJ ylouadj@phoeniciagroup.com | PHOENICIA GROUP" at bounding box center [1358, 492] width 234 height 49
type input "PHOENICIA GROUP, YOUCEF LOUADJ, ylouadj@phoeniciagroup.com"
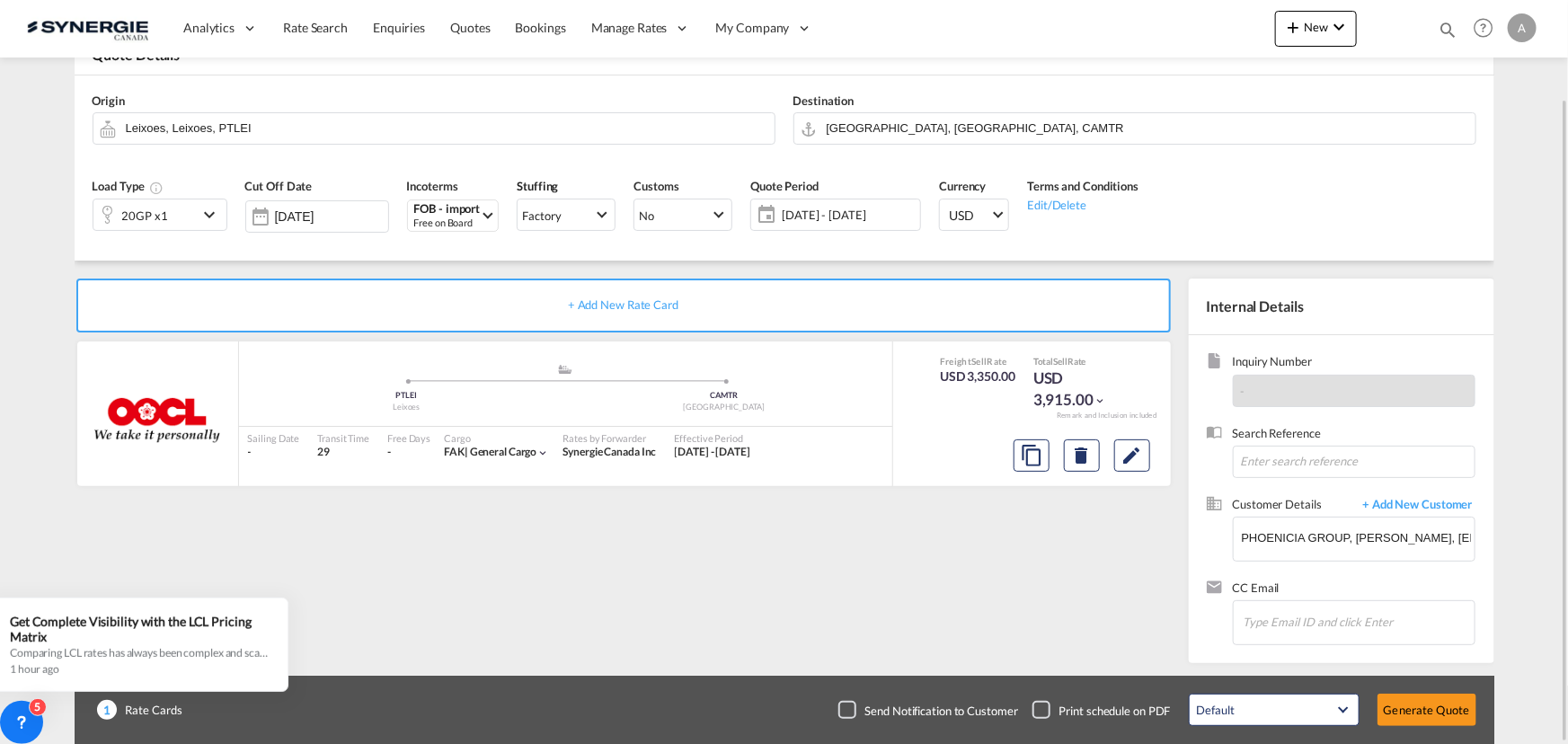
click at [795, 219] on span "14 Aug - 13 Sep 2025" at bounding box center [848, 215] width 134 height 17
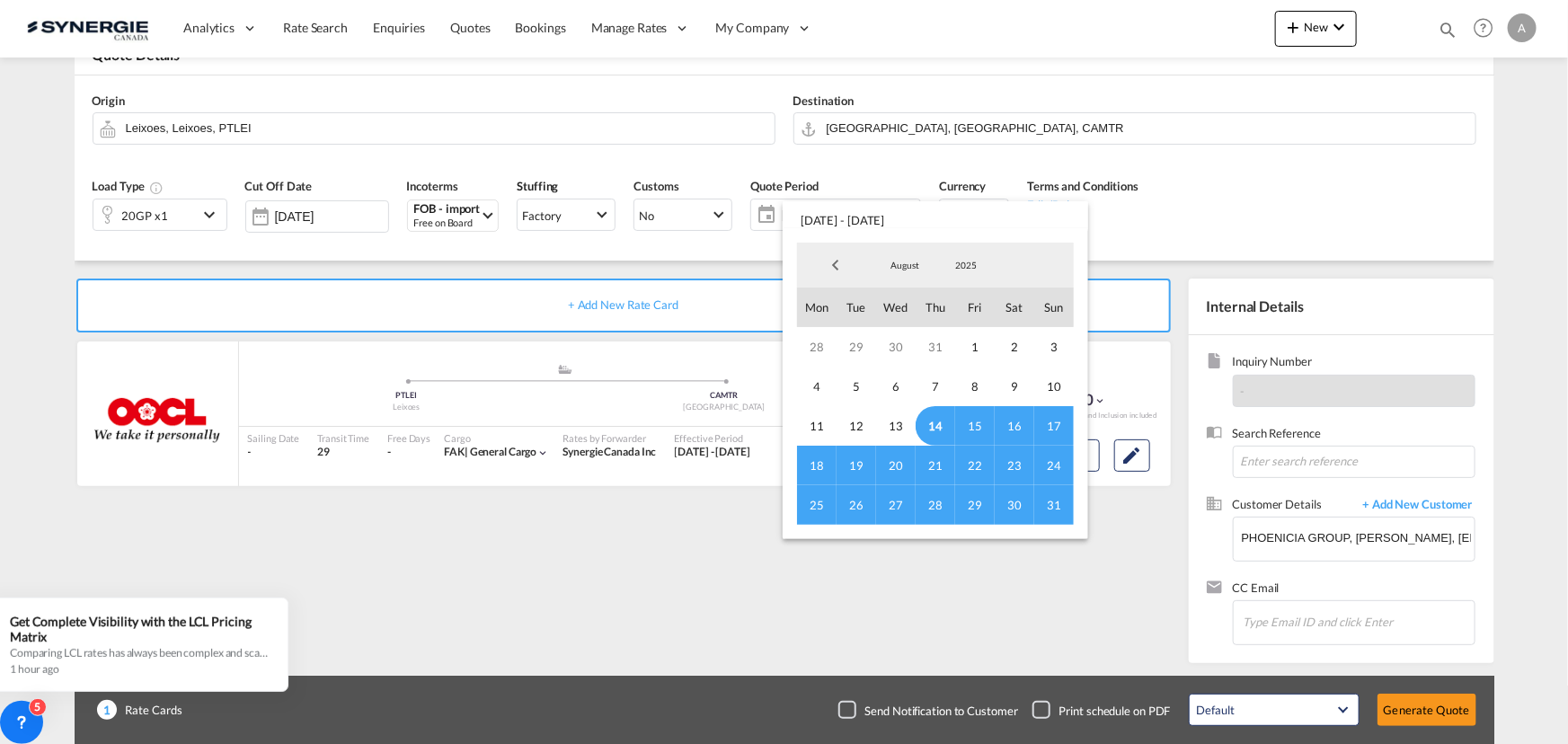
click at [932, 429] on span "14" at bounding box center [935, 425] width 40 height 40
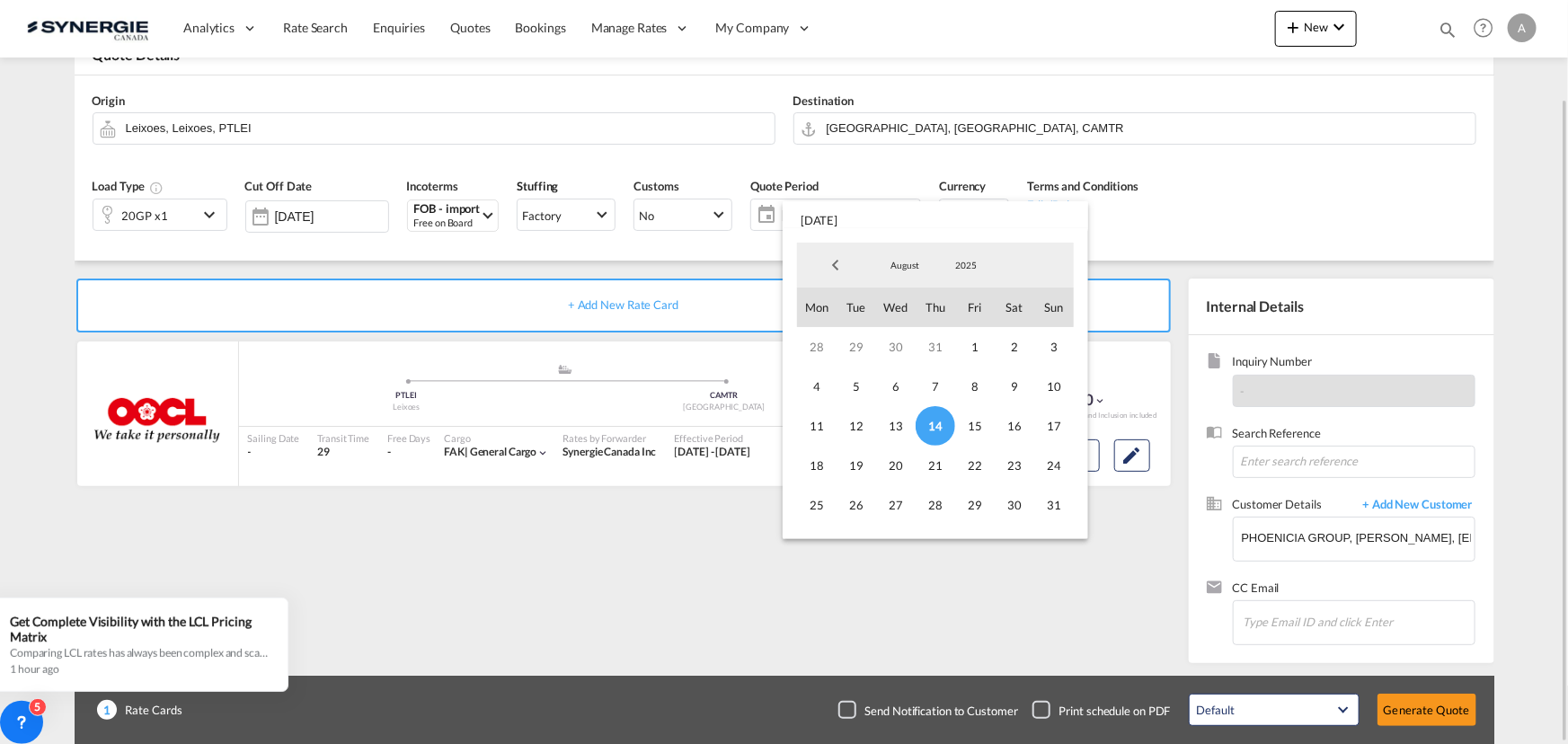
click at [1050, 504] on span "31" at bounding box center [1053, 505] width 40 height 40
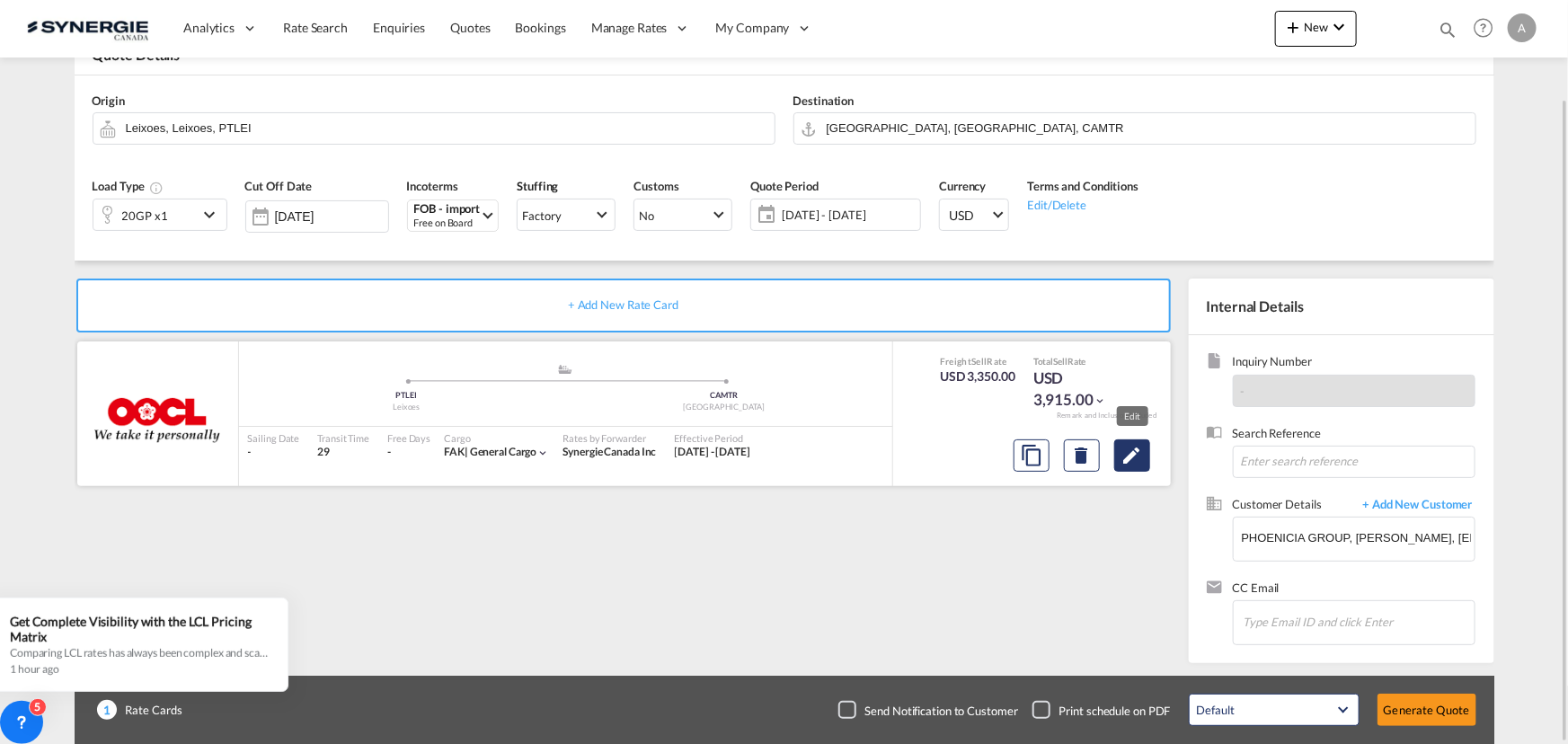
click at [1121, 449] on md-icon "Edit" at bounding box center [1132, 455] width 21 height 21
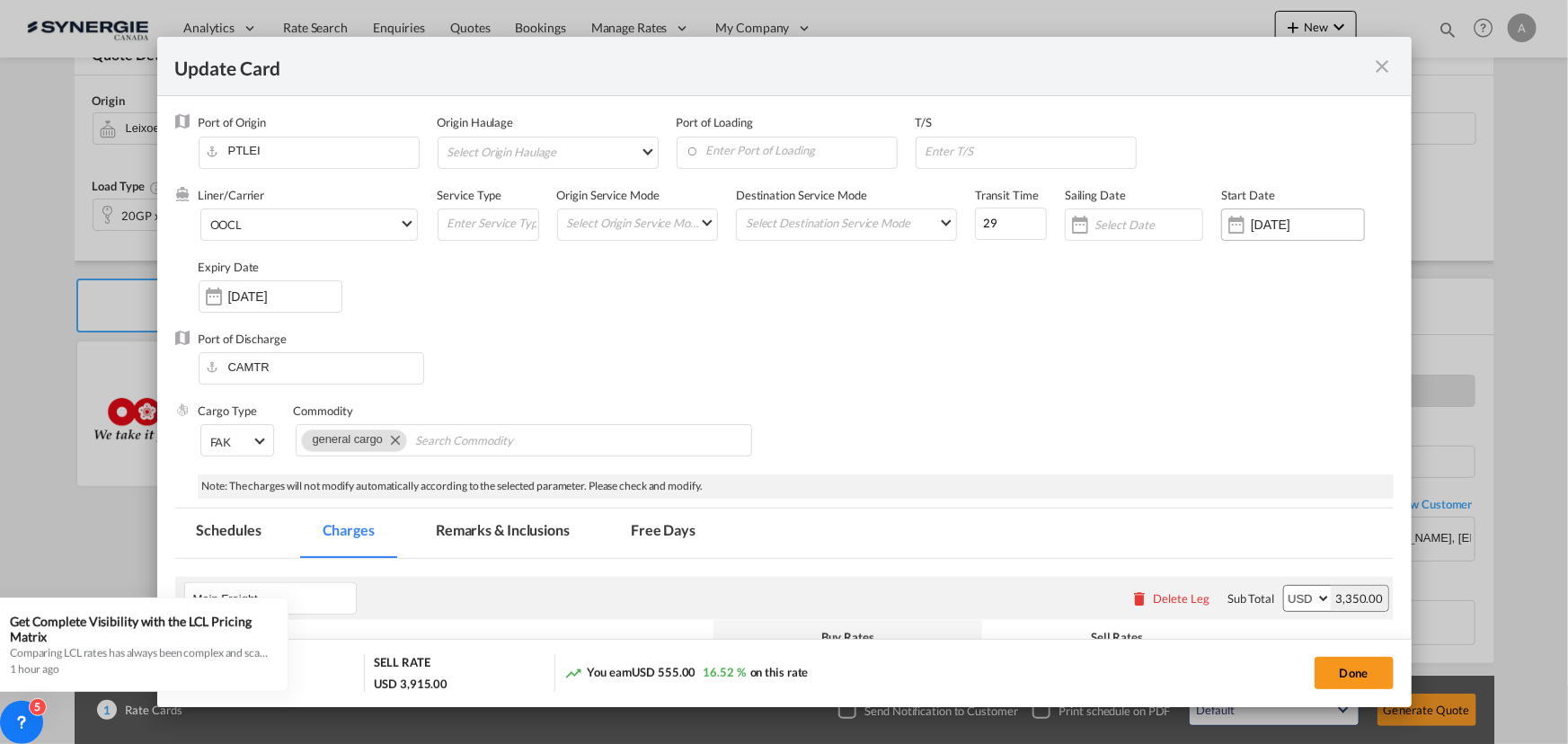
drag, startPoint x: 1270, startPoint y: 223, endPoint x: 1268, endPoint y: 239, distance: 16.1
click at [1271, 223] on input "05 May 2025" at bounding box center [1307, 225] width 113 height 15
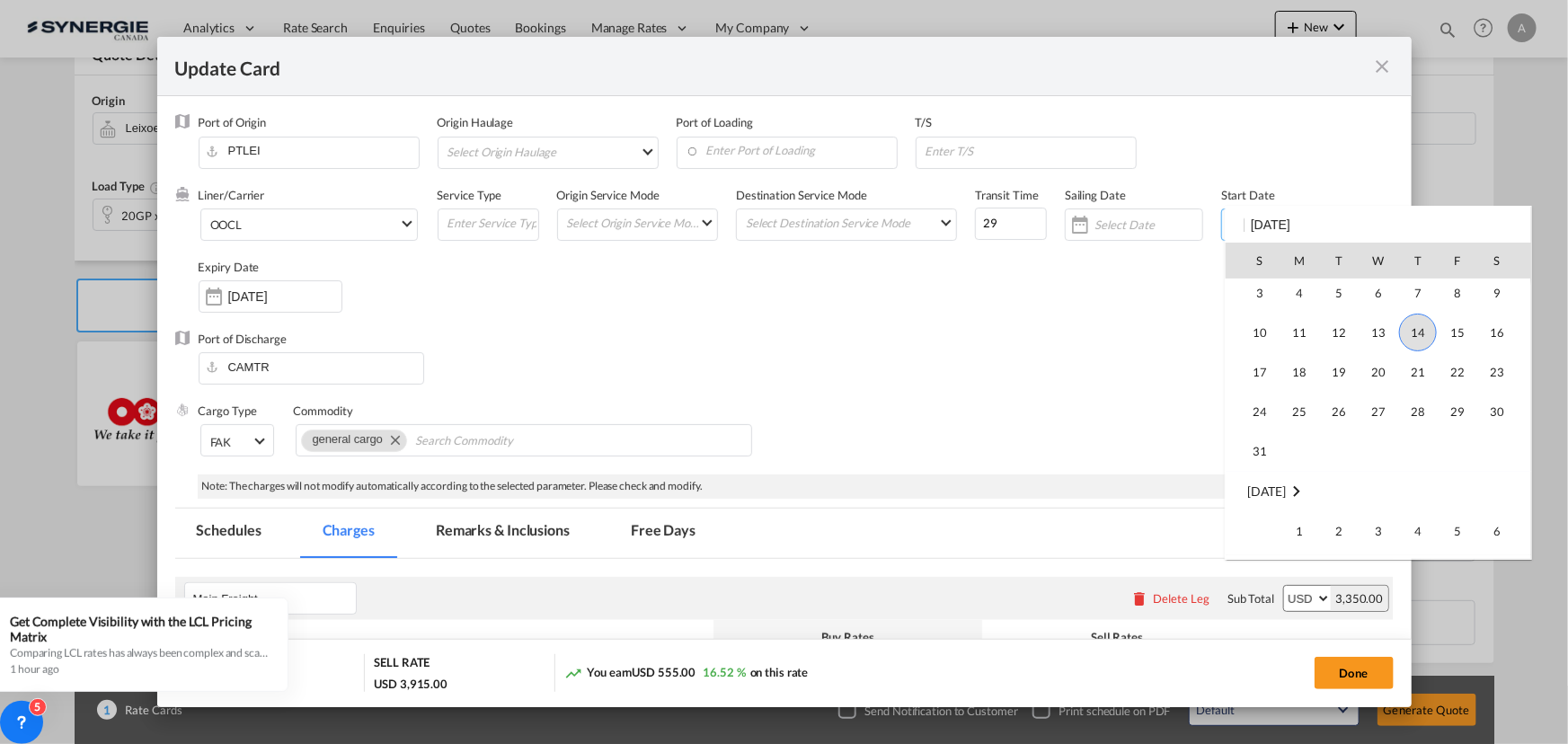
scroll to position [415972, 0]
click at [1416, 358] on span "14" at bounding box center [1417, 357] width 38 height 38
type input "14 Aug 2025"
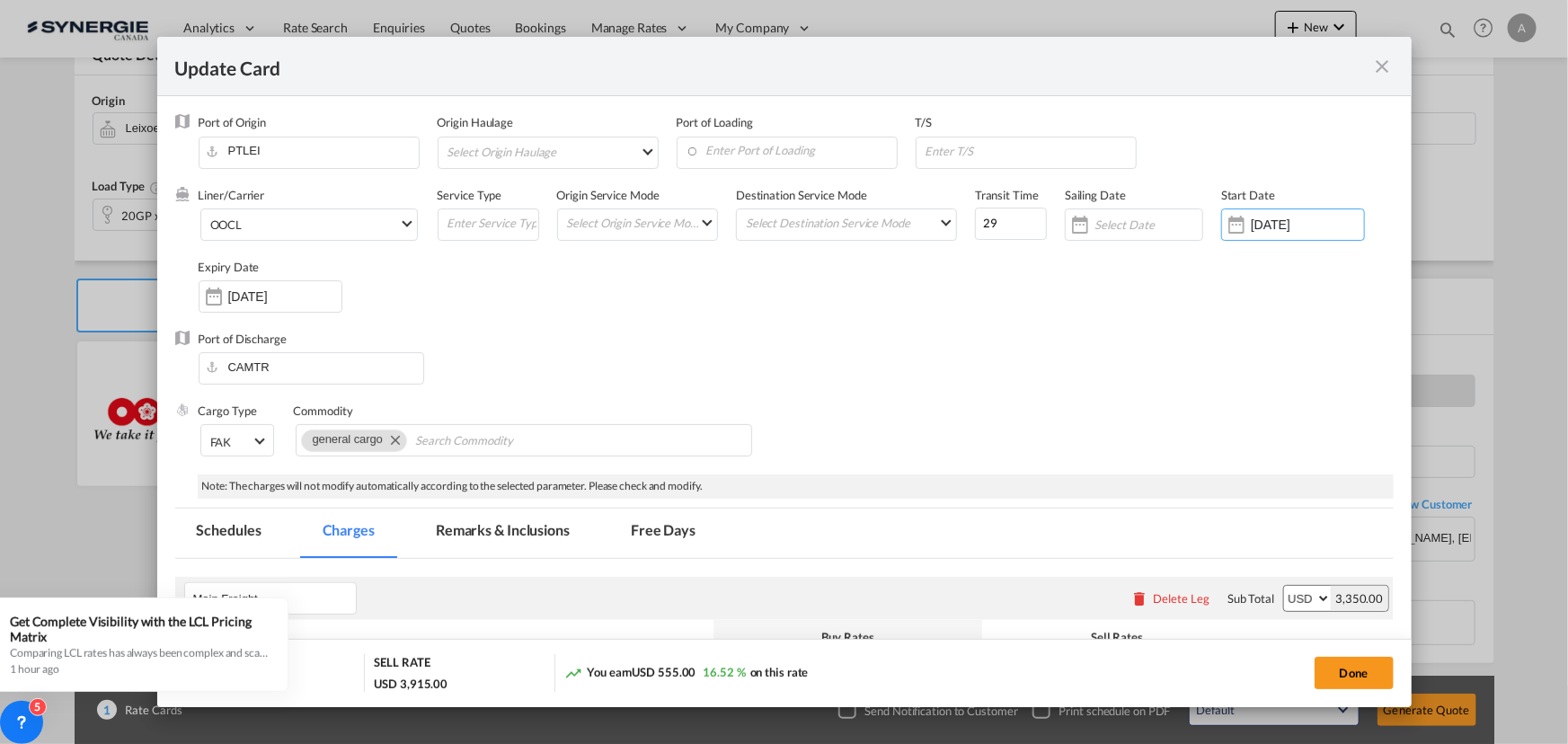
drag, startPoint x: 296, startPoint y: 296, endPoint x: 313, endPoint y: 321, distance: 30.2
click at [296, 296] on input "13 Sep 2025" at bounding box center [285, 296] width 113 height 15
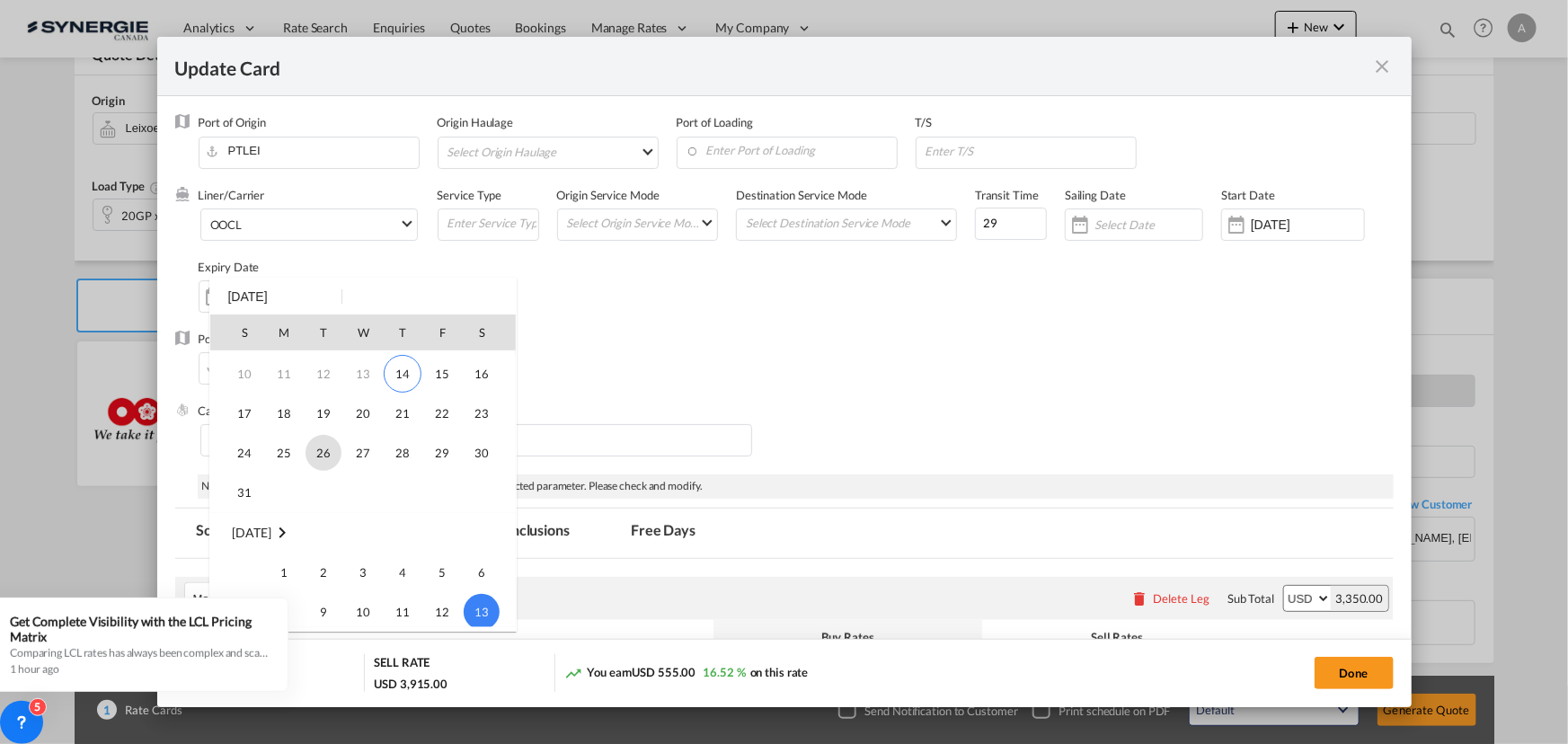
scroll to position [75, 0]
click at [239, 494] on span "31" at bounding box center [244, 494] width 36 height 36
type input "31 Aug 2025"
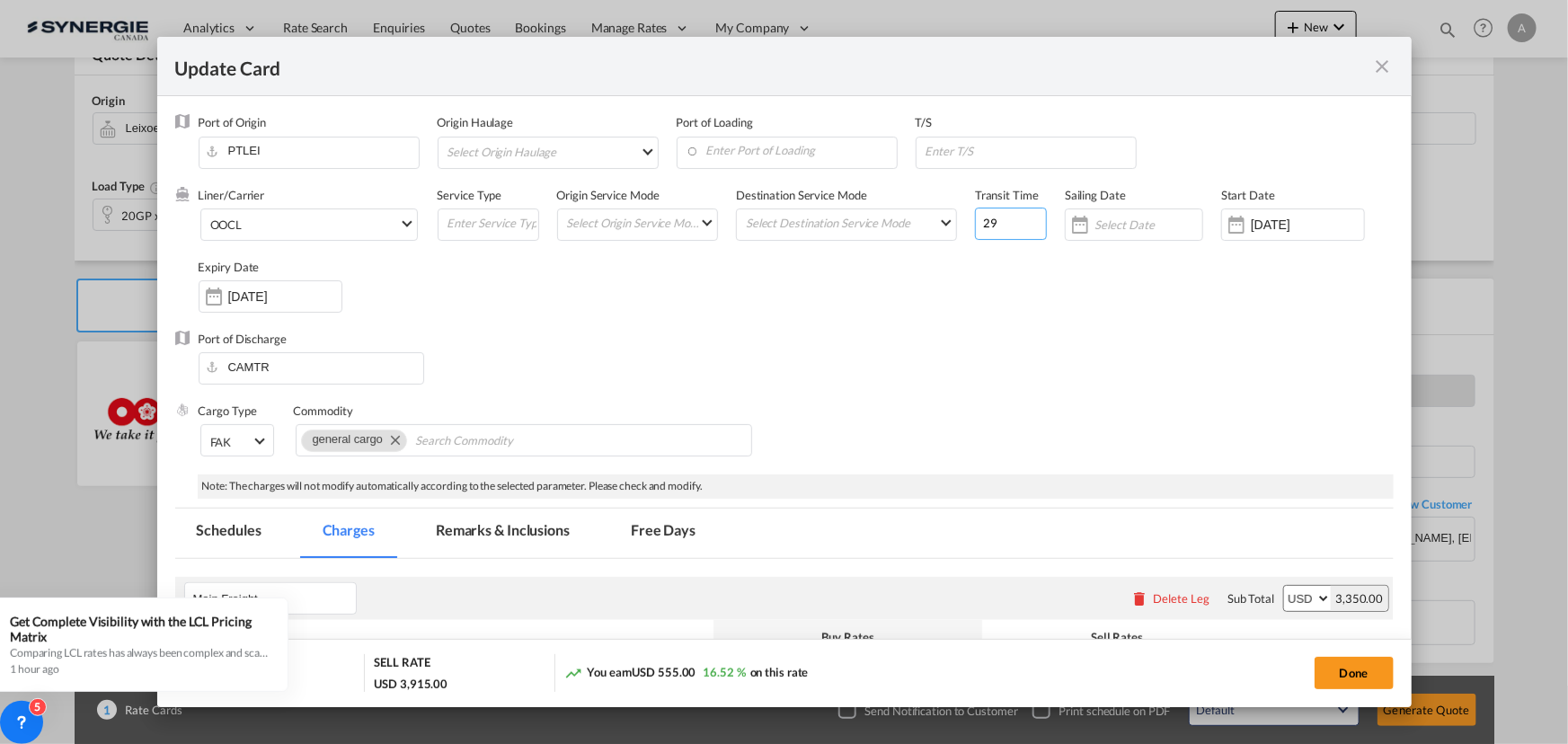
drag, startPoint x: 985, startPoint y: 221, endPoint x: 834, endPoint y: 205, distance: 151.8
click at [854, 211] on div "Liner/Carrier OOCL 2HM LOGISTICS D.O.O AAXL GLOBAL SHIPPING LINES LLC ABDUL MUH…" at bounding box center [796, 259] width 1195 height 144
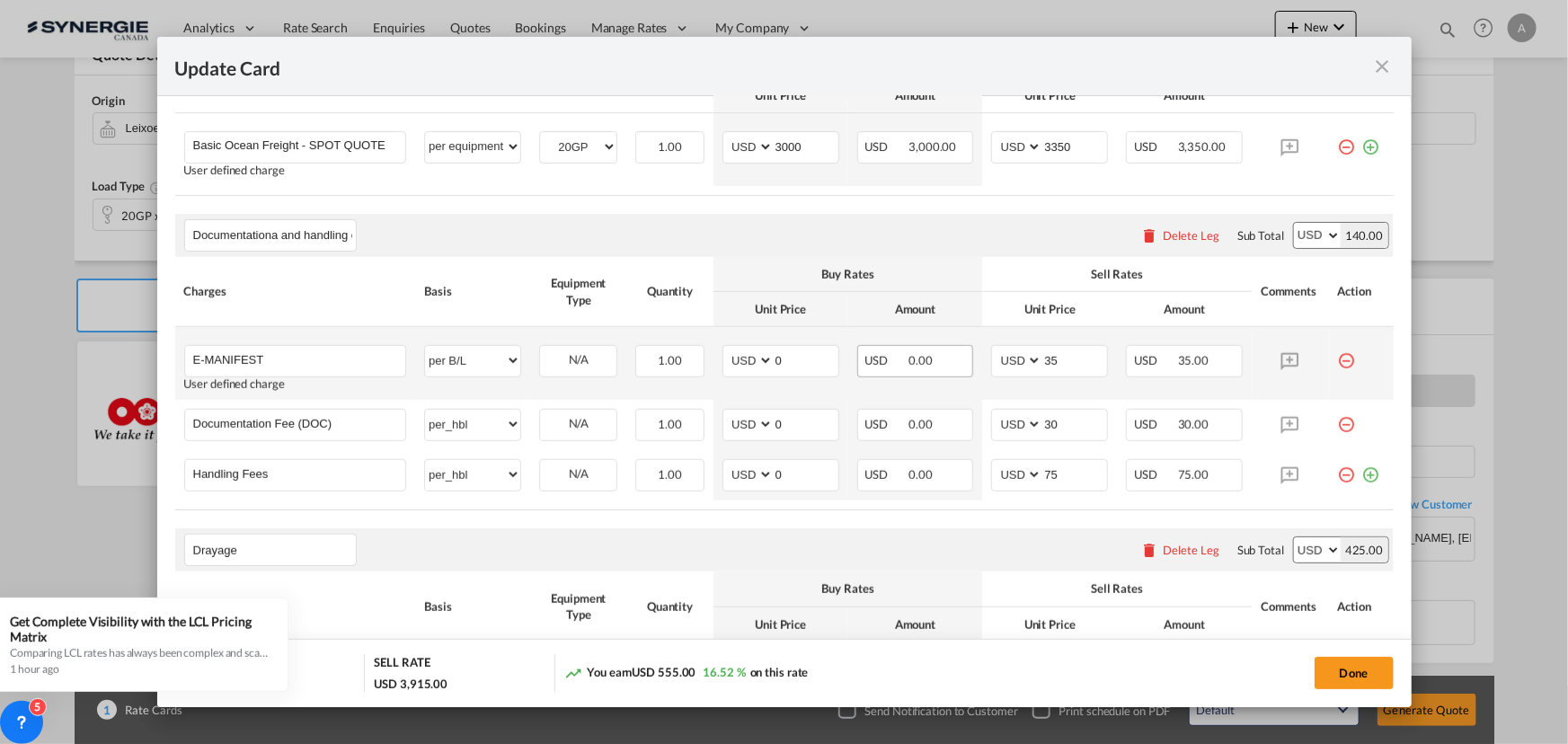
scroll to position [575, 0]
type input "37"
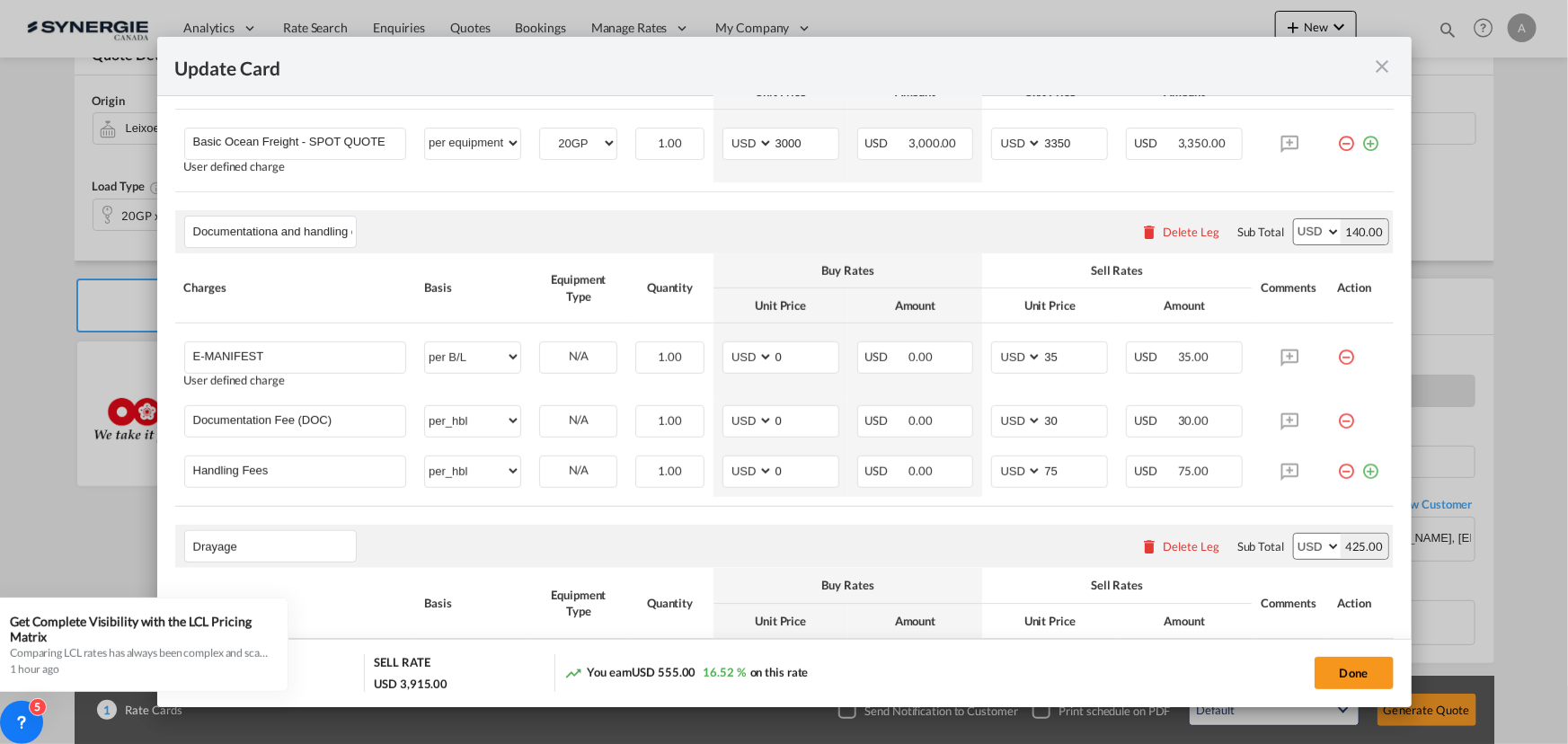
scroll to position [500, 0]
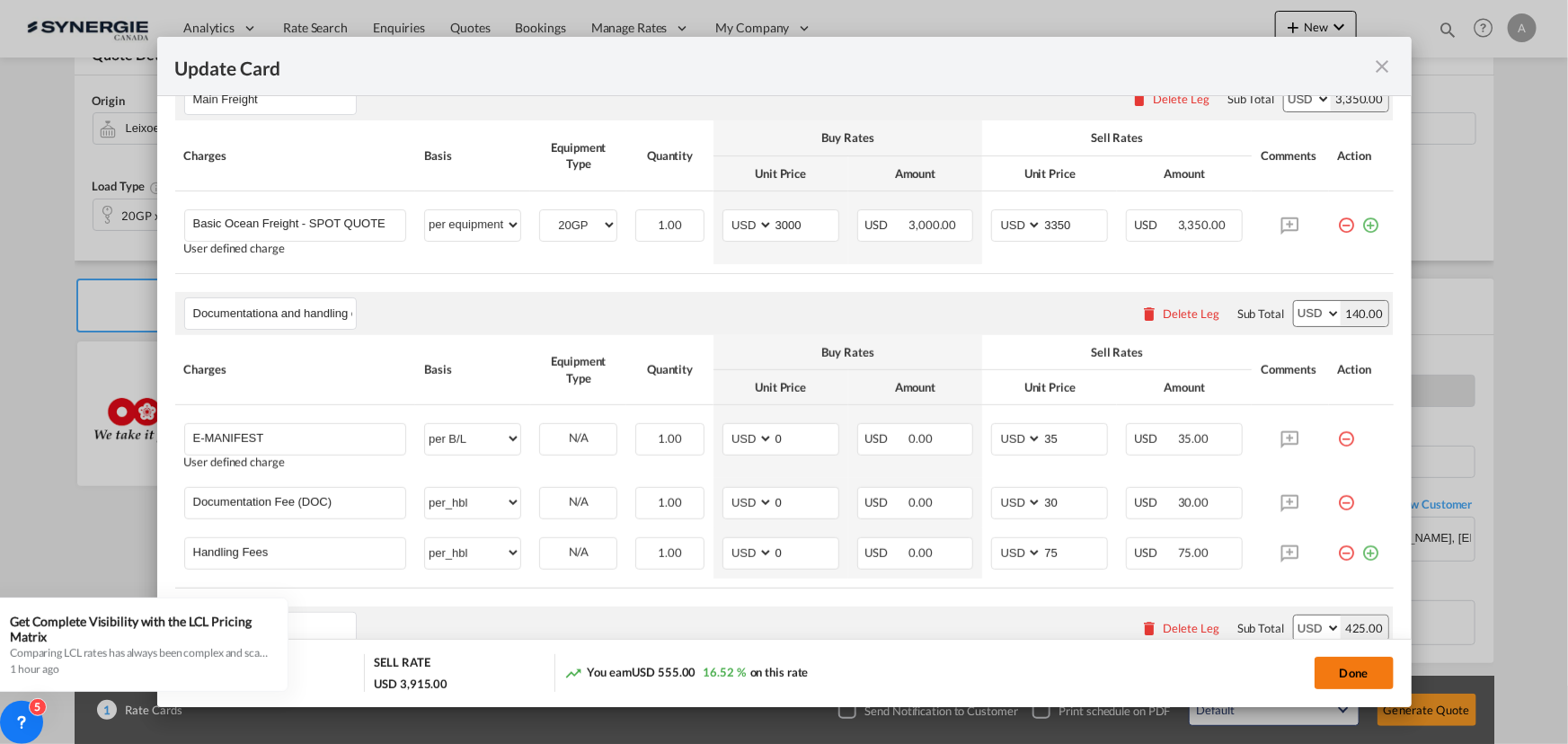
drag, startPoint x: 1362, startPoint y: 665, endPoint x: 1375, endPoint y: 628, distance: 39.2
click at [1362, 665] on button "Done" at bounding box center [1354, 672] width 79 height 32
type input "13 Aug 2025"
type input "30 Aug 2025"
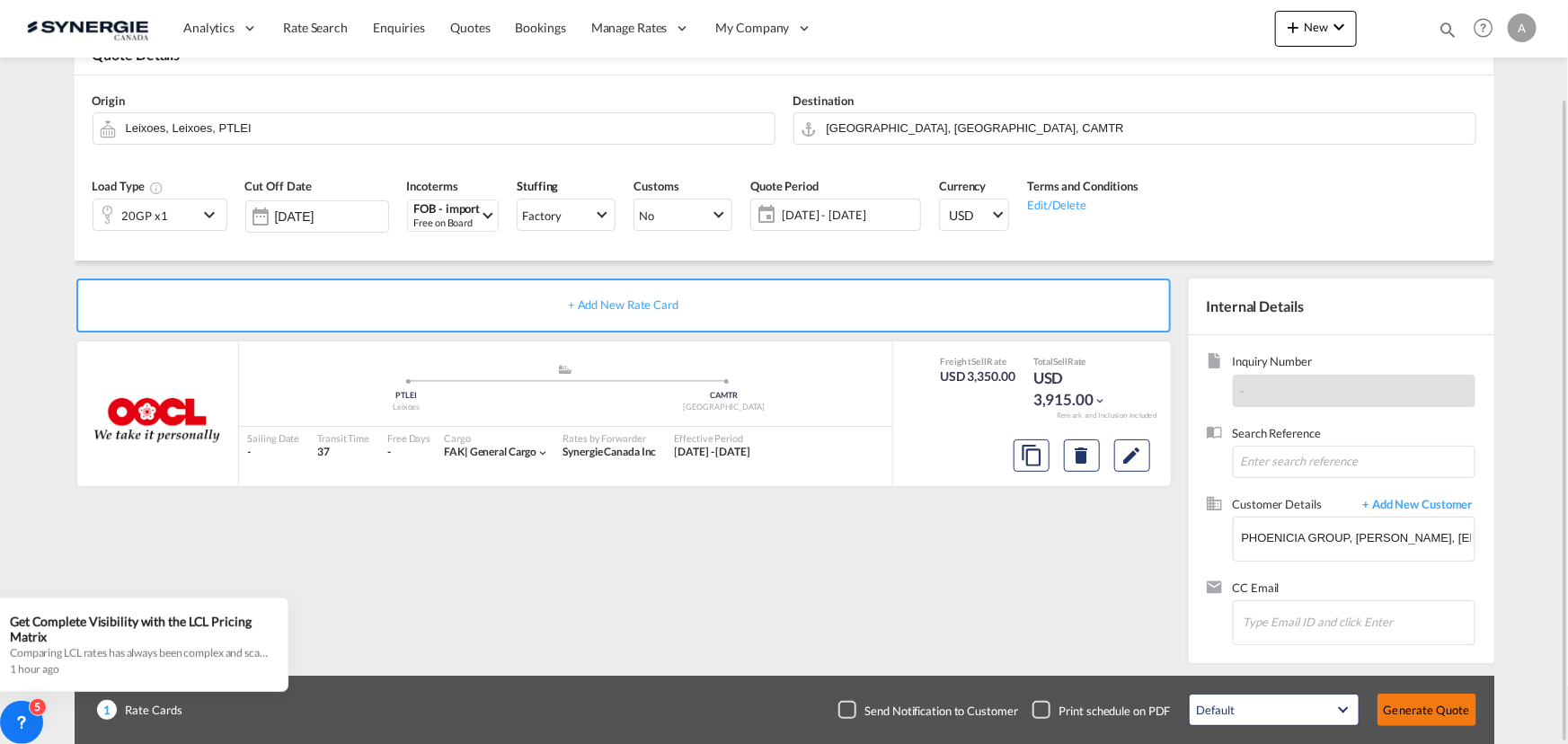
click at [1417, 710] on button "Generate Quote" at bounding box center [1426, 709] width 99 height 32
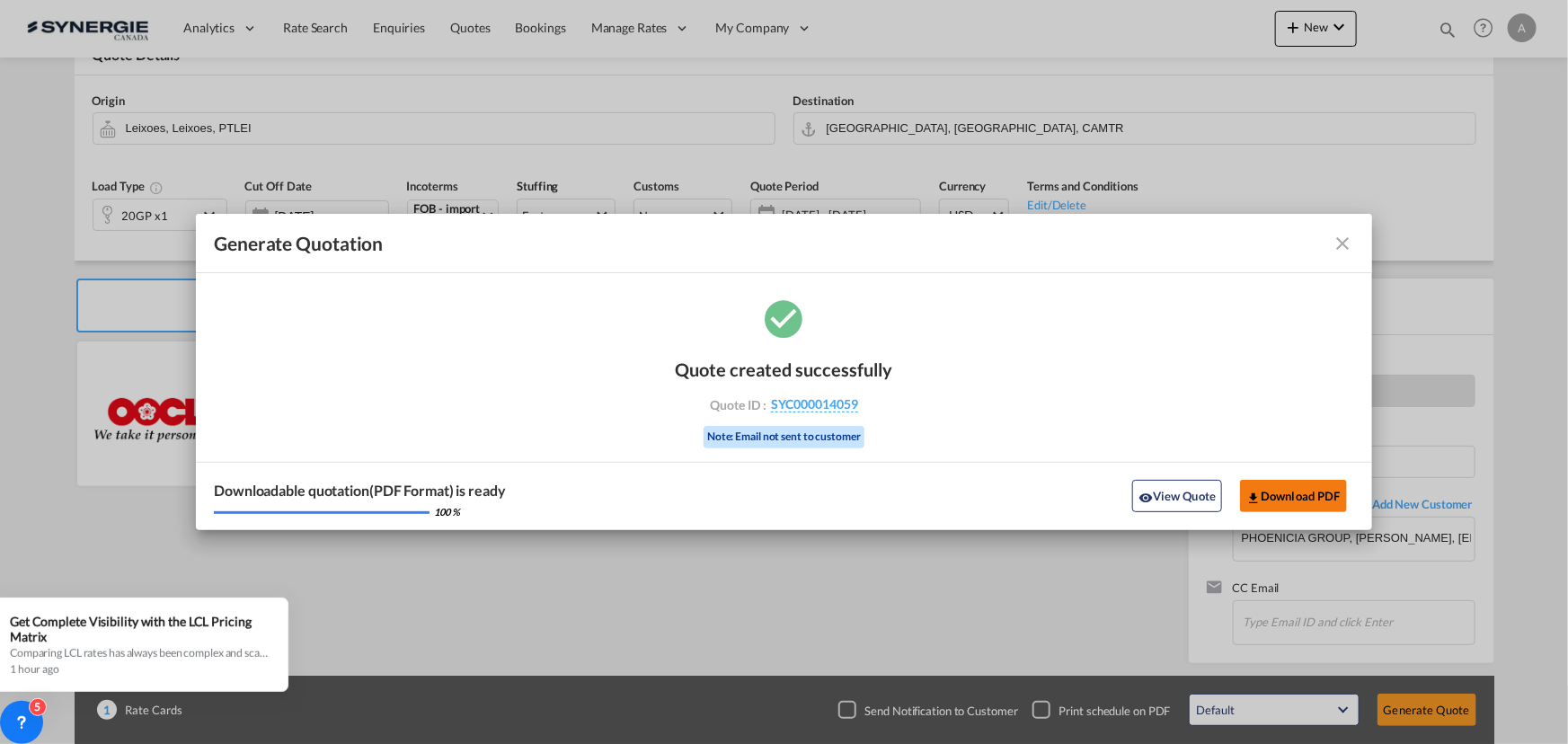
click at [1295, 494] on button "Download PDF" at bounding box center [1294, 495] width 107 height 32
click at [1187, 500] on button "View Quote" at bounding box center [1177, 495] width 90 height 32
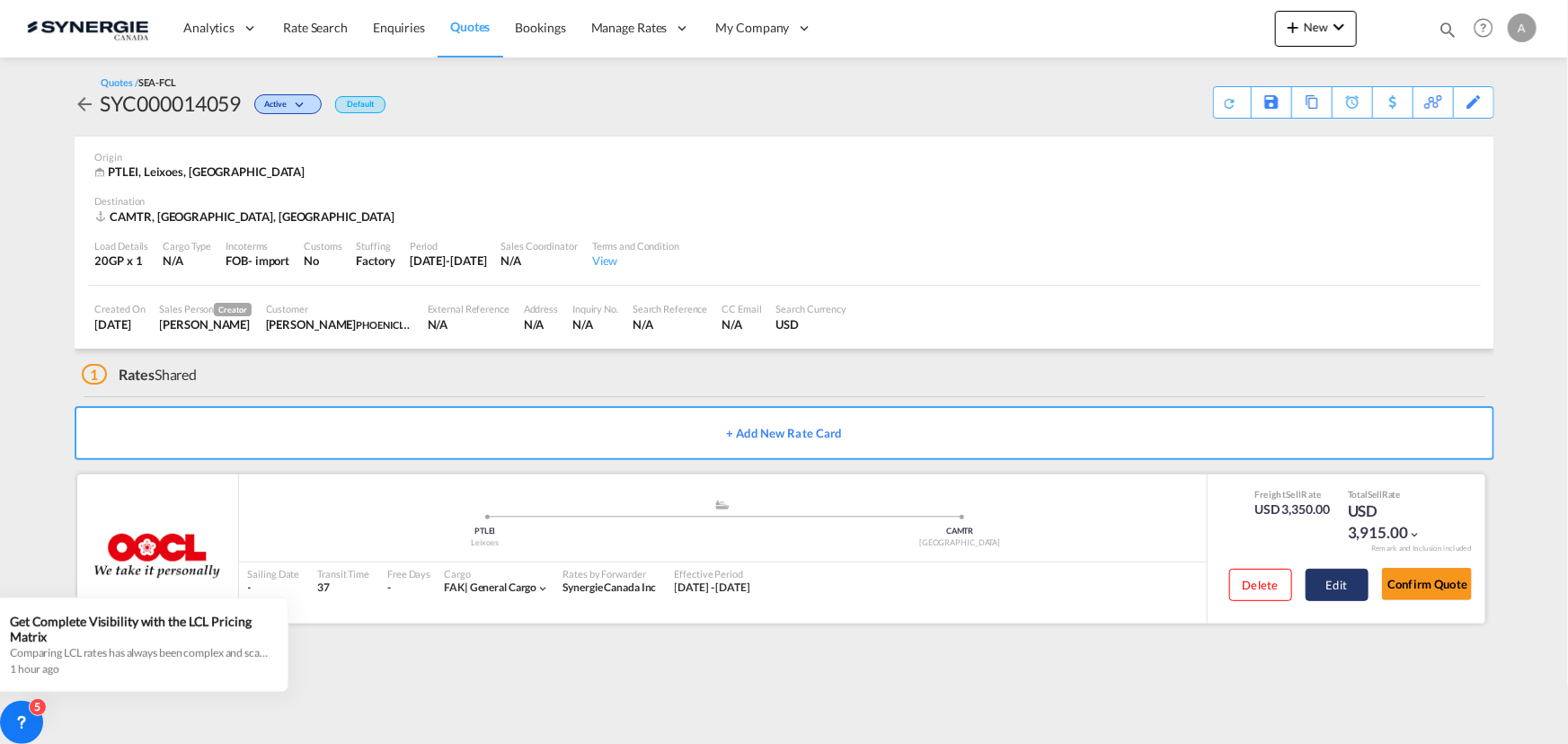
click at [1339, 584] on button "Edit" at bounding box center [1337, 585] width 63 height 32
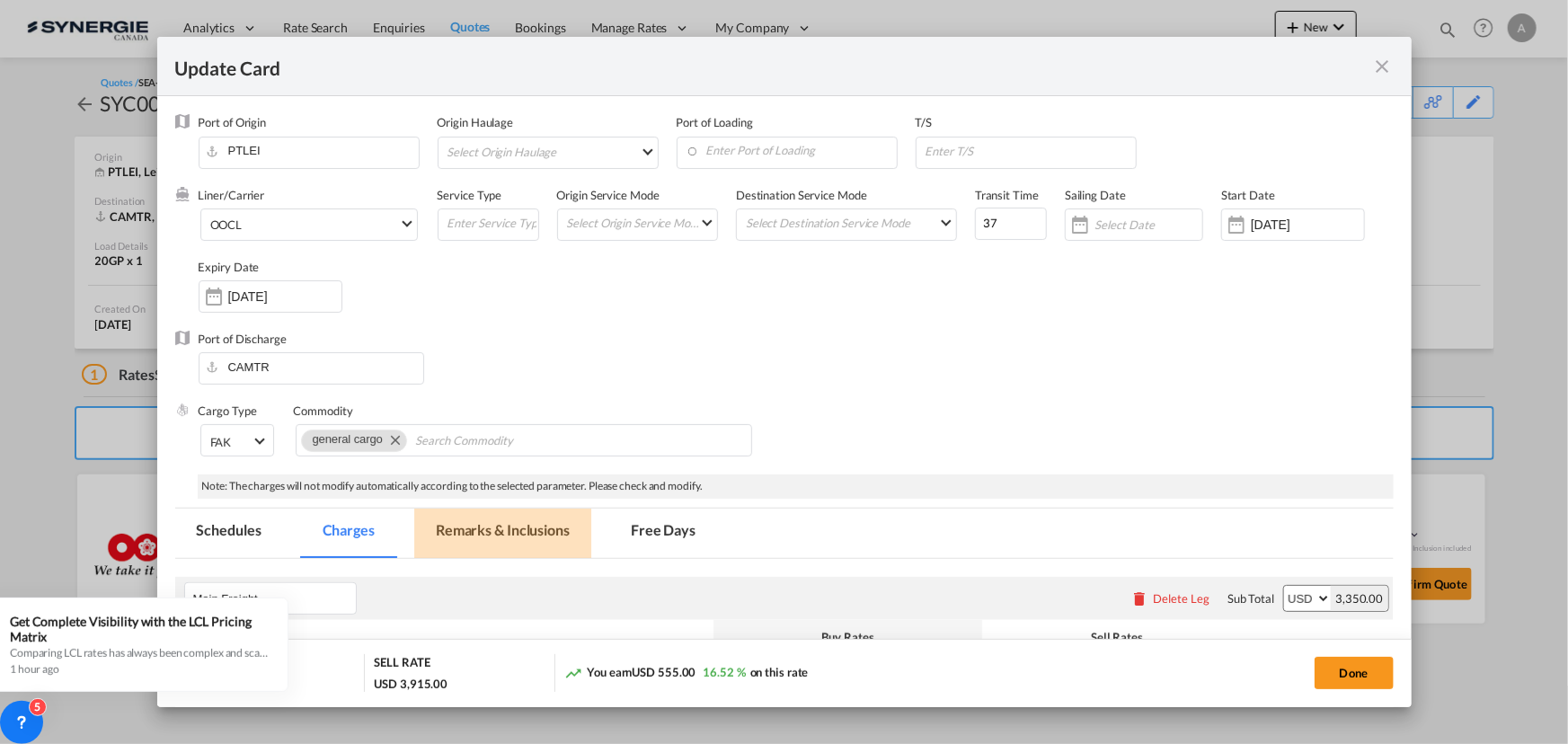
click at [474, 521] on md-tab-item "Remarks & Inclusions" at bounding box center [503, 533] width 177 height 50
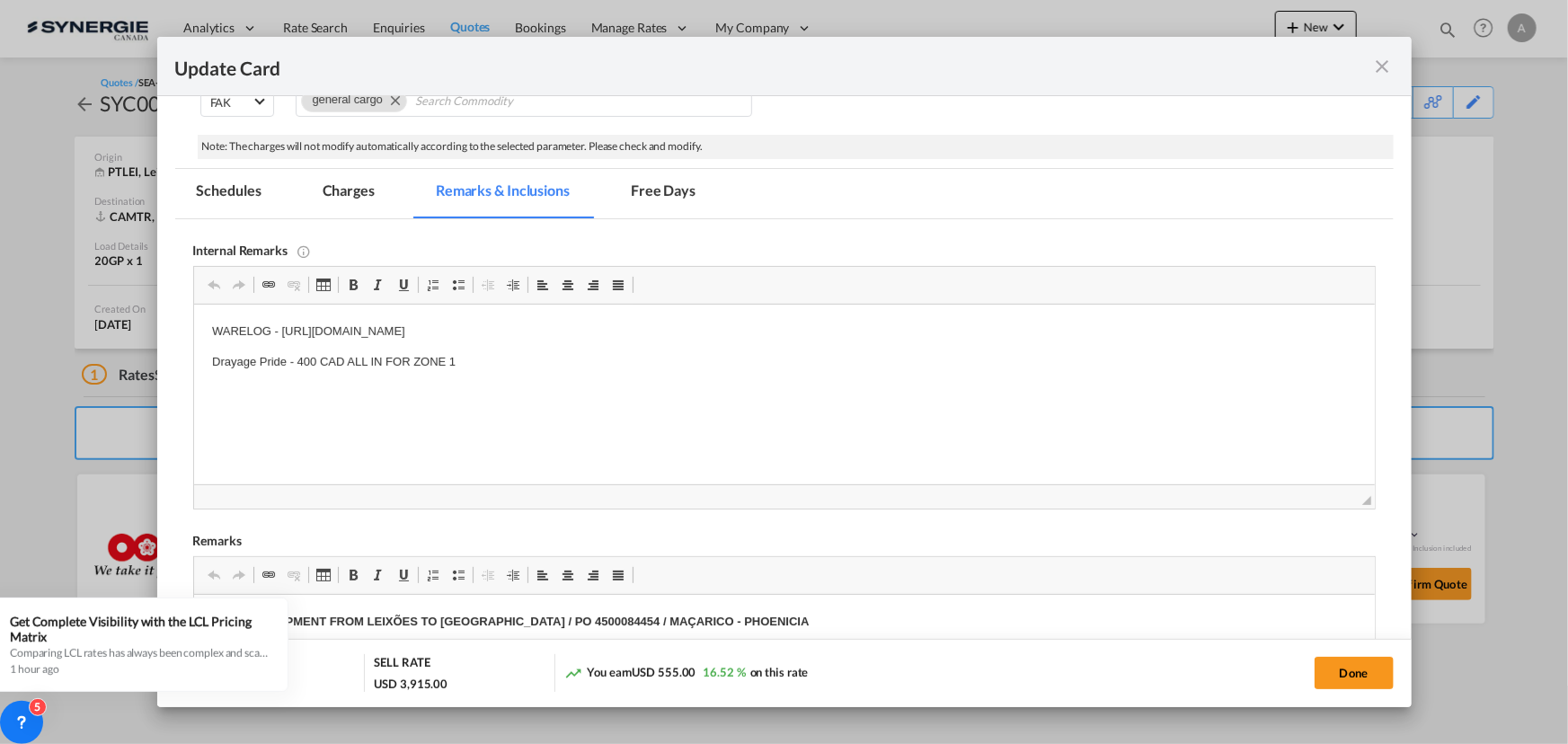
scroll to position [433, 0]
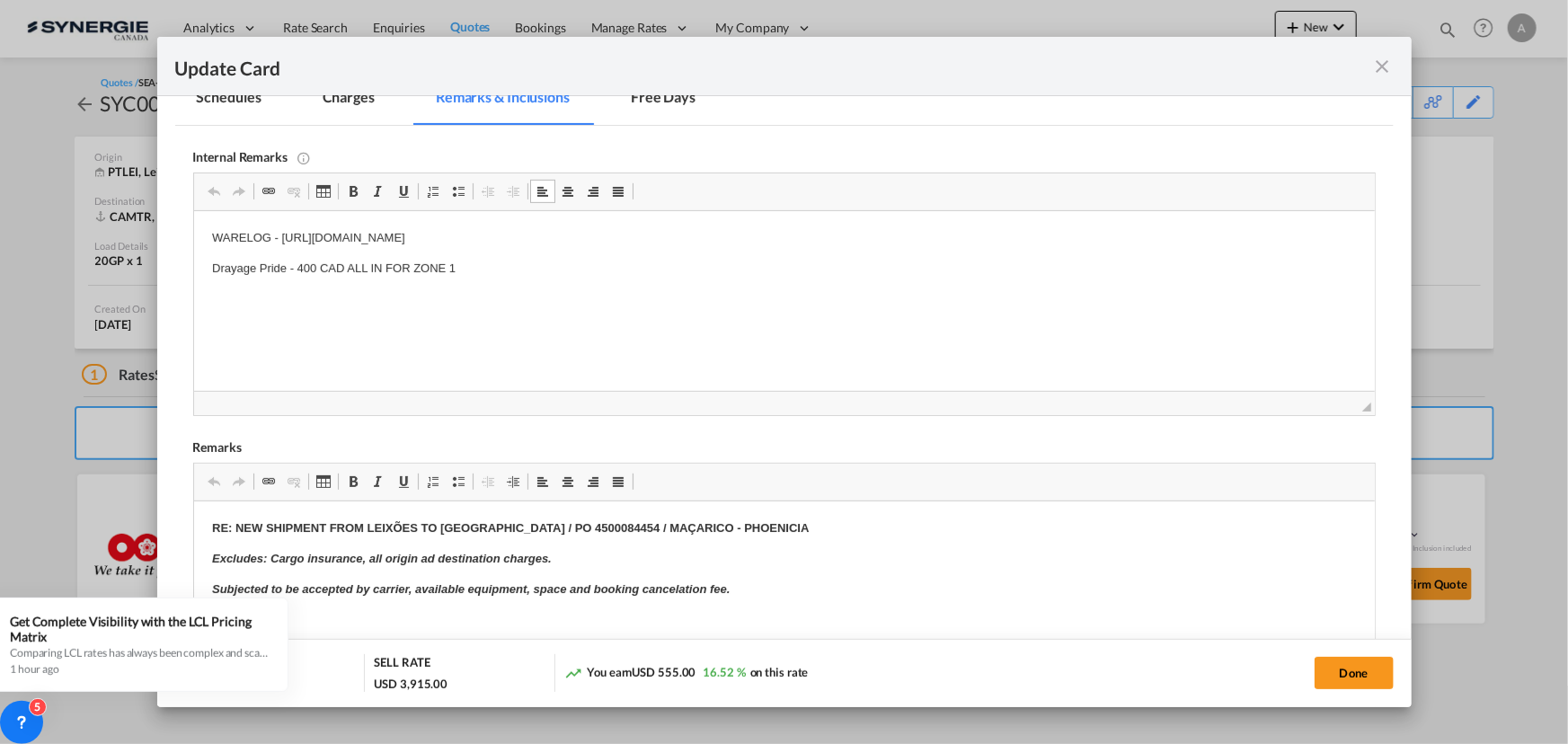
drag, startPoint x: 777, startPoint y: 241, endPoint x: 283, endPoint y: 237, distance: 494.0
click at [283, 237] on p "WARELOG - https://app.frontapp.com/open/msg_1f4kfc9b?key=MKJtQJ5R-9jt9y1W4qoYm-…" at bounding box center [783, 238] width 1144 height 18
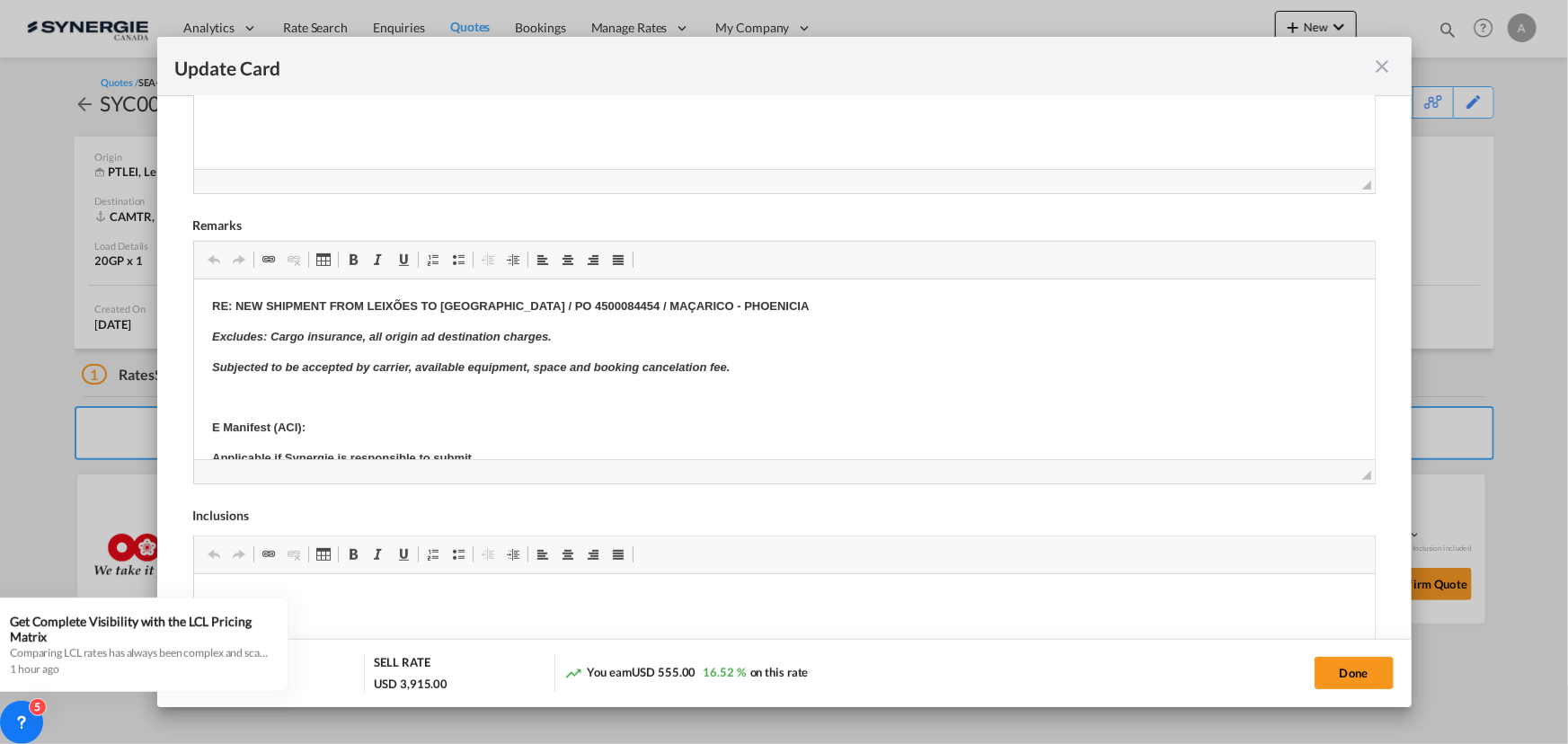
scroll to position [760, 0]
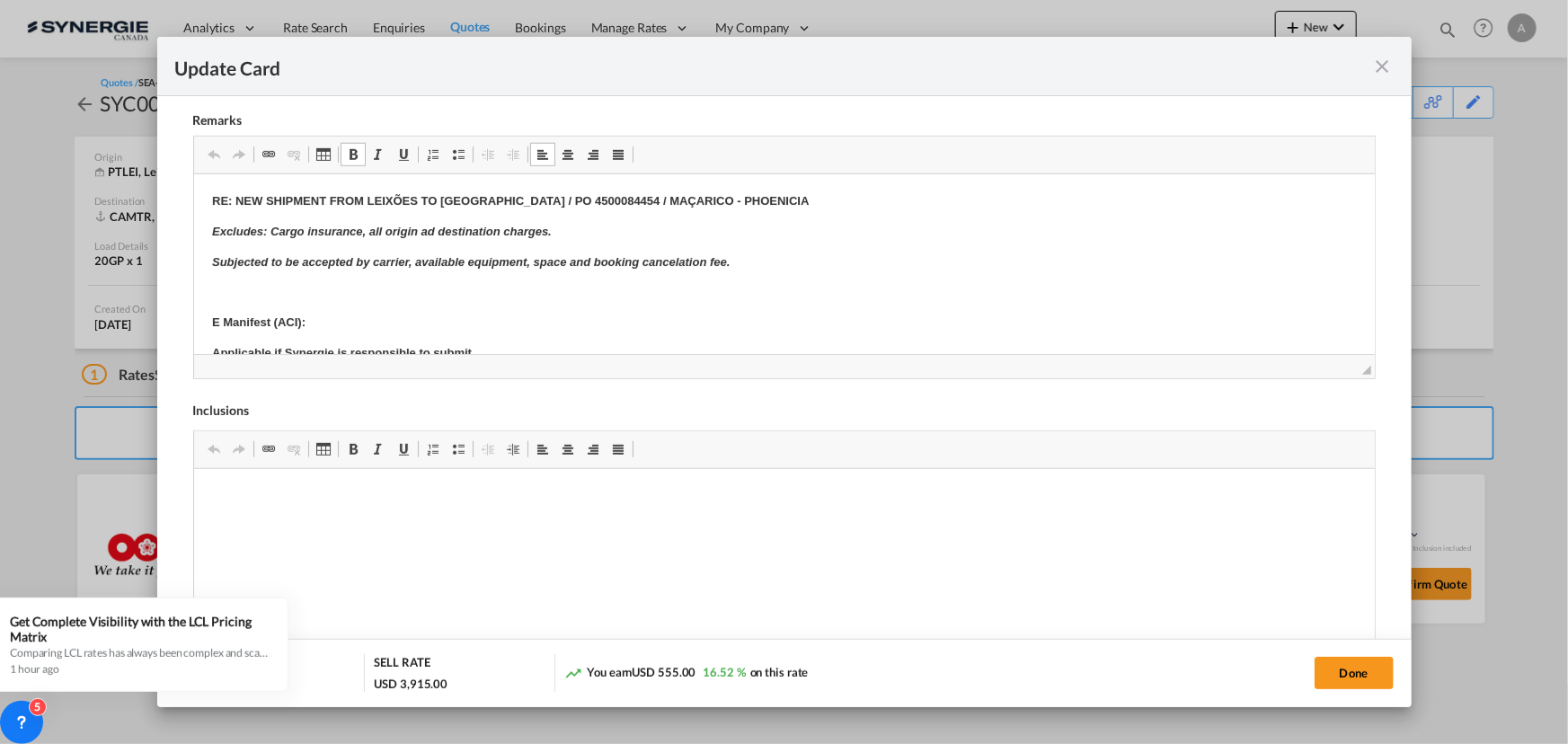
click at [555, 200] on strong "RE: NEW SHIPMENT FROM LEIXÕES TO MONTREAL / PO 4500084454 / MAÇARICO - PHOENICIA" at bounding box center [509, 201] width 598 height 14
click at [1338, 672] on button "Done" at bounding box center [1354, 672] width 79 height 32
type input "13 Aug 2025"
type input "30 Aug 2025"
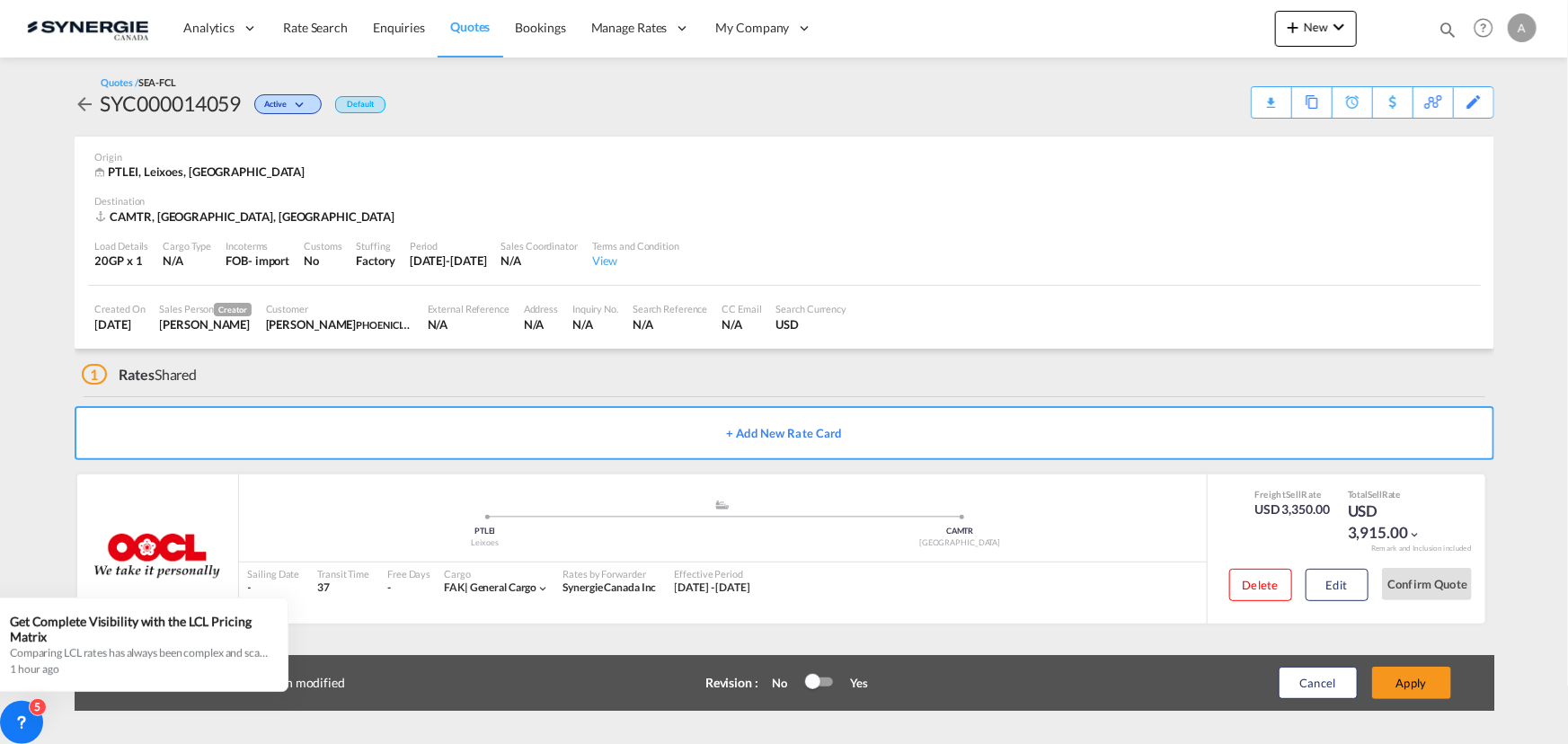
scroll to position [270, 0]
click at [1428, 674] on button "Apply" at bounding box center [1411, 682] width 79 height 32
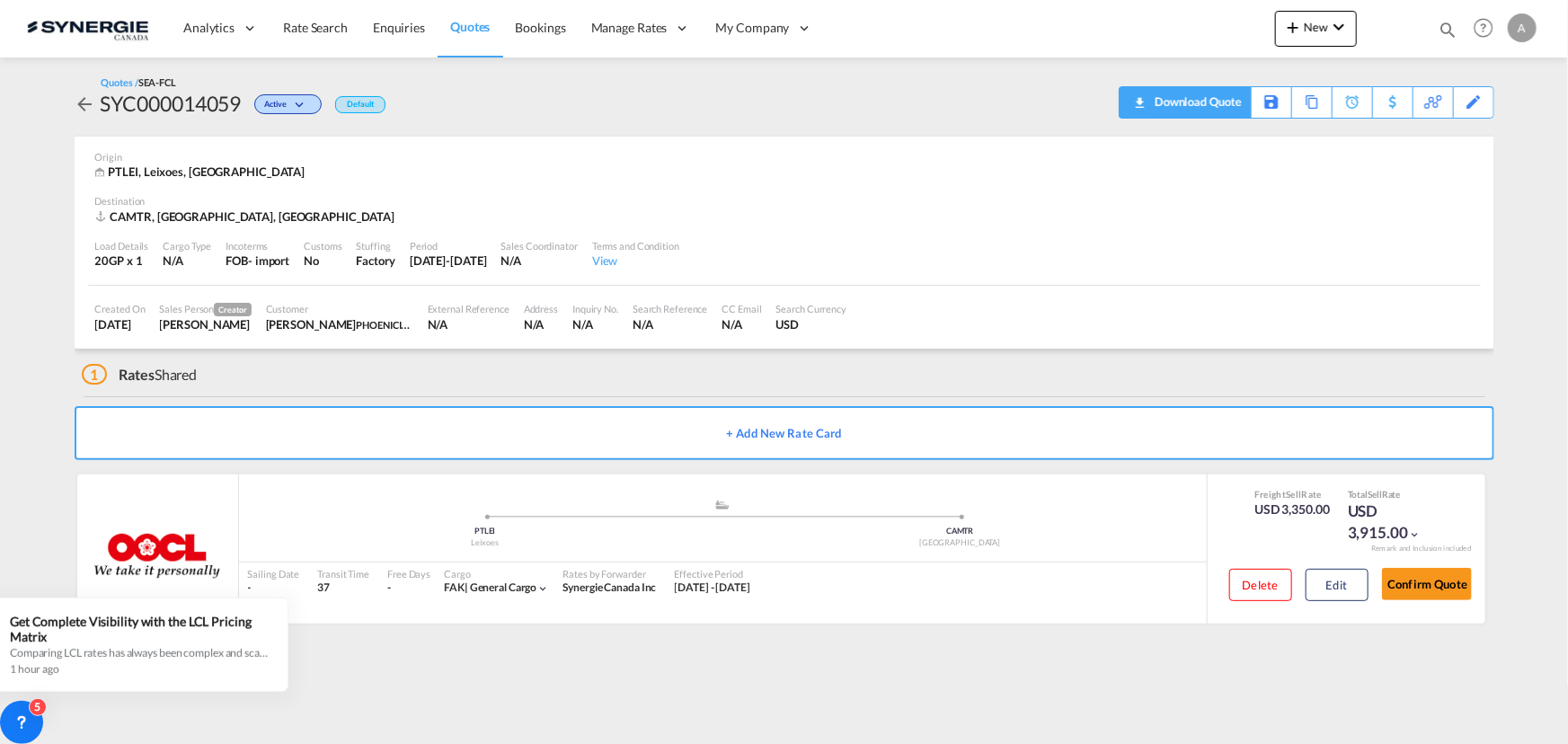
click at [1225, 107] on div "Download Quote" at bounding box center [1196, 101] width 92 height 29
